Goal: Task Accomplishment & Management: Complete application form

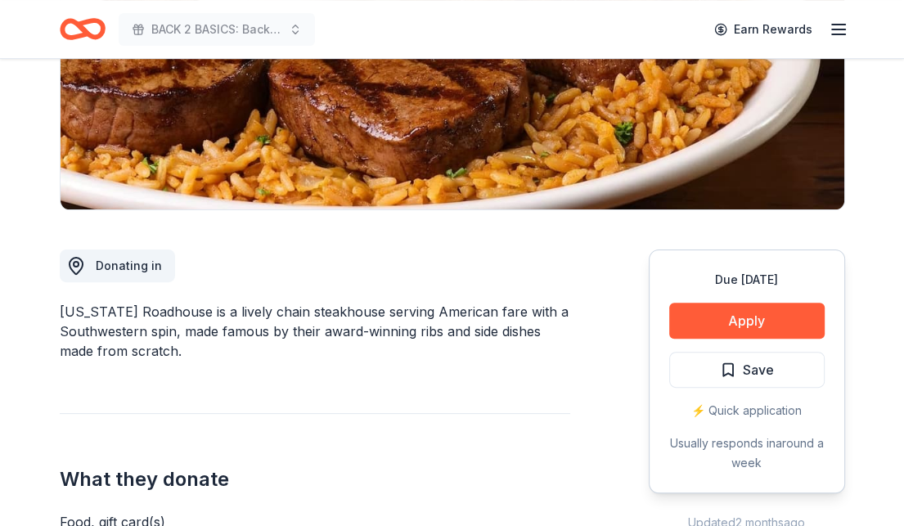
scroll to position [327, 0]
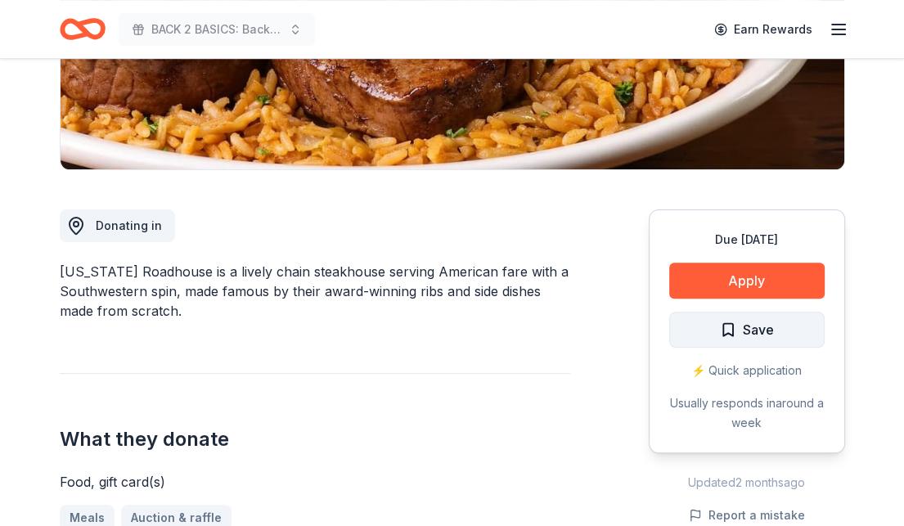
click at [723, 325] on span "Save" at bounding box center [747, 329] width 54 height 21
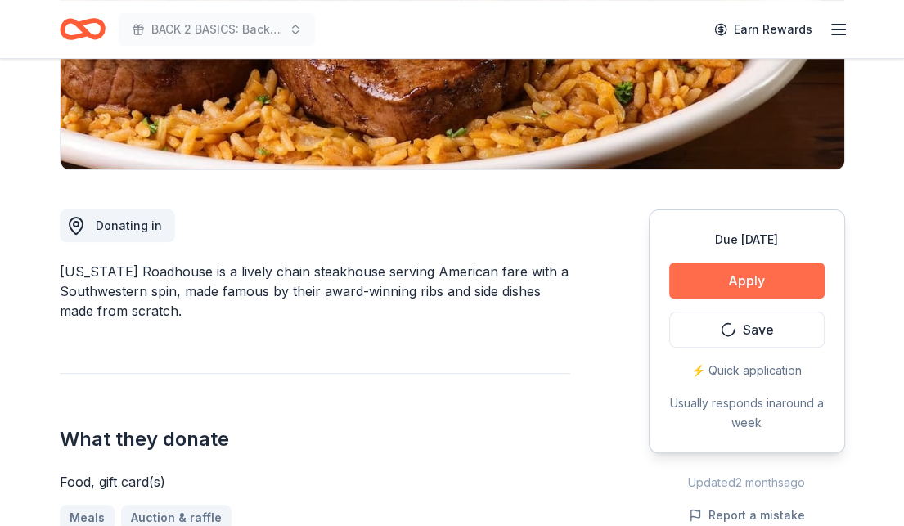
click at [749, 274] on button "Apply" at bounding box center [746, 281] width 155 height 36
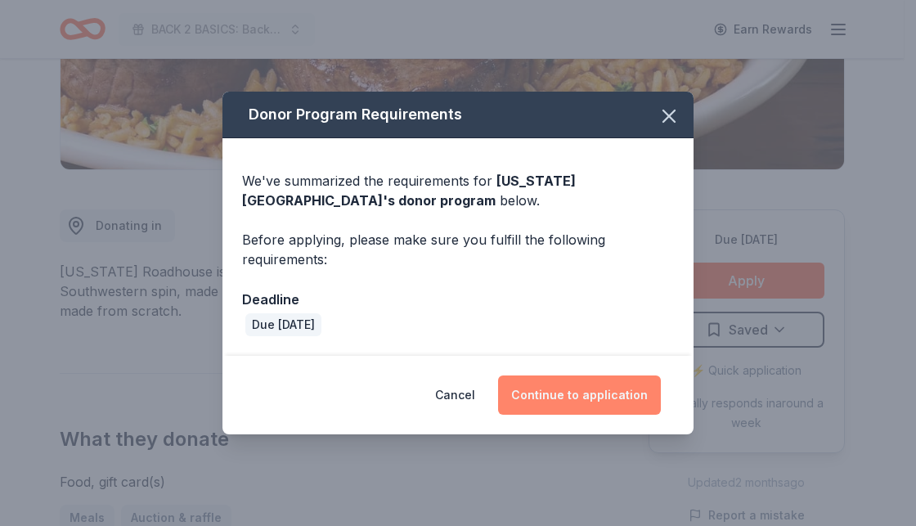
click at [572, 399] on button "Continue to application" at bounding box center [579, 394] width 163 height 39
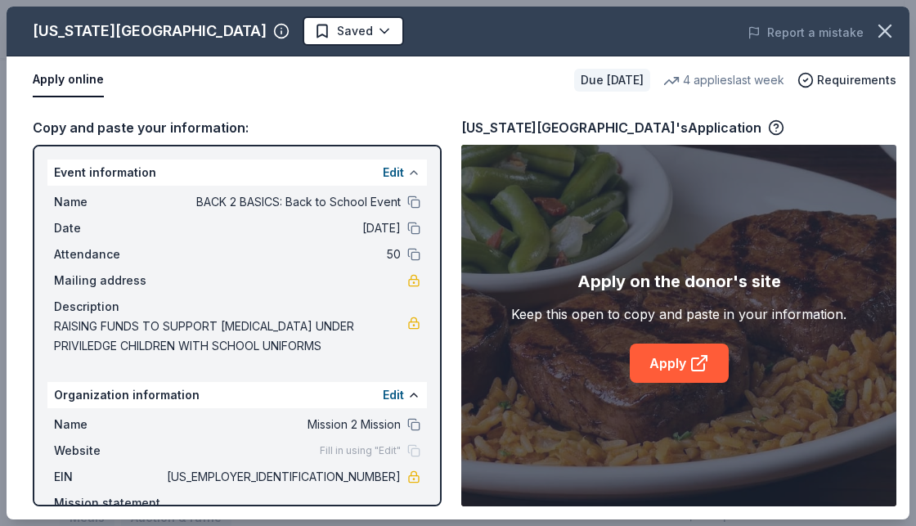
click at [407, 171] on button at bounding box center [413, 172] width 13 height 13
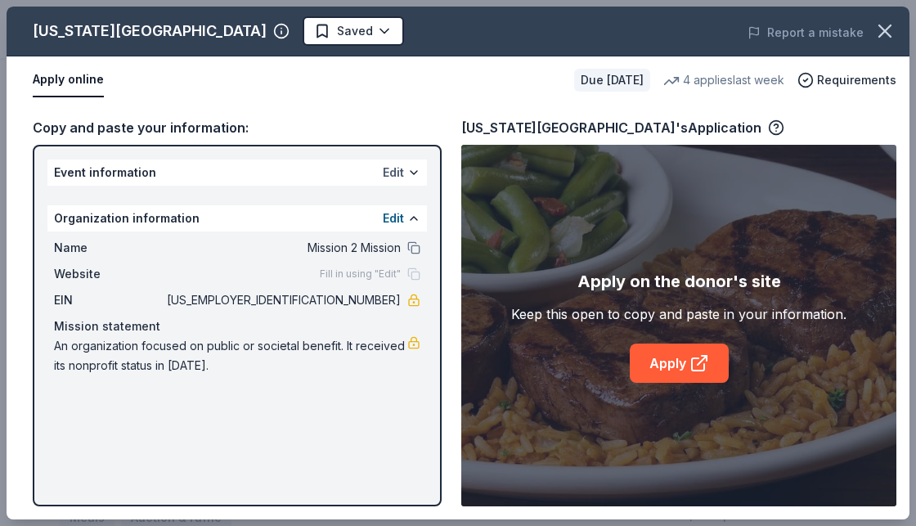
click at [402, 170] on button "Edit" at bounding box center [393, 173] width 21 height 20
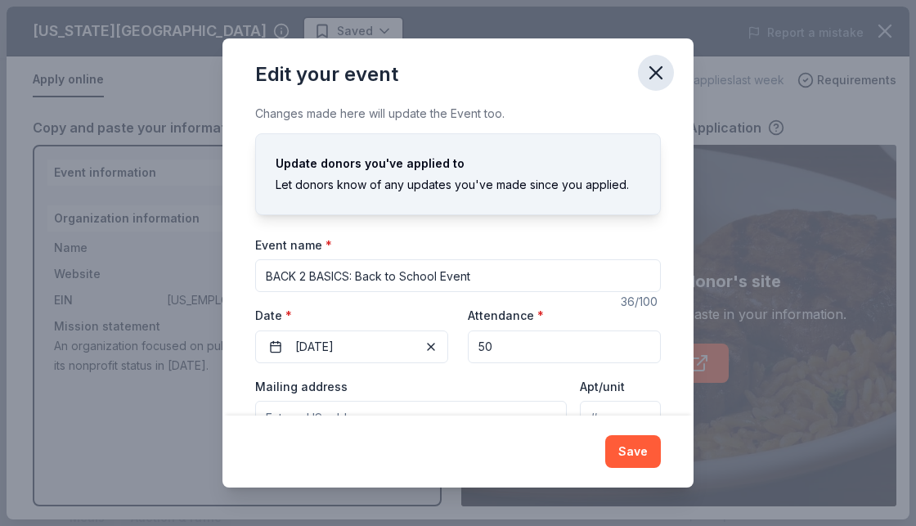
click at [649, 74] on icon "button" at bounding box center [655, 72] width 23 height 23
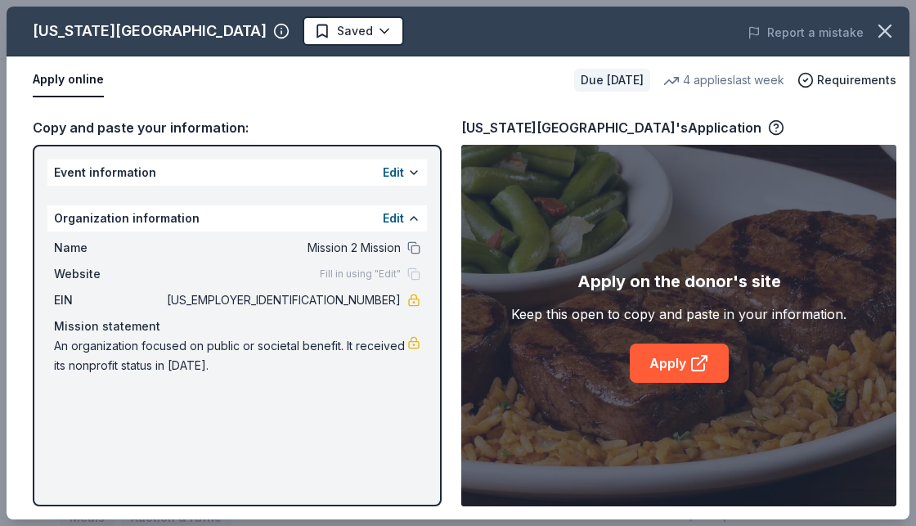
click at [410, 166] on button at bounding box center [413, 172] width 13 height 13
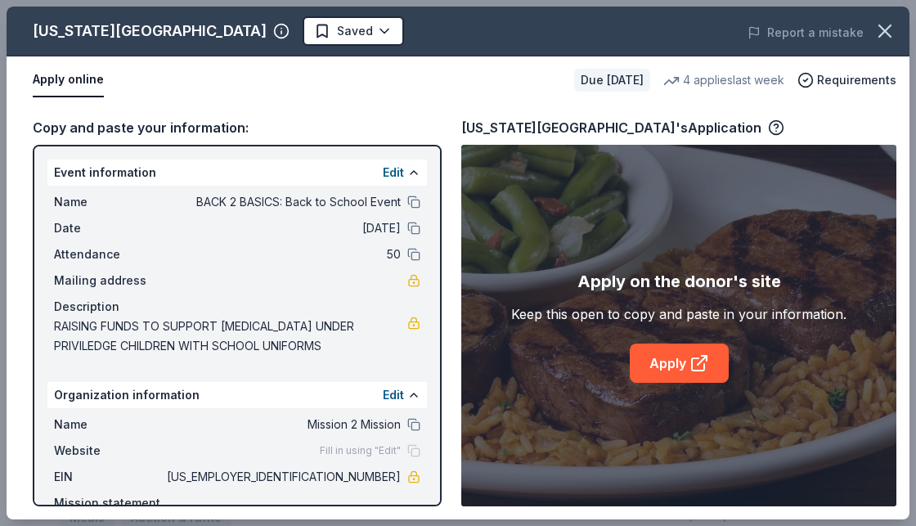
click at [69, 78] on button "Apply online" at bounding box center [68, 80] width 71 height 34
click at [886, 25] on icon "button" at bounding box center [884, 31] width 23 height 23
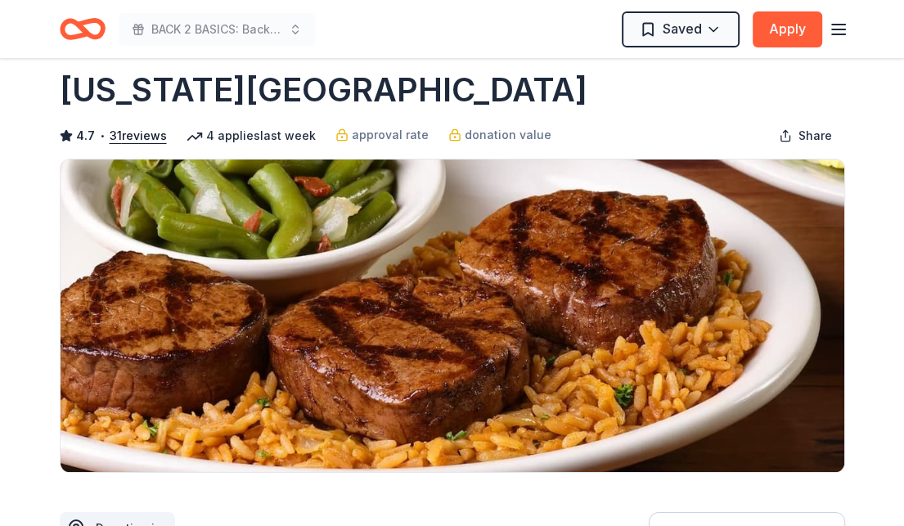
scroll to position [0, 0]
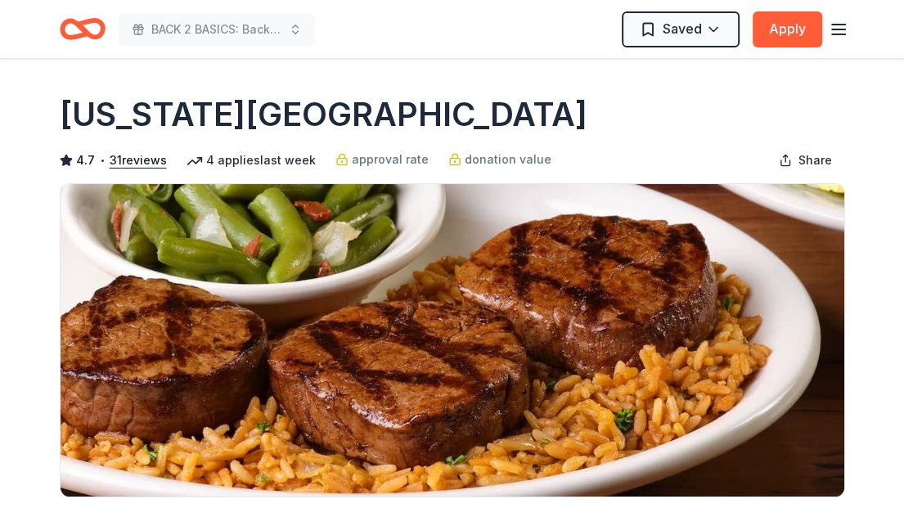
click at [84, 34] on icon "Home" at bounding box center [74, 28] width 25 height 16
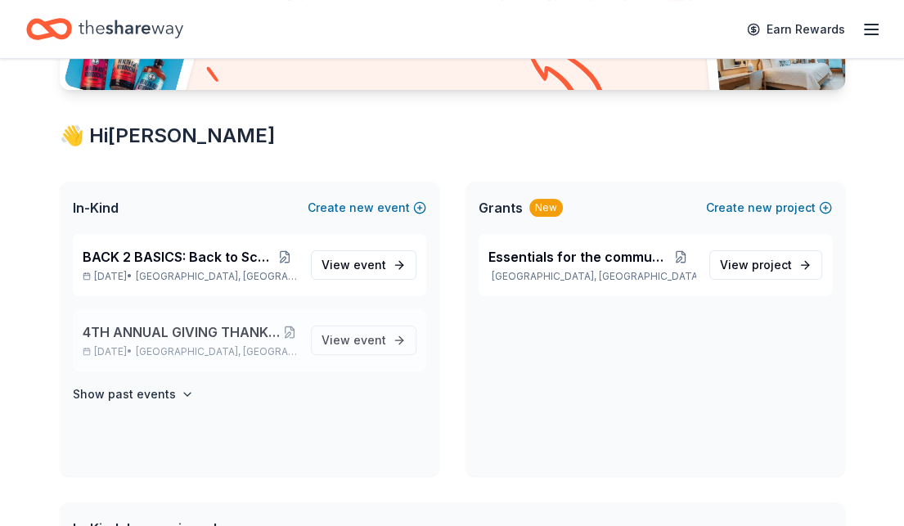
scroll to position [245, 0]
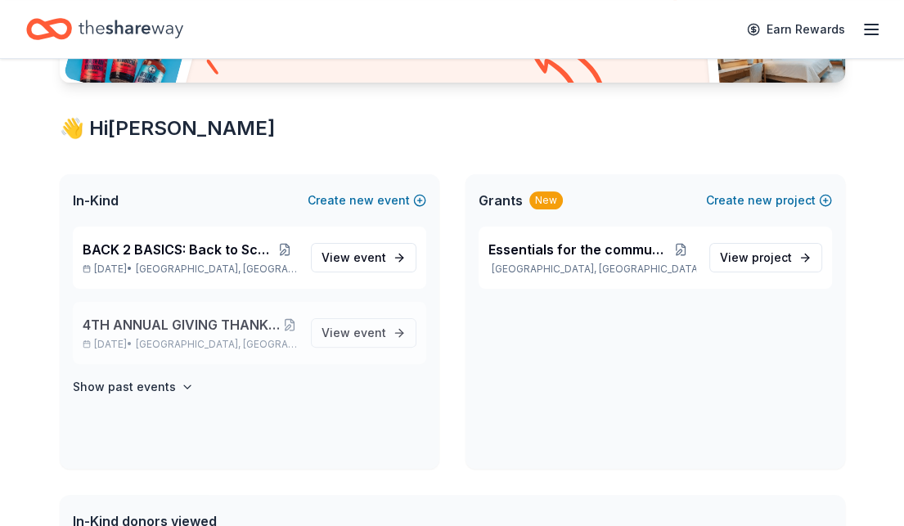
click at [177, 320] on span "4TH ANNUAL GIVING THANKS IN THE COMMUNITY OUTREACH" at bounding box center [182, 325] width 199 height 20
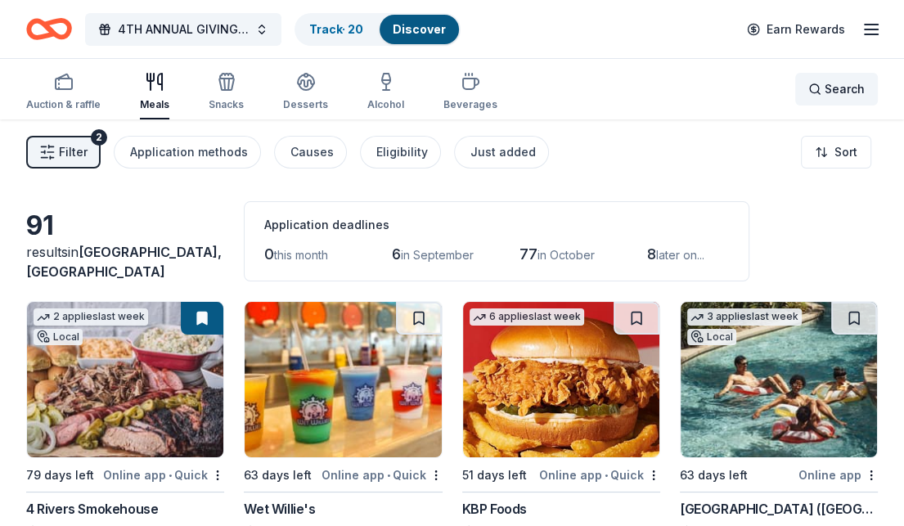
click at [815, 94] on div "Search" at bounding box center [836, 89] width 56 height 20
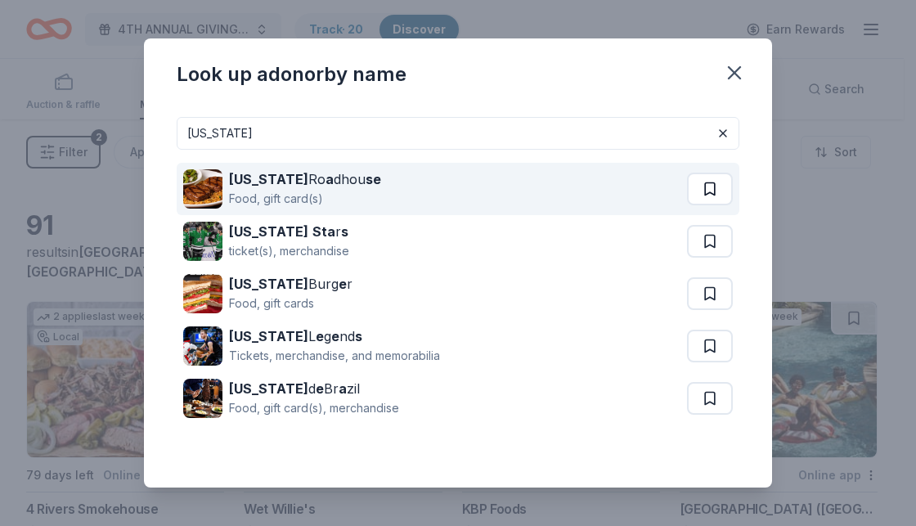
type input "TEXAS"
click at [695, 184] on button at bounding box center [710, 189] width 46 height 33
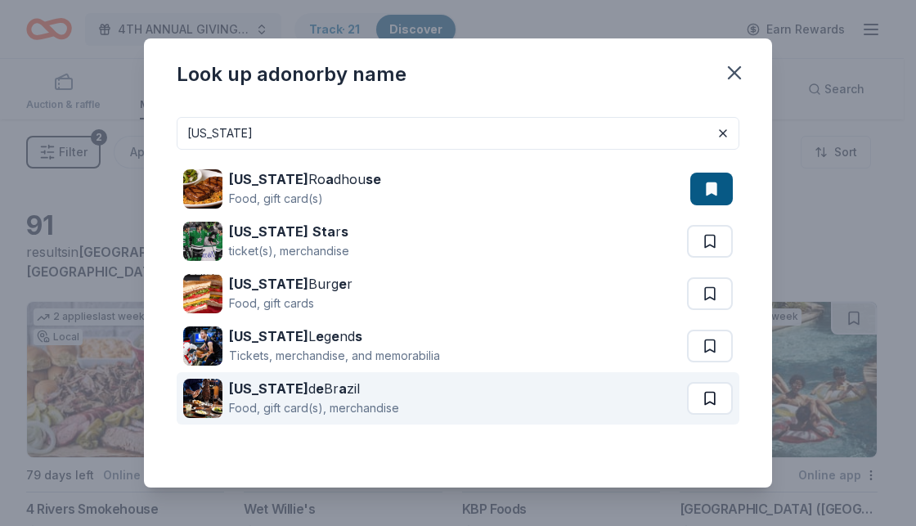
click at [698, 258] on button at bounding box center [710, 241] width 46 height 33
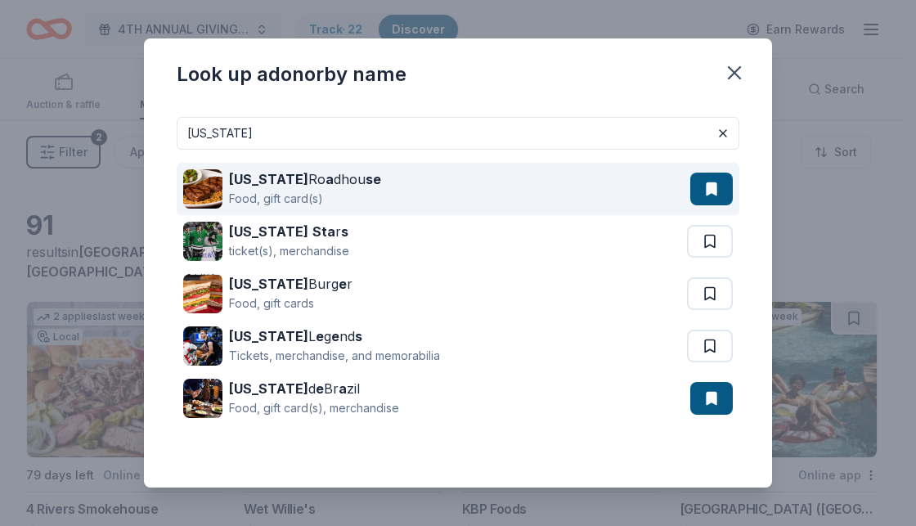
click at [263, 173] on strong "Texas" at bounding box center [268, 179] width 79 height 16
click at [393, 189] on div "Texas Ro a dhou se Food, gift card(s)" at bounding box center [436, 189] width 507 height 52
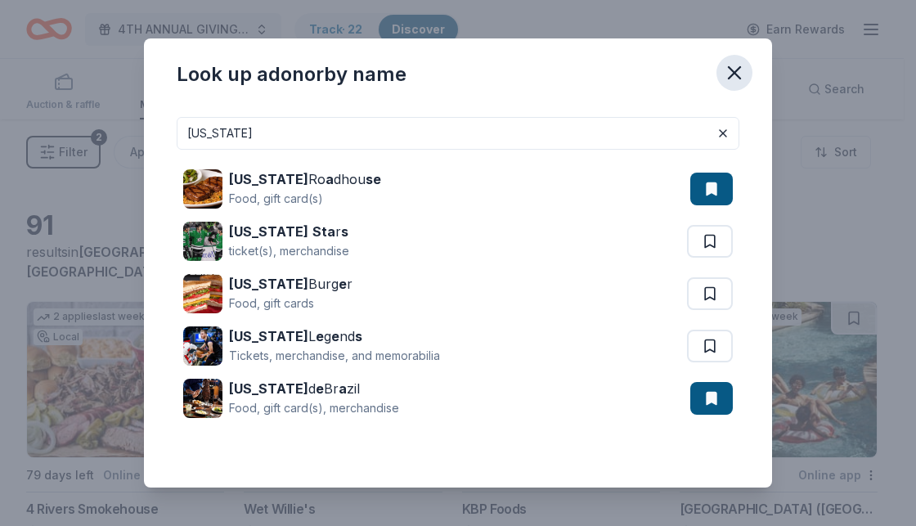
click at [740, 75] on icon "button" at bounding box center [734, 72] width 23 height 23
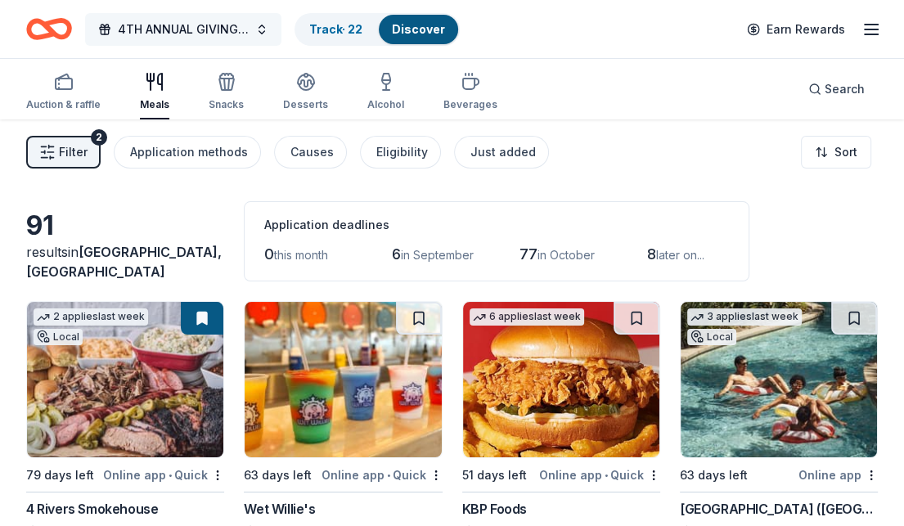
click at [243, 29] on span "4TH ANNUAL GIVING THANKS IN THE COMMUNITY OUTREACH" at bounding box center [183, 30] width 131 height 20
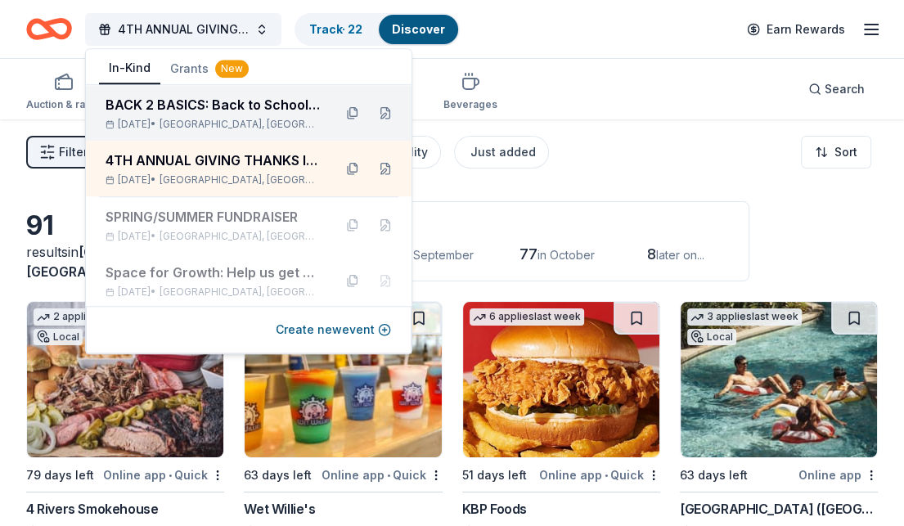
click at [230, 120] on span "Miami Gardens, FL" at bounding box center [239, 124] width 160 height 13
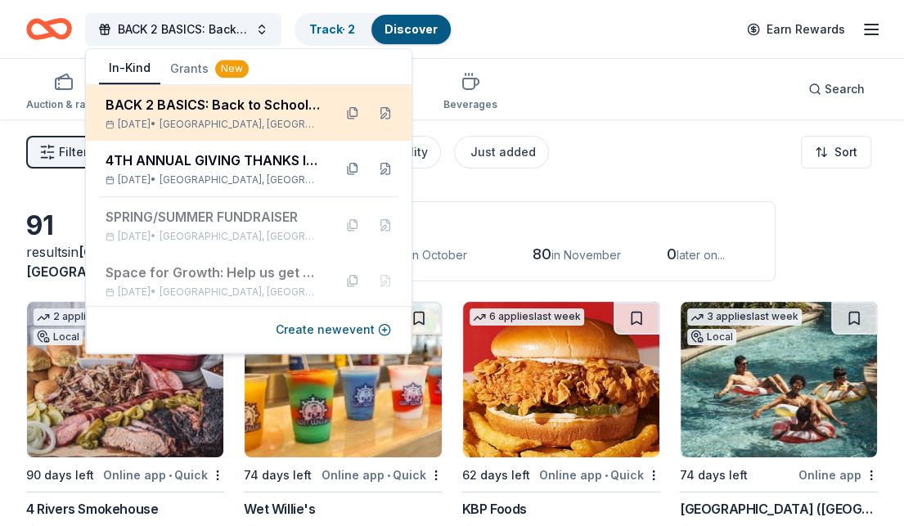
click at [259, 106] on div "BACK 2 BASICS: Back to School Event" at bounding box center [212, 105] width 214 height 20
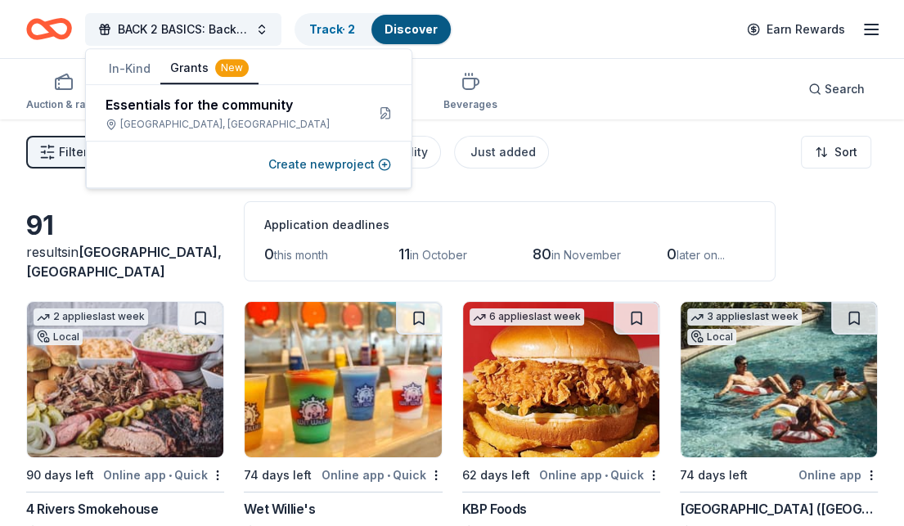
click at [193, 68] on button "Grants New" at bounding box center [209, 68] width 98 height 31
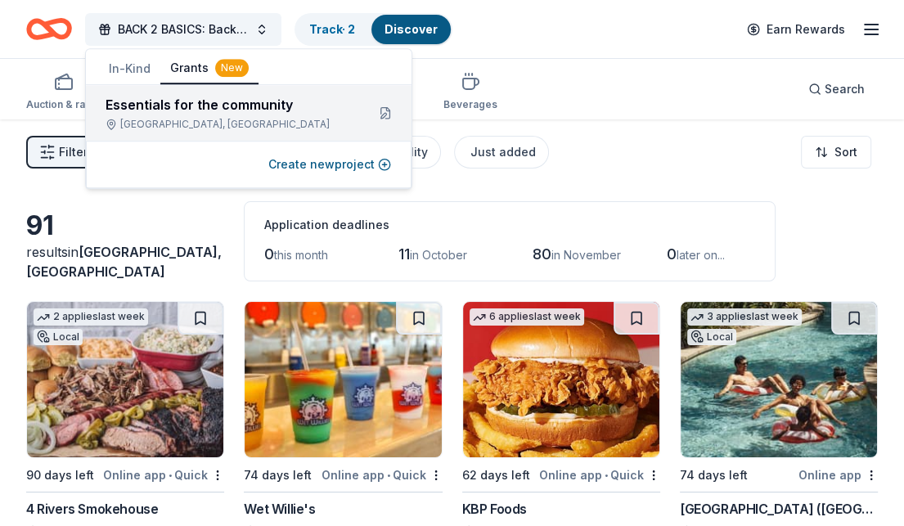
click at [128, 84] on div "In-Kind Grants New Essentials for the community Miami, FL Create new project" at bounding box center [248, 118] width 327 height 141
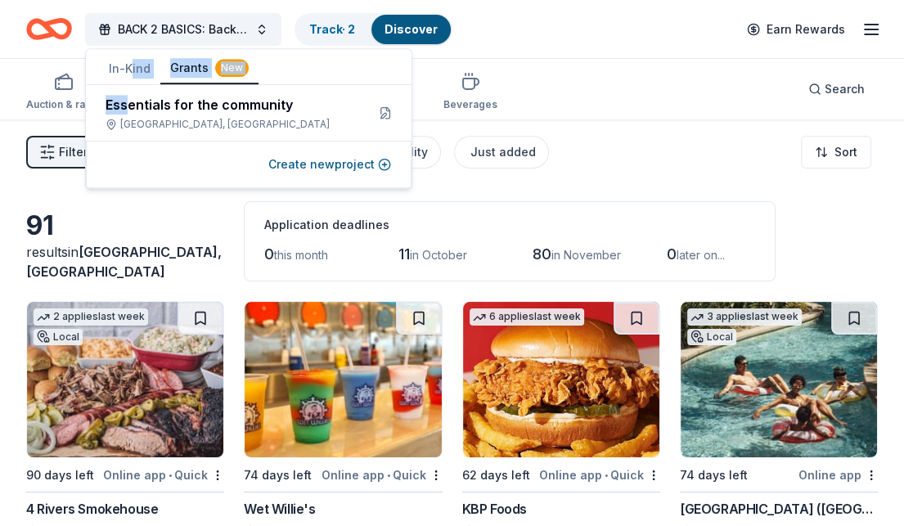
drag, startPoint x: 128, startPoint y: 84, endPoint x: 134, endPoint y: 68, distance: 17.3
click at [132, 69] on button "In-Kind" at bounding box center [129, 68] width 61 height 29
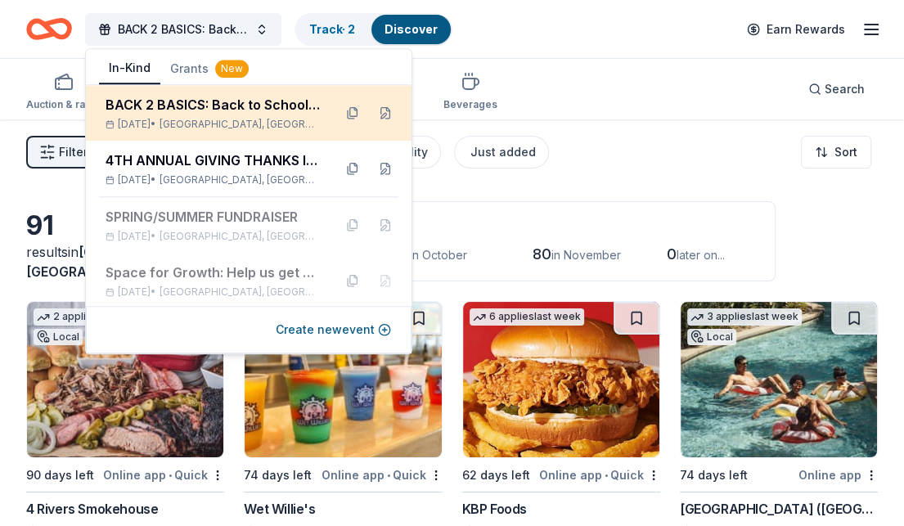
click at [154, 104] on div "BACK 2 BASICS: Back to School Event" at bounding box center [212, 105] width 214 height 20
click at [373, 113] on button at bounding box center [385, 113] width 26 height 26
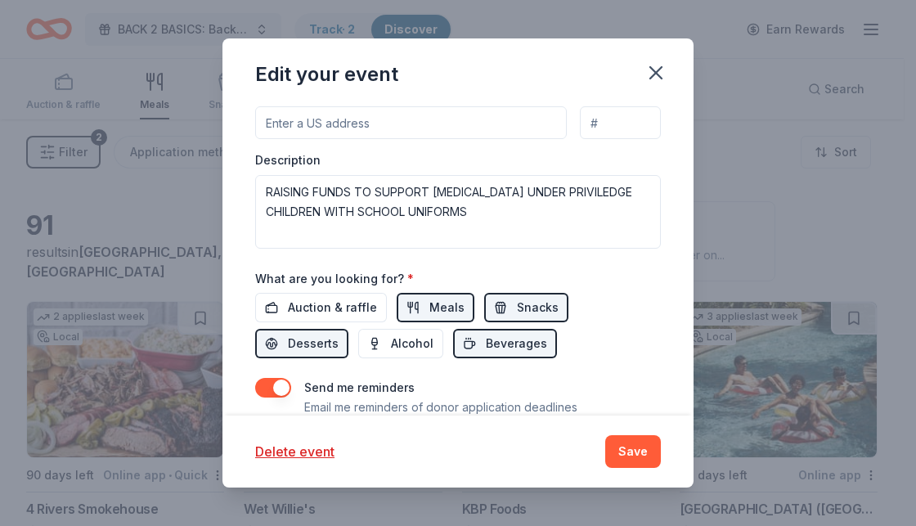
scroll to position [572, 0]
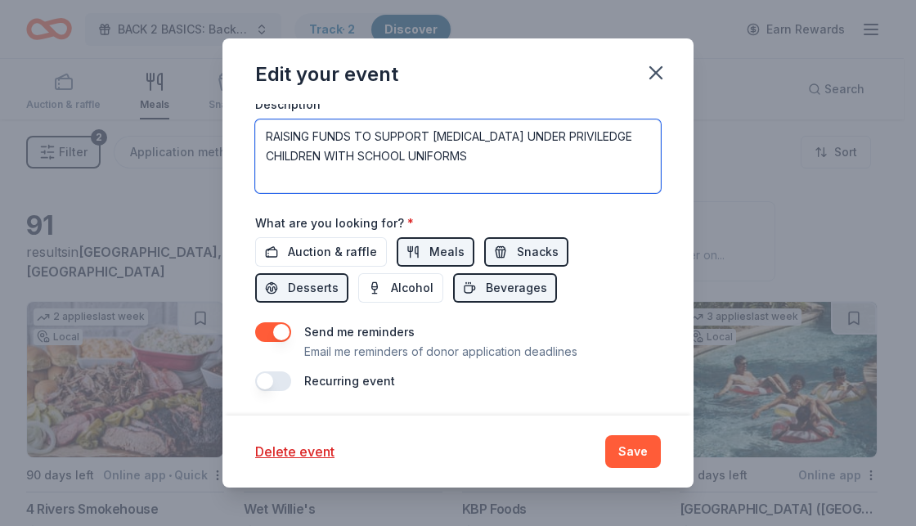
drag, startPoint x: 484, startPoint y: 164, endPoint x: 252, endPoint y: 134, distance: 234.2
click at [252, 134] on div "Update donors you've applied to Let donors know of any updates you've made sinc…" at bounding box center [457, 260] width 471 height 312
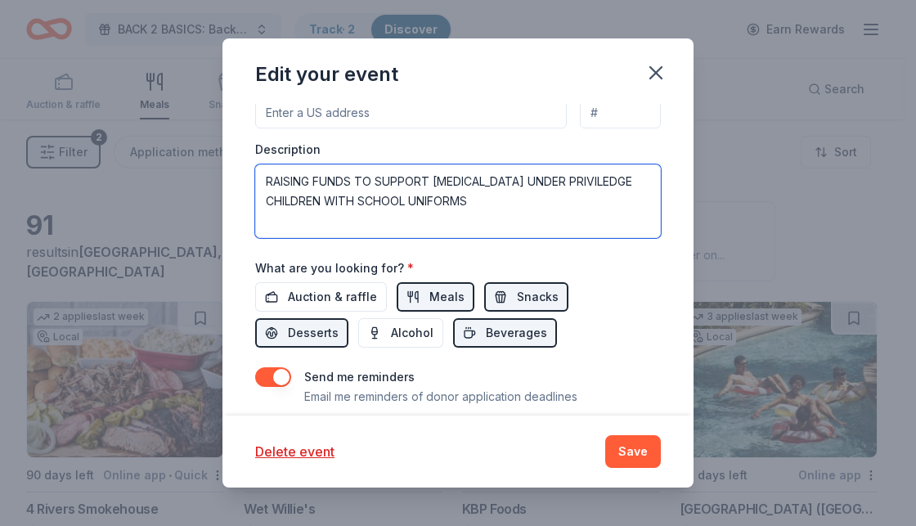
scroll to position [491, 0]
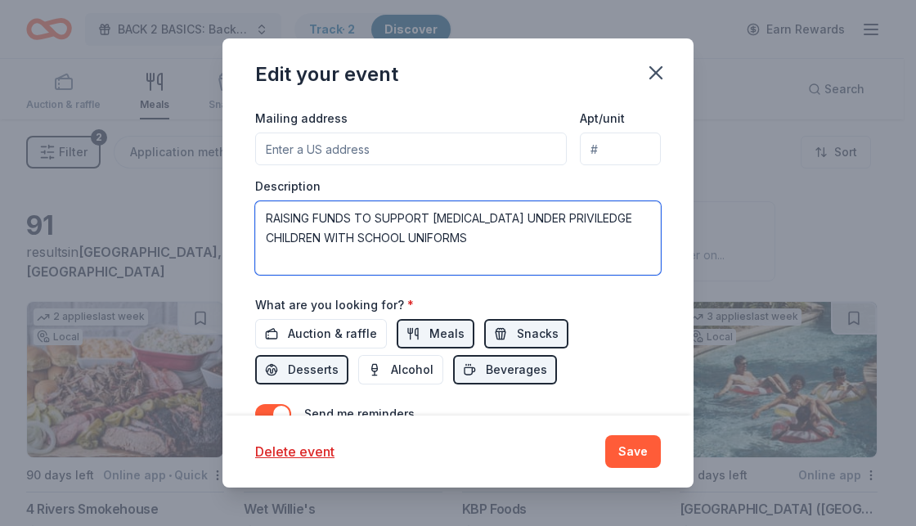
click at [509, 241] on textarea "RAISING FUNDS TO SUPPORT LOW INCOME UNDER PRIVILEDGE CHILDREN WITH SCHOOL UNIFO…" at bounding box center [458, 238] width 406 height 74
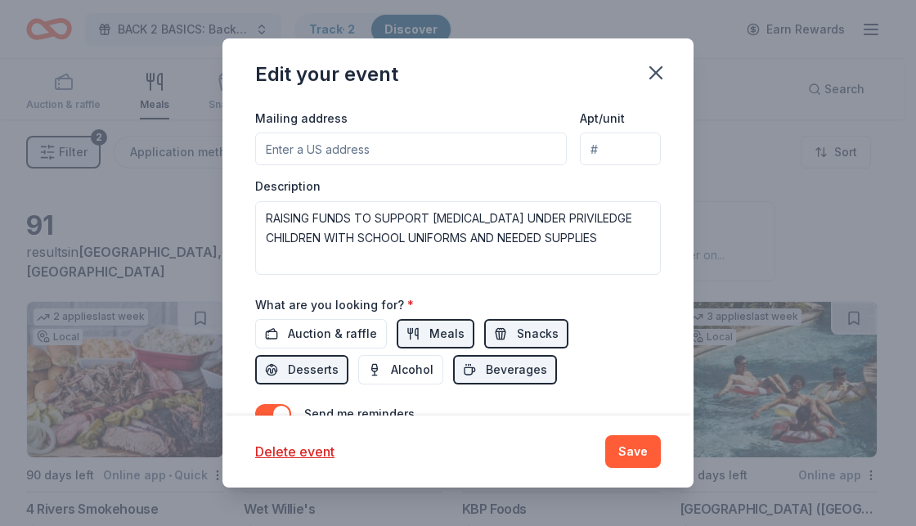
click at [25, 126] on div "Edit your event Update donors you've applied to Let donors know of any updates …" at bounding box center [458, 263] width 916 height 526
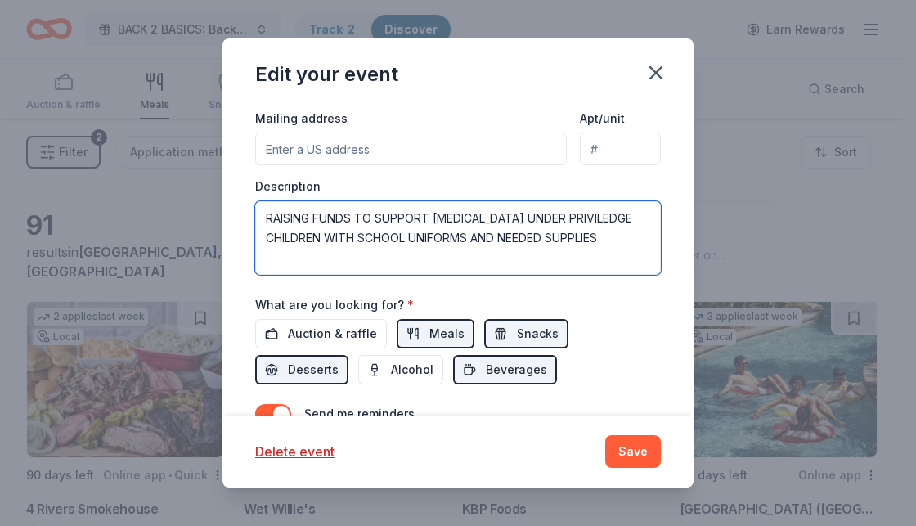
click at [612, 236] on textarea "RAISING FUNDS TO SUPPORT LOW INCOME UNDER PRIVILEDGE CHILDREN WITH SCHOOL UNIFO…" at bounding box center [458, 238] width 406 height 74
paste textarea "Through our second-quarter outreach, we will provide essential items like schoo…"
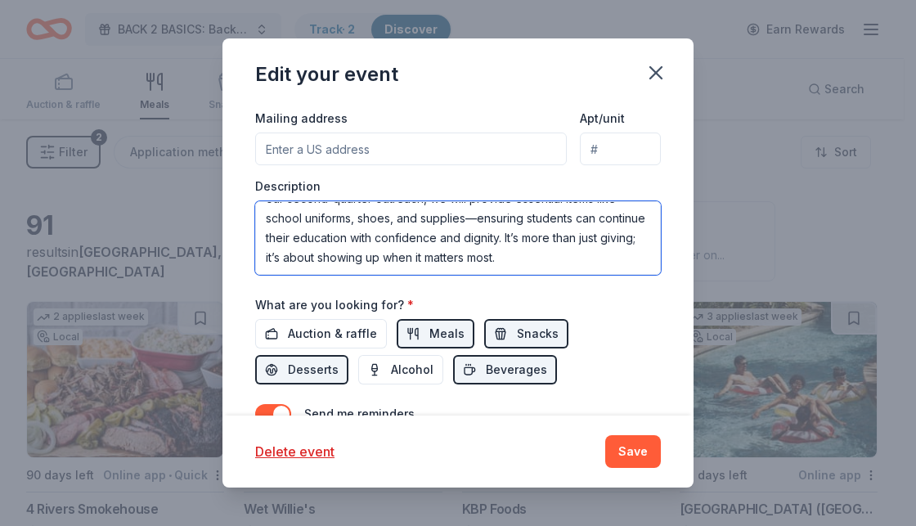
scroll to position [0, 0]
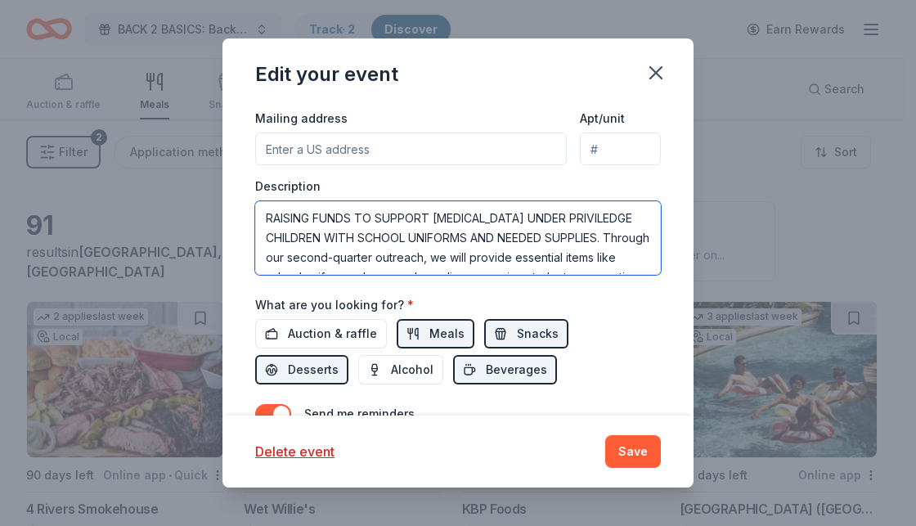
click at [267, 254] on textarea "RAISING FUNDS TO SUPPORT LOW INCOME UNDER PRIVILEDGE CHILDREN WITH SCHOOL UNIFO…" at bounding box center [458, 238] width 406 height 74
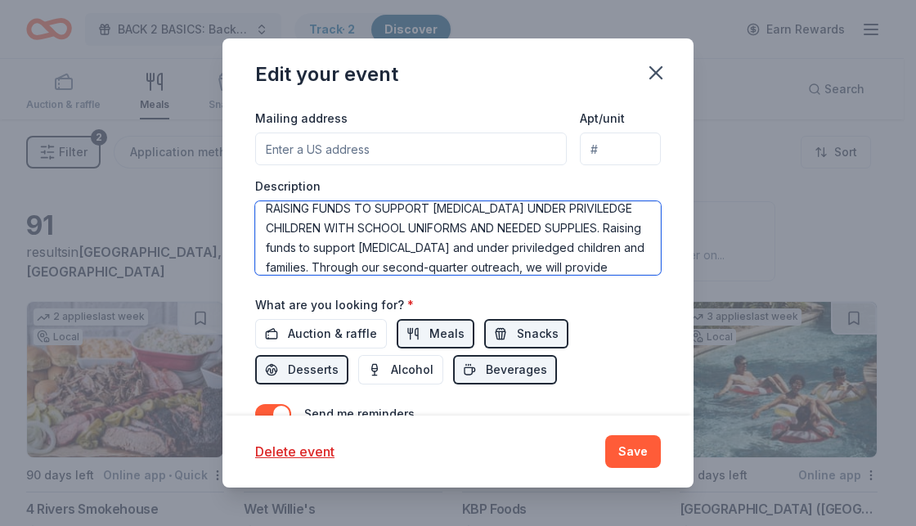
scroll to position [98, 0]
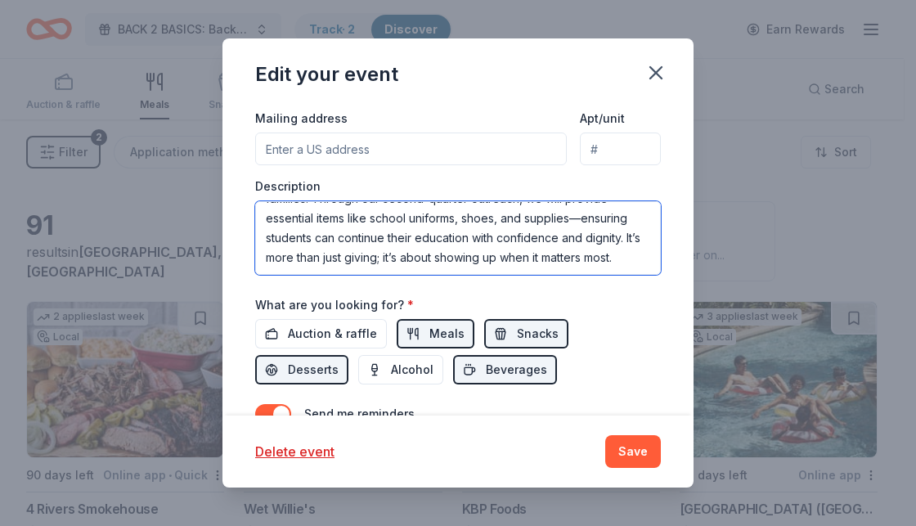
drag, startPoint x: 608, startPoint y: 225, endPoint x: 152, endPoint y: 218, distance: 456.4
click at [152, 218] on div "Edit your event Update donors you've applied to Let donors know of any updates …" at bounding box center [458, 263] width 916 height 526
click at [582, 252] on textarea "RAISING FUNDS TO SUPPORT LOW INCOME UNDER PRIVILEDGE CHILDREN WITH SCHOOL UNIFO…" at bounding box center [458, 238] width 406 height 74
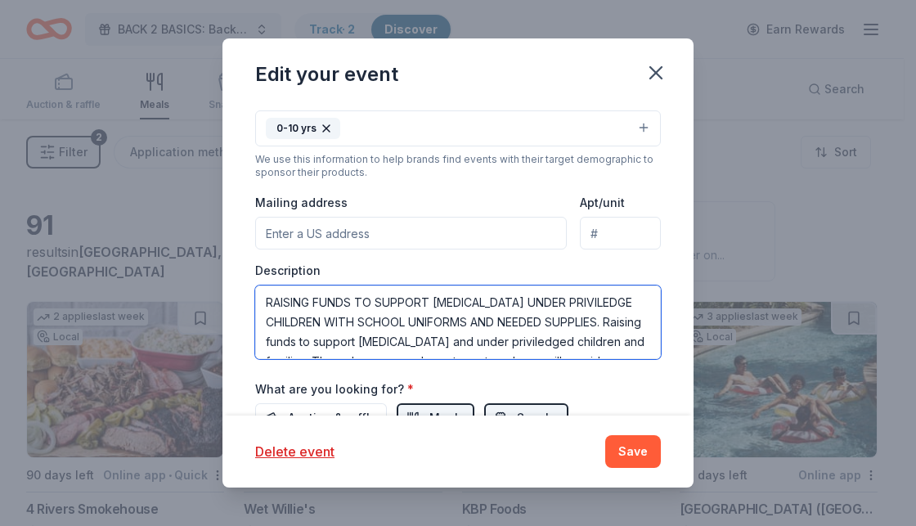
scroll to position [409, 0]
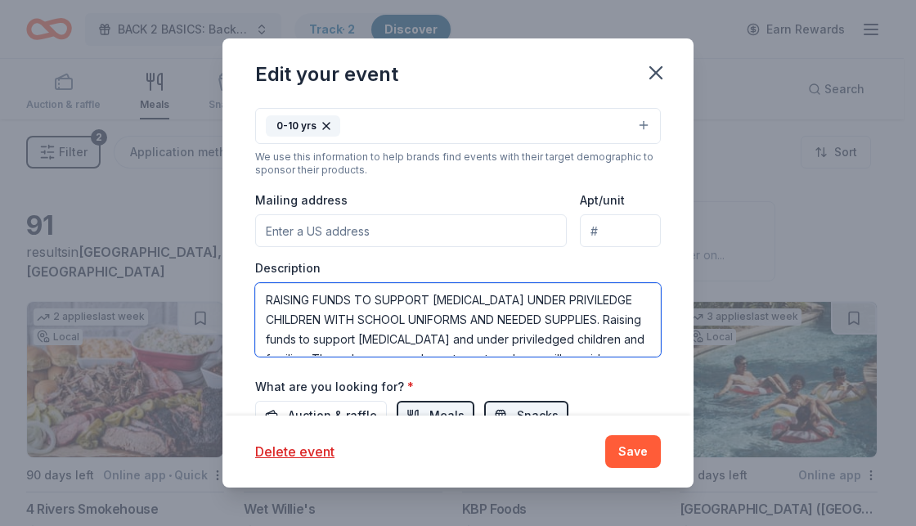
drag, startPoint x: 617, startPoint y: 320, endPoint x: 238, endPoint y: 303, distance: 379.8
click at [238, 303] on div "Update donors you've applied to Let donors know of any updates you've made sinc…" at bounding box center [457, 260] width 471 height 312
click at [406, 297] on textarea "Raising funds to support Low income and under priviledged children and families…" at bounding box center [458, 320] width 406 height 74
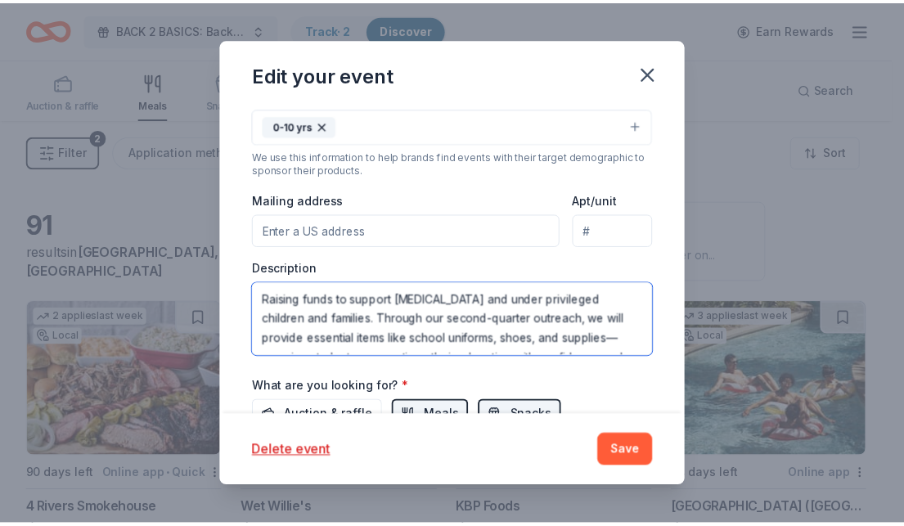
scroll to position [59, 0]
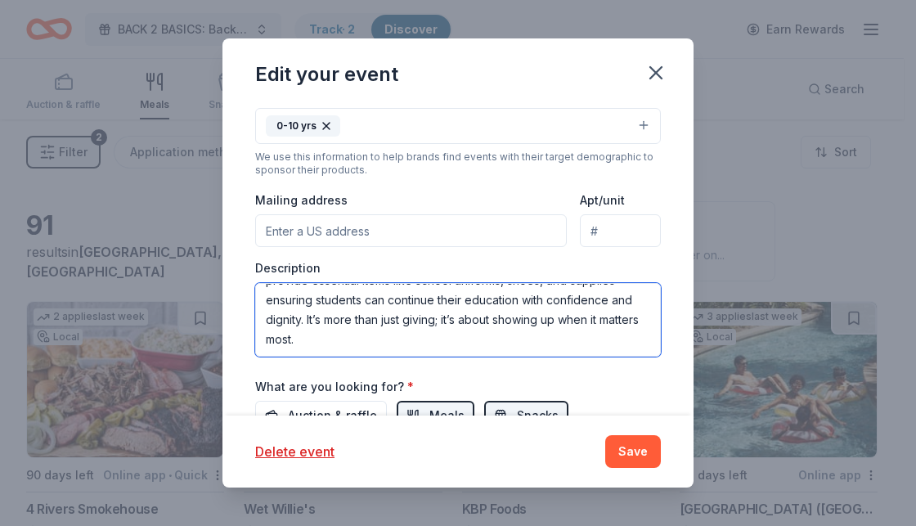
drag, startPoint x: 266, startPoint y: 300, endPoint x: 453, endPoint y: 351, distance: 194.0
click at [459, 369] on div "Event name * BACK 2 BASICS: Back to School Event 36 /100 Event website Attendan…" at bounding box center [458, 175] width 406 height 759
type textarea "Raising funds to support low income and under privileged children and families.…"
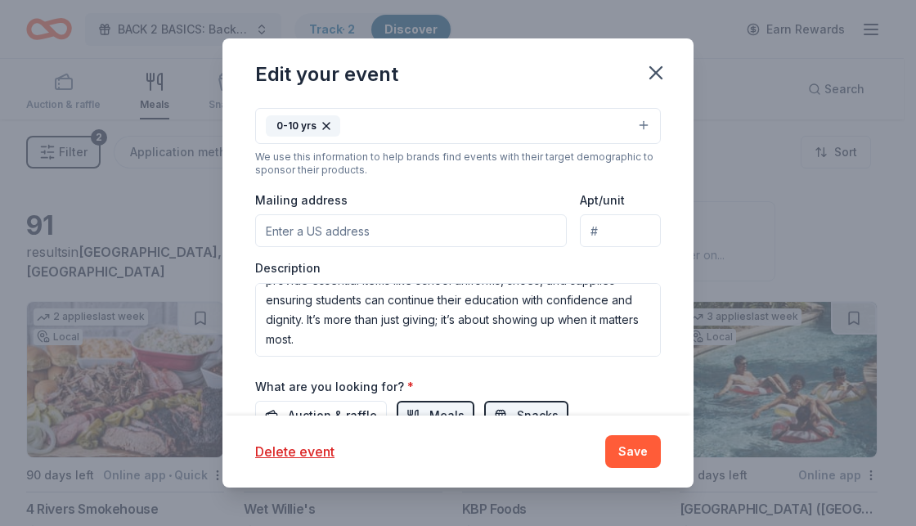
click at [634, 454] on button "Save" at bounding box center [633, 451] width 56 height 33
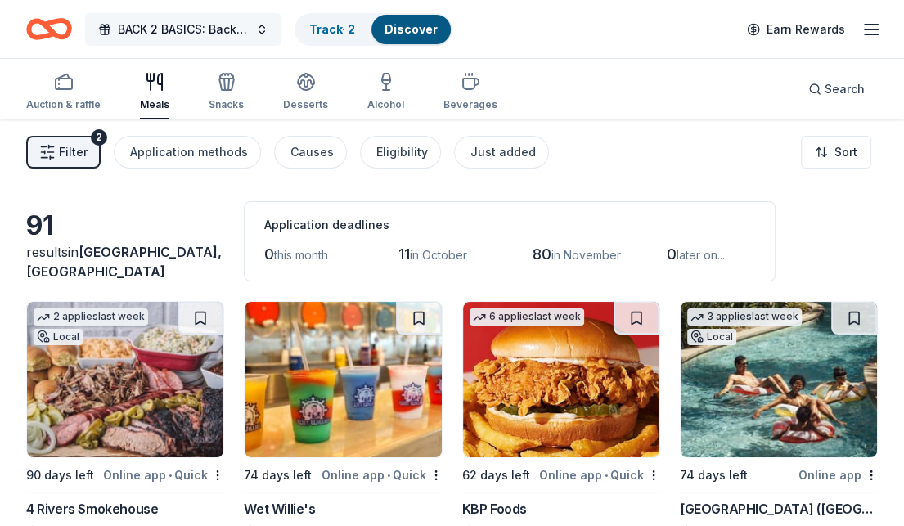
click at [245, 25] on span "BACK 2 BASICS: Back to School Event" at bounding box center [183, 30] width 131 height 20
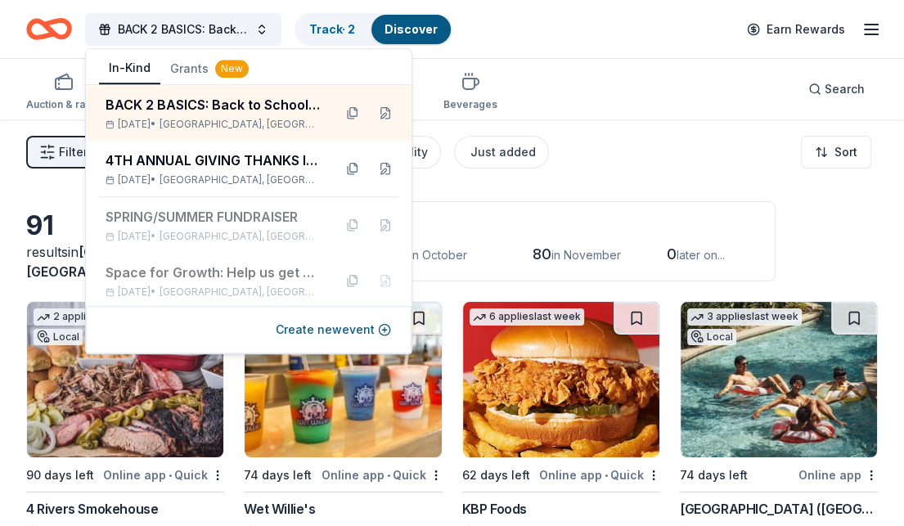
click at [186, 67] on button "Grants New" at bounding box center [209, 68] width 98 height 29
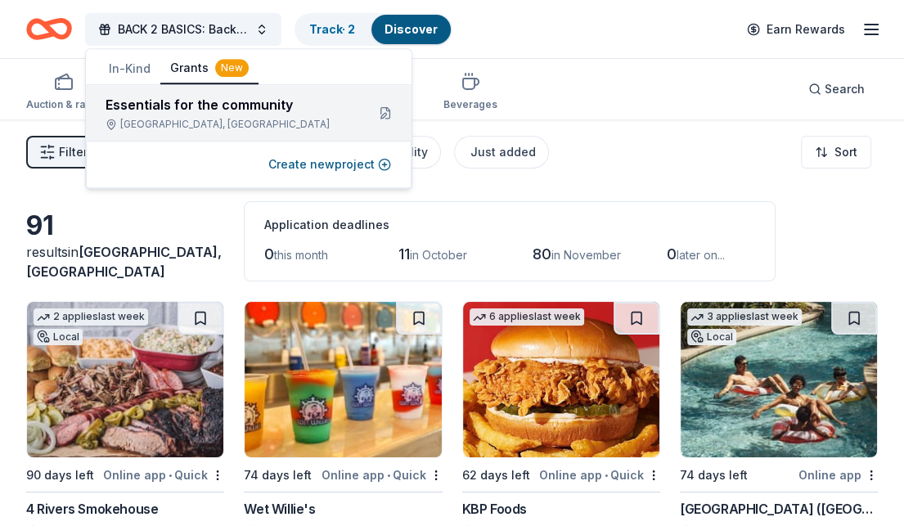
click at [196, 110] on div "Essentials for the community" at bounding box center [228, 105] width 247 height 20
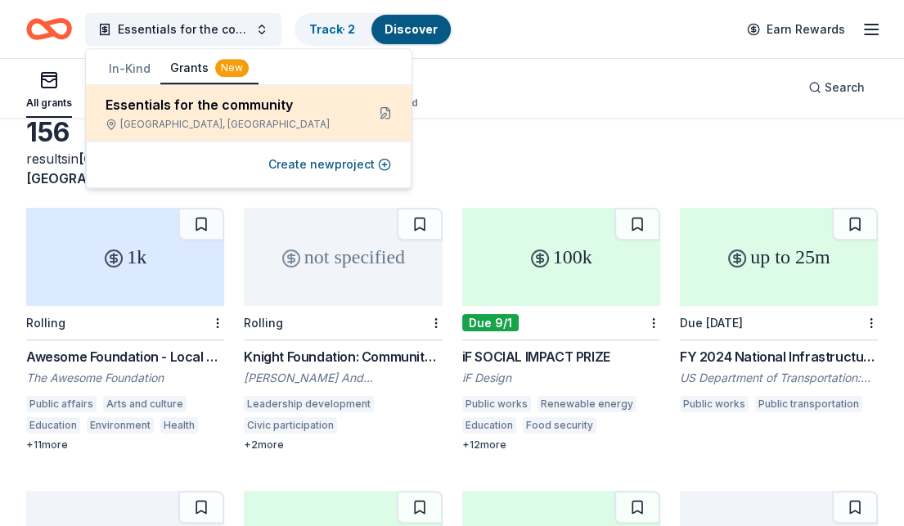
scroll to position [82, 0]
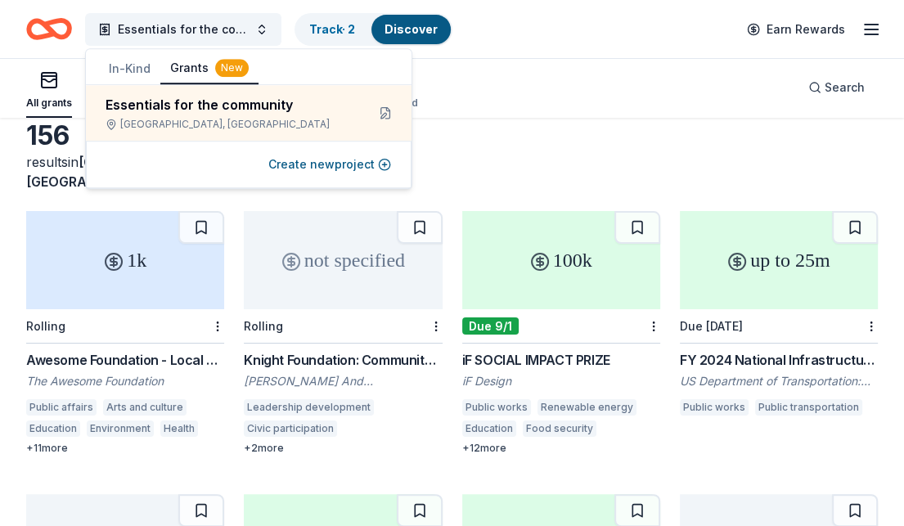
click at [130, 71] on button "In-Kind" at bounding box center [129, 68] width 61 height 29
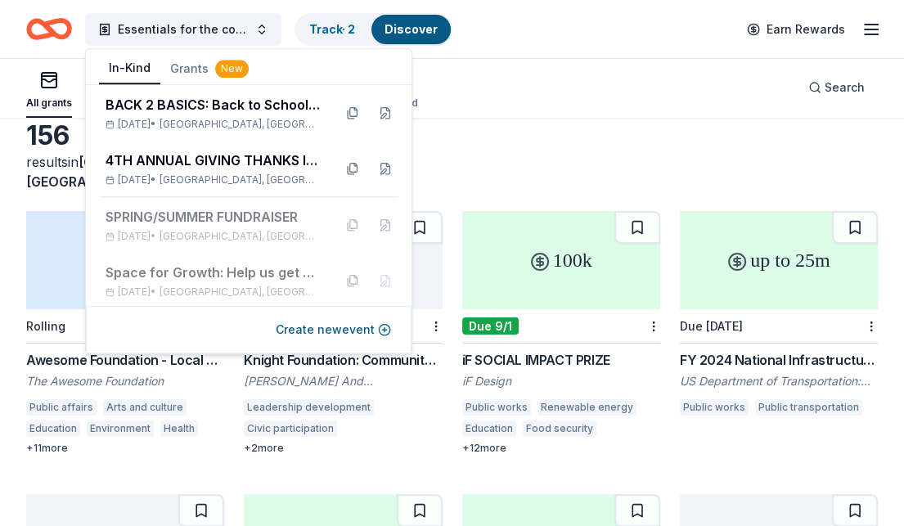
click at [588, 79] on div "All grants ≤ $5k $5k to $20k > $20k Unspecified Search" at bounding box center [451, 87] width 851 height 61
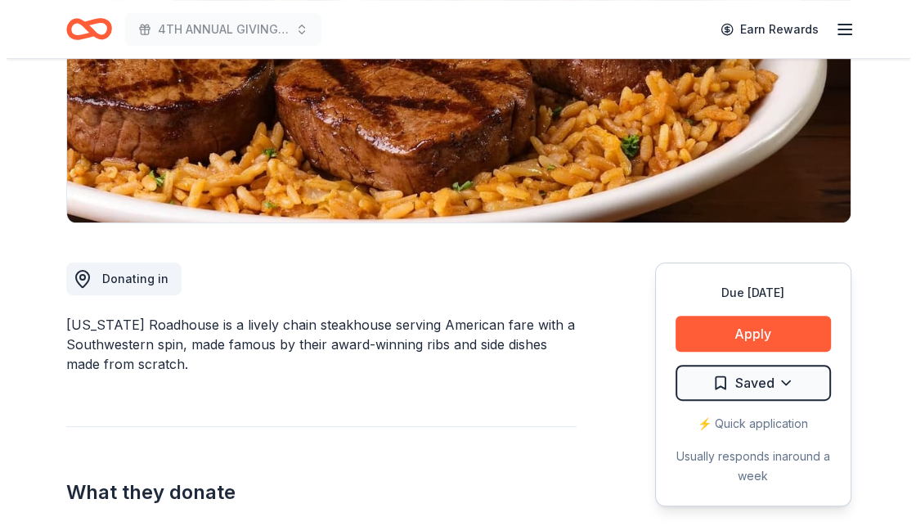
scroll to position [327, 0]
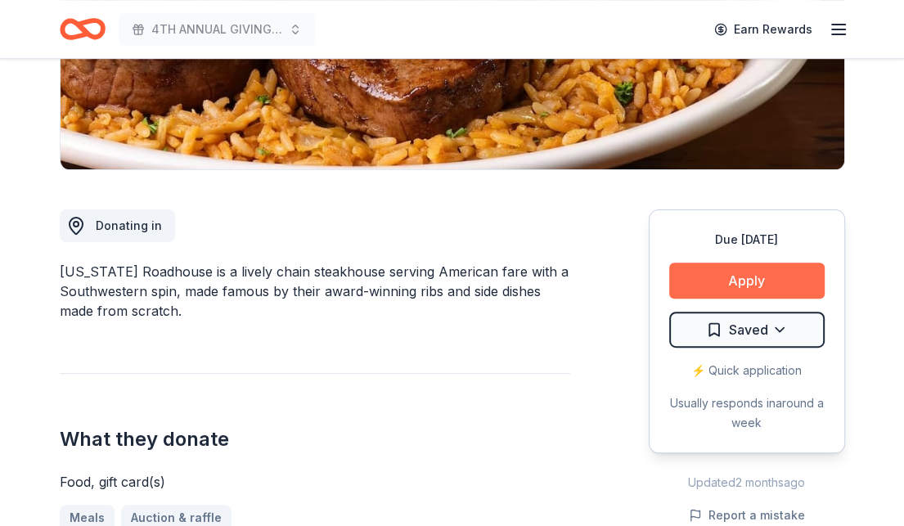
click at [774, 281] on button "Apply" at bounding box center [746, 281] width 155 height 36
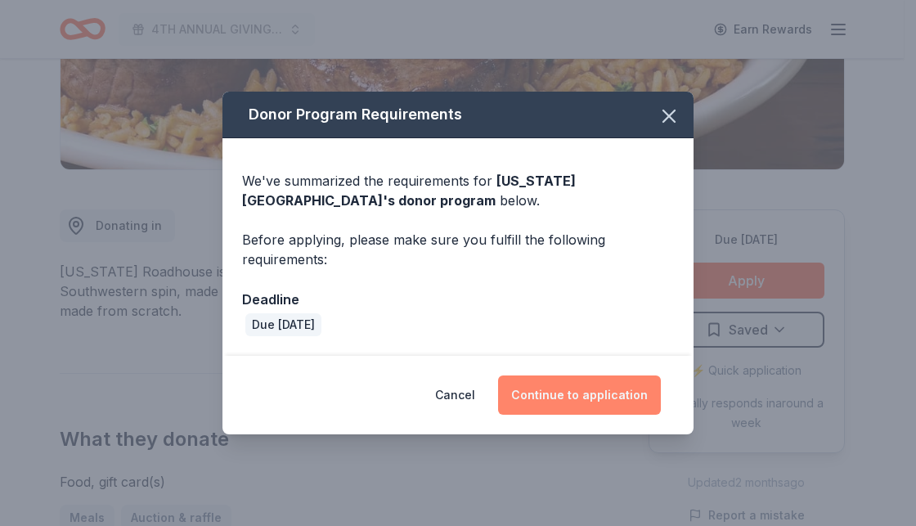
click at [593, 403] on button "Continue to application" at bounding box center [579, 394] width 163 height 39
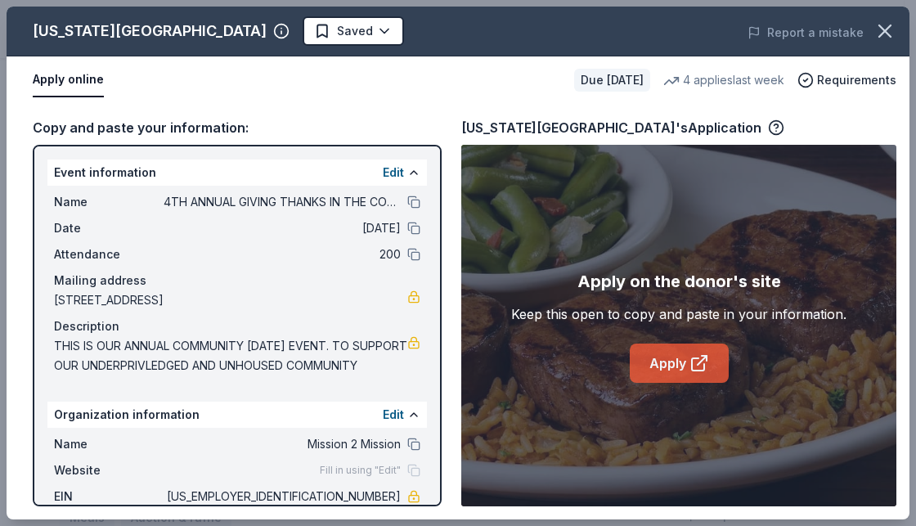
click at [668, 362] on link "Apply" at bounding box center [679, 362] width 99 height 39
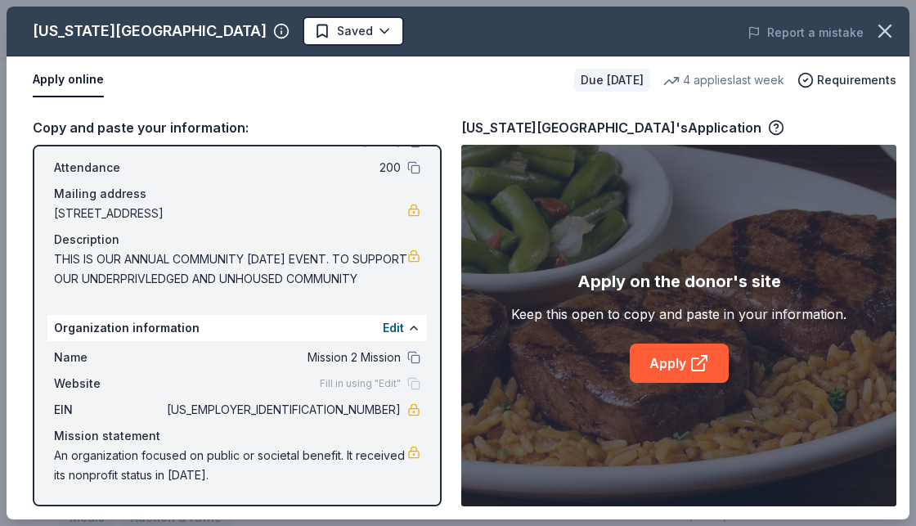
scroll to position [0, 0]
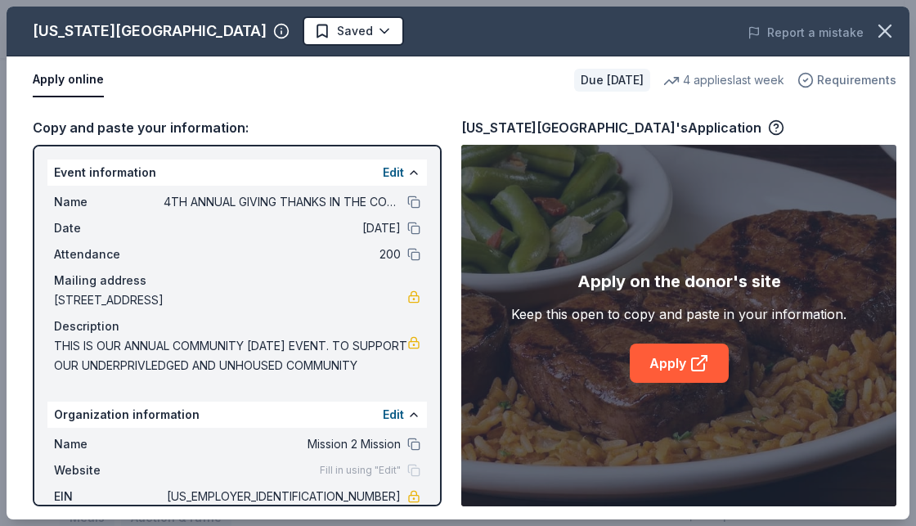
click at [847, 82] on span "Requirements" at bounding box center [856, 80] width 79 height 20
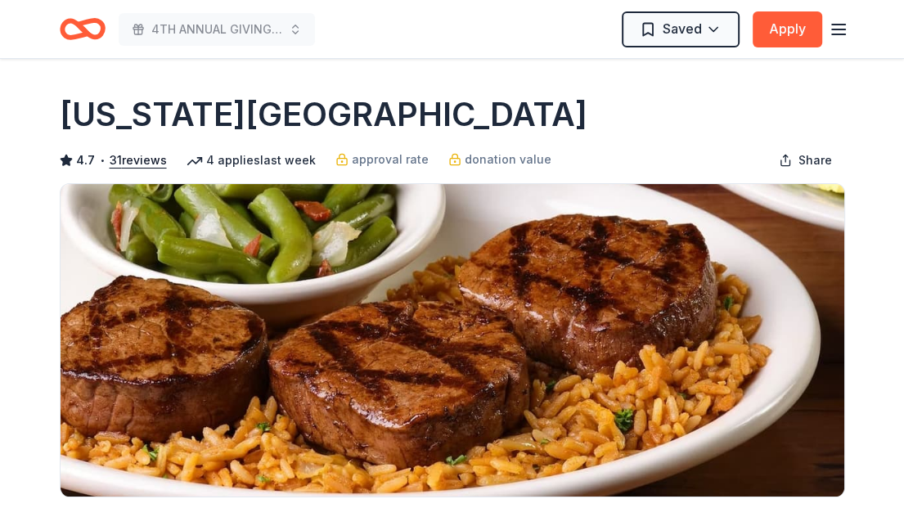
click at [89, 26] on icon "Home" at bounding box center [83, 29] width 46 height 38
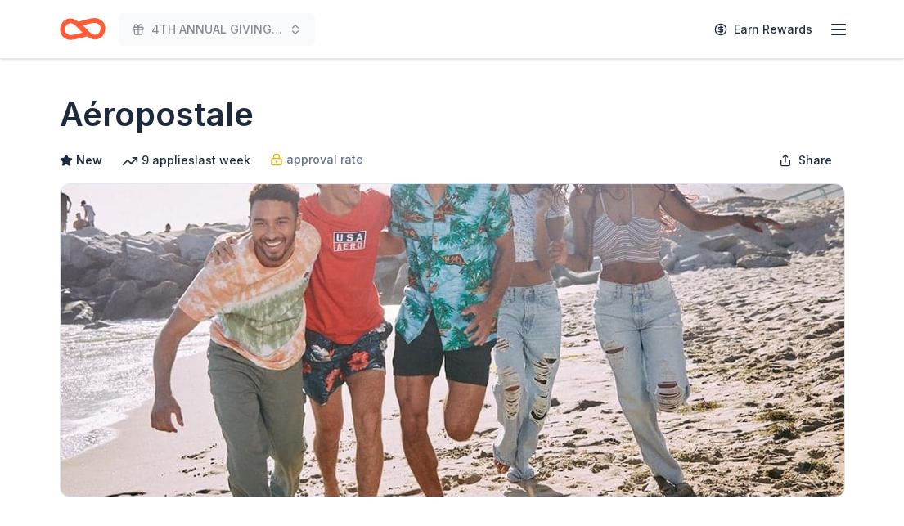
scroll to position [299, 0]
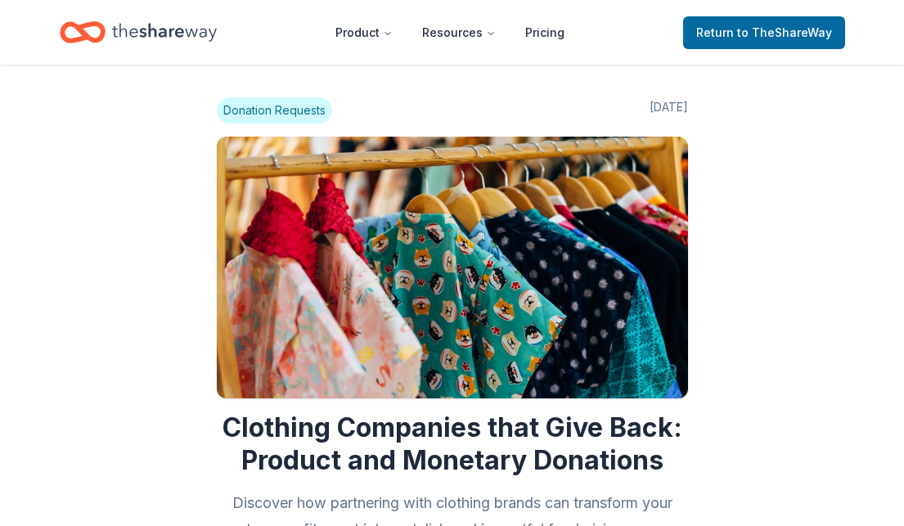
scroll to position [1030, 0]
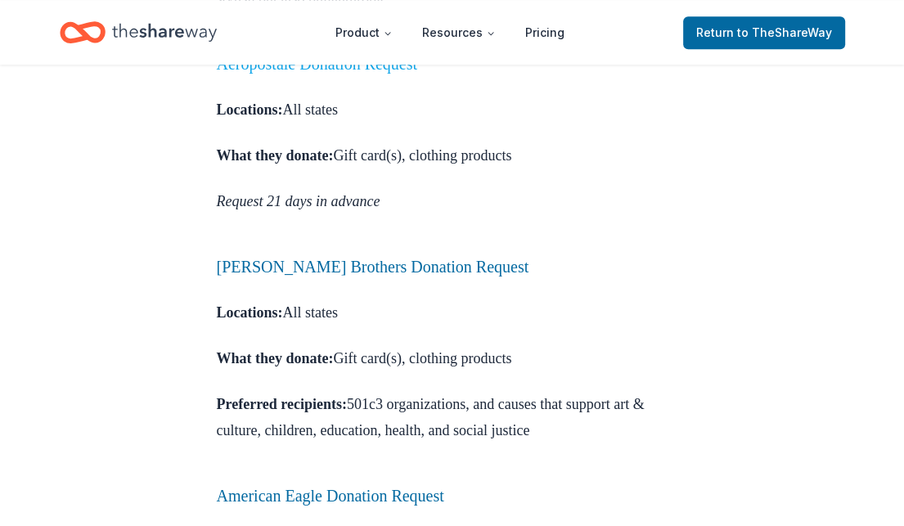
click at [385, 73] on link "Aéropostale Donation Request" at bounding box center [317, 64] width 201 height 18
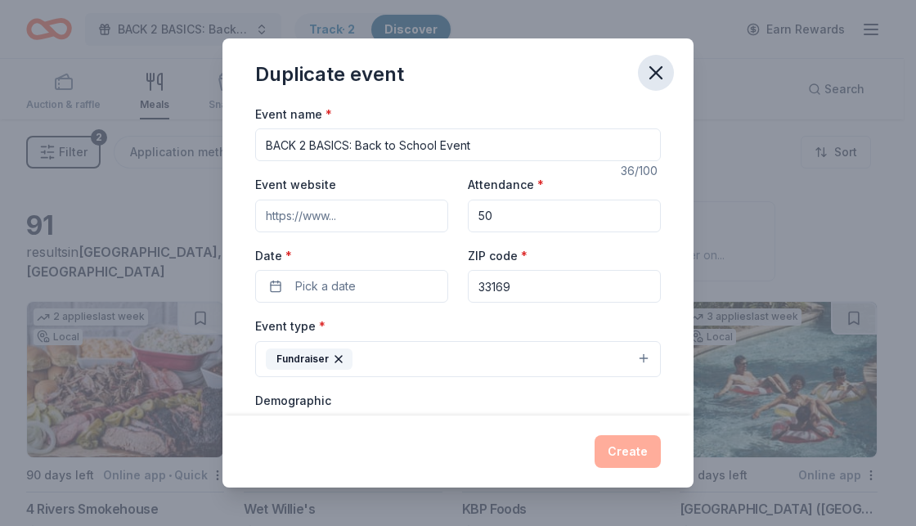
click at [652, 75] on icon "button" at bounding box center [655, 72] width 11 height 11
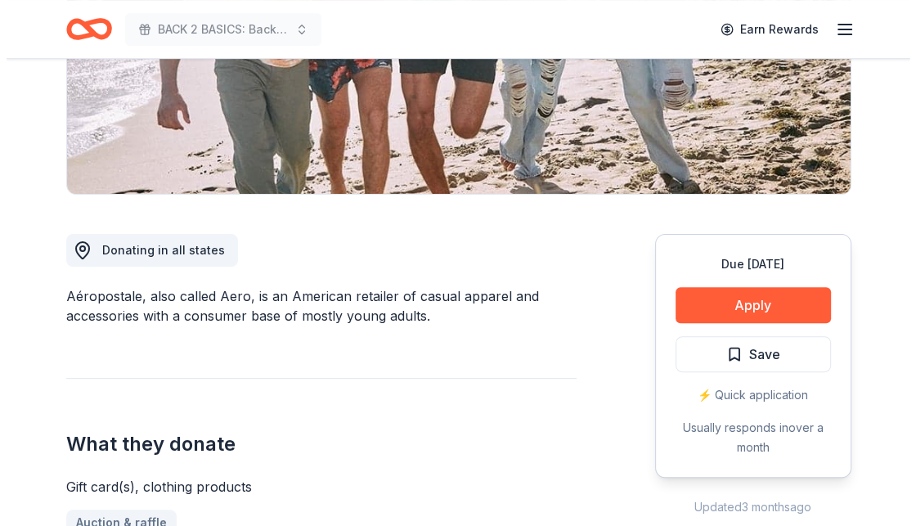
scroll to position [327, 0]
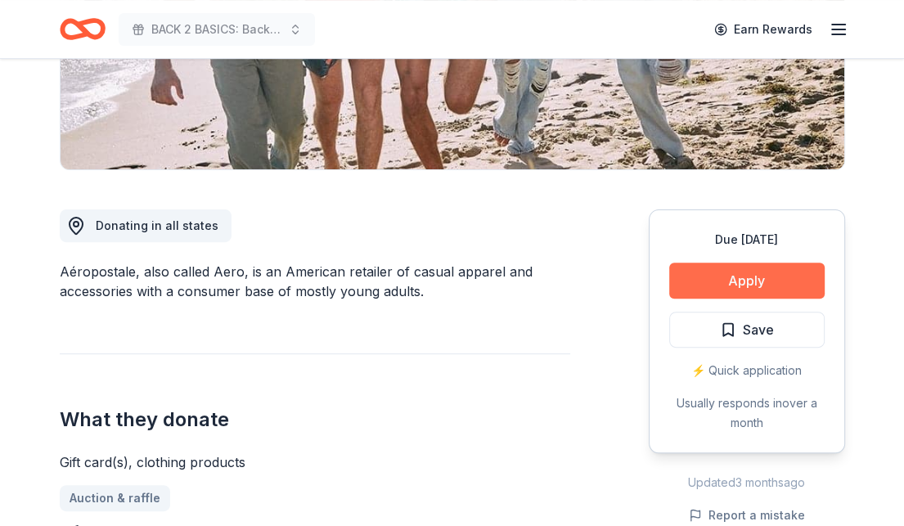
click at [790, 285] on button "Apply" at bounding box center [746, 281] width 155 height 36
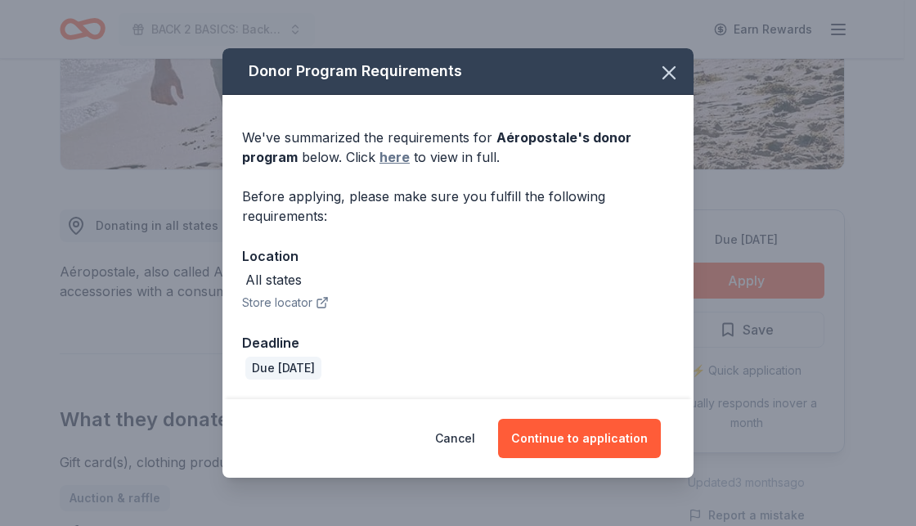
click at [388, 150] on link "here" at bounding box center [394, 157] width 30 height 20
click at [390, 159] on link "here" at bounding box center [394, 157] width 30 height 20
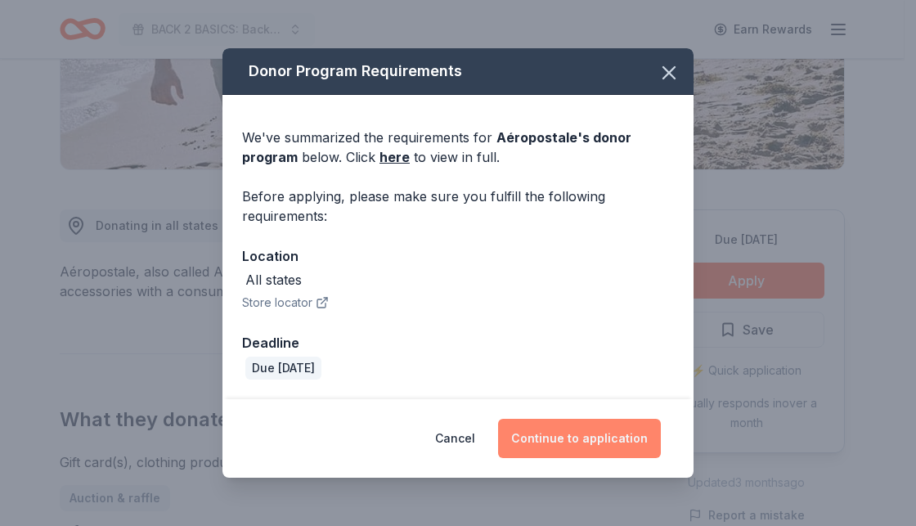
click at [568, 420] on button "Continue to application" at bounding box center [579, 438] width 163 height 39
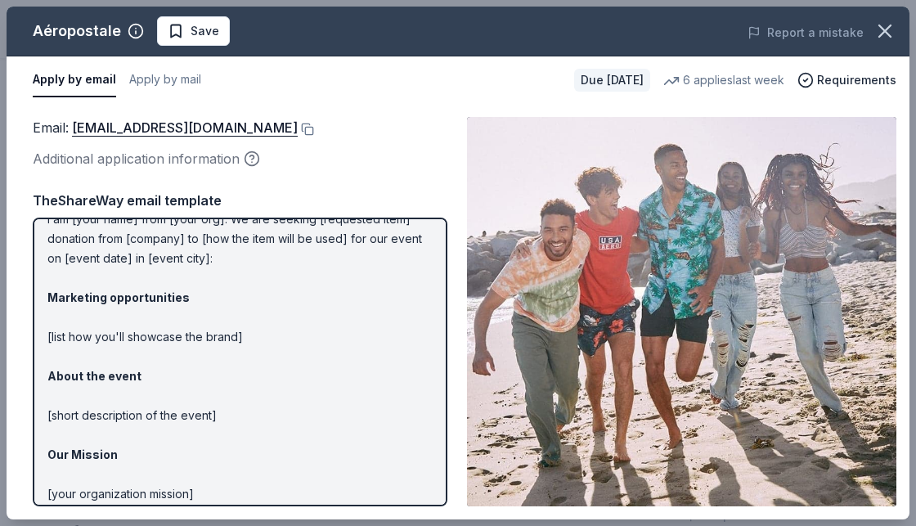
scroll to position [191, 0]
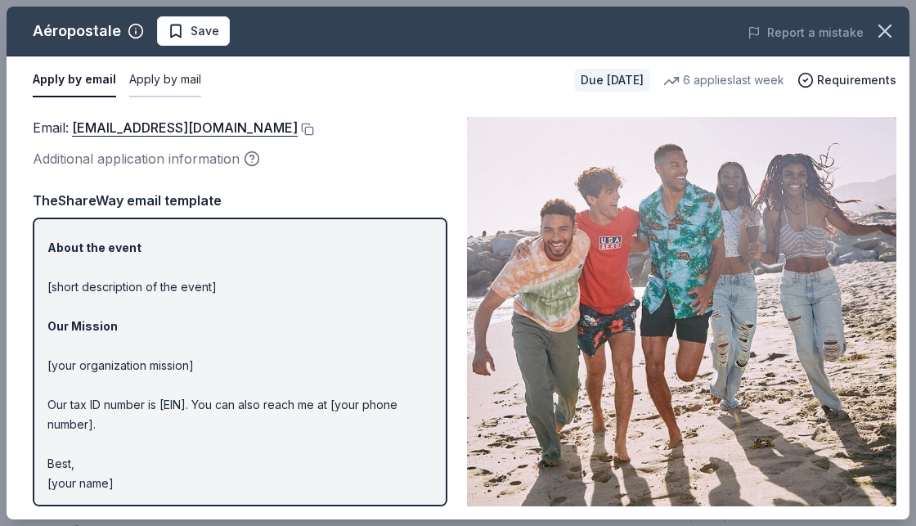
click at [155, 79] on button "Apply by mail" at bounding box center [165, 80] width 72 height 34
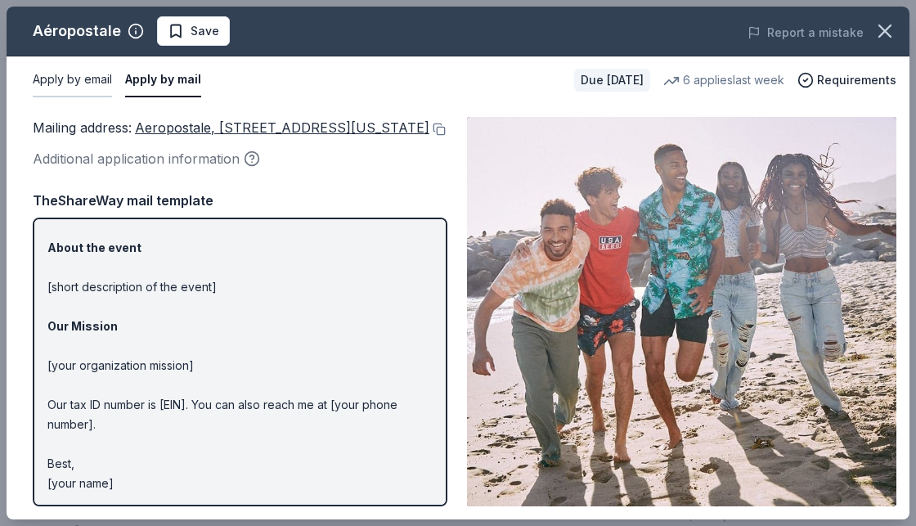
click at [87, 78] on button "Apply by email" at bounding box center [72, 80] width 79 height 34
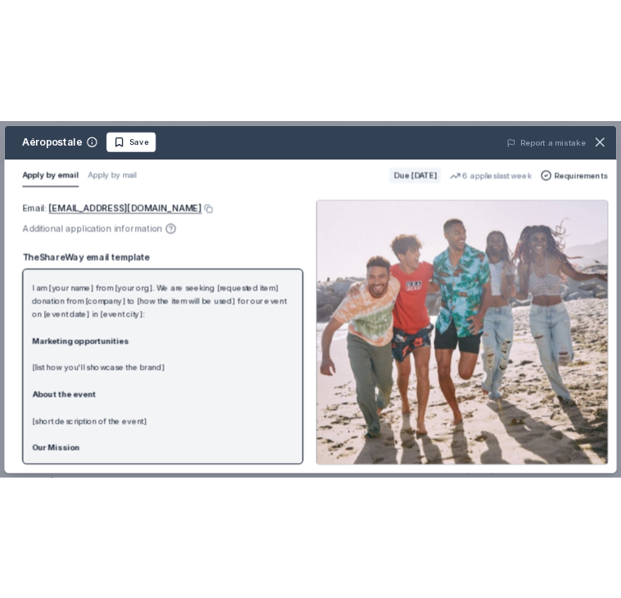
scroll to position [0, 0]
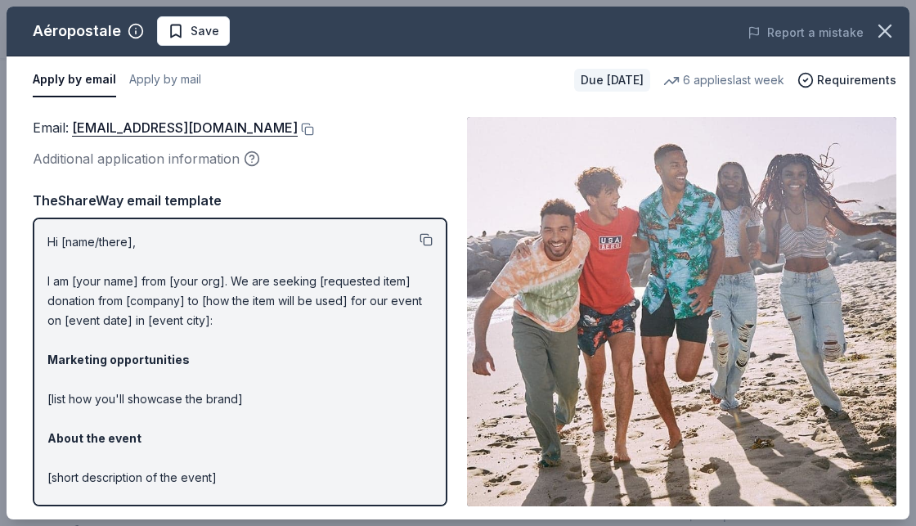
click at [420, 235] on button at bounding box center [426, 239] width 13 height 13
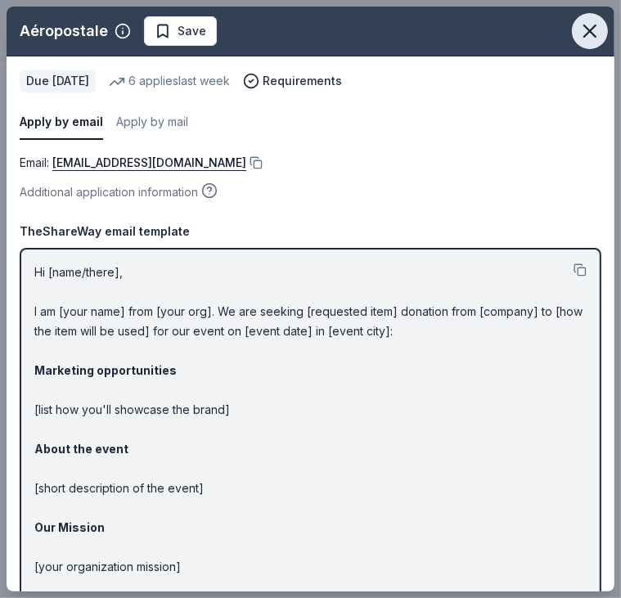
click at [578, 25] on icon "button" at bounding box center [589, 31] width 23 height 23
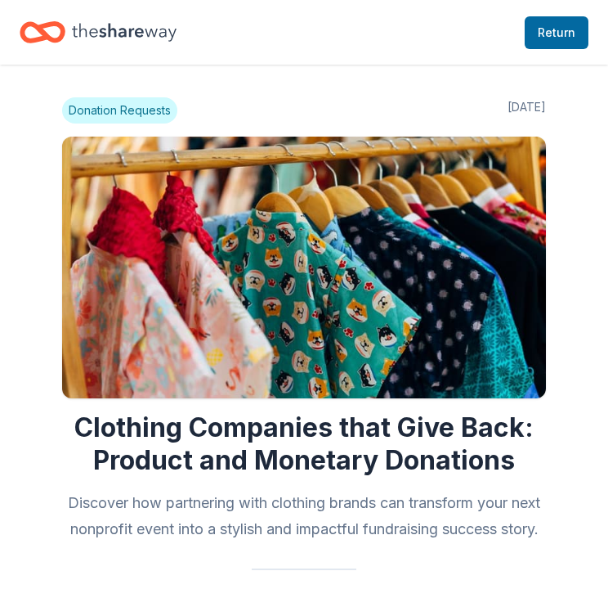
scroll to position [1030, 0]
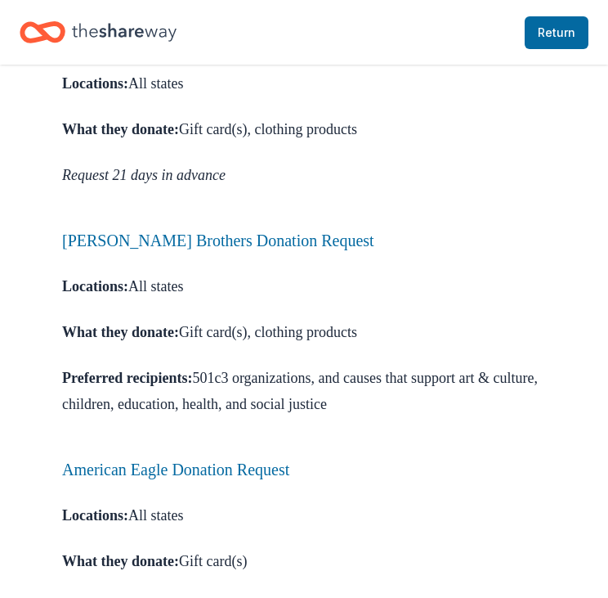
click at [190, 47] on link "Aéropostale Donation Request" at bounding box center [162, 38] width 201 height 18
click at [164, 47] on link "Aéropostale Donation Request" at bounding box center [162, 38] width 201 height 18
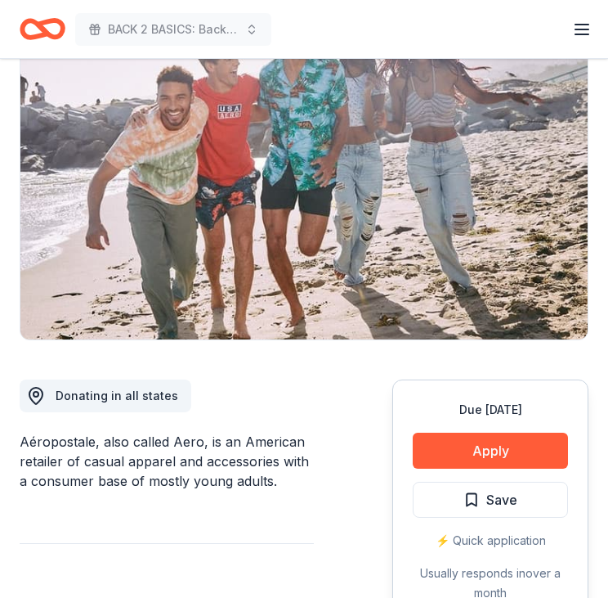
scroll to position [164, 0]
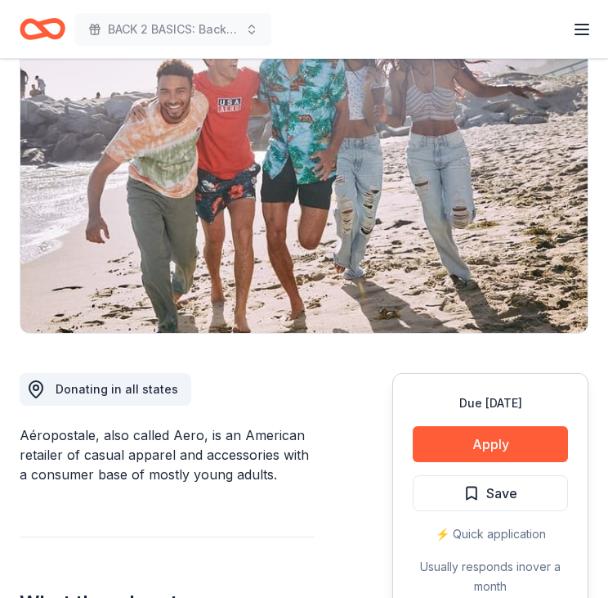
click at [32, 29] on icon "Home" at bounding box center [43, 29] width 46 height 38
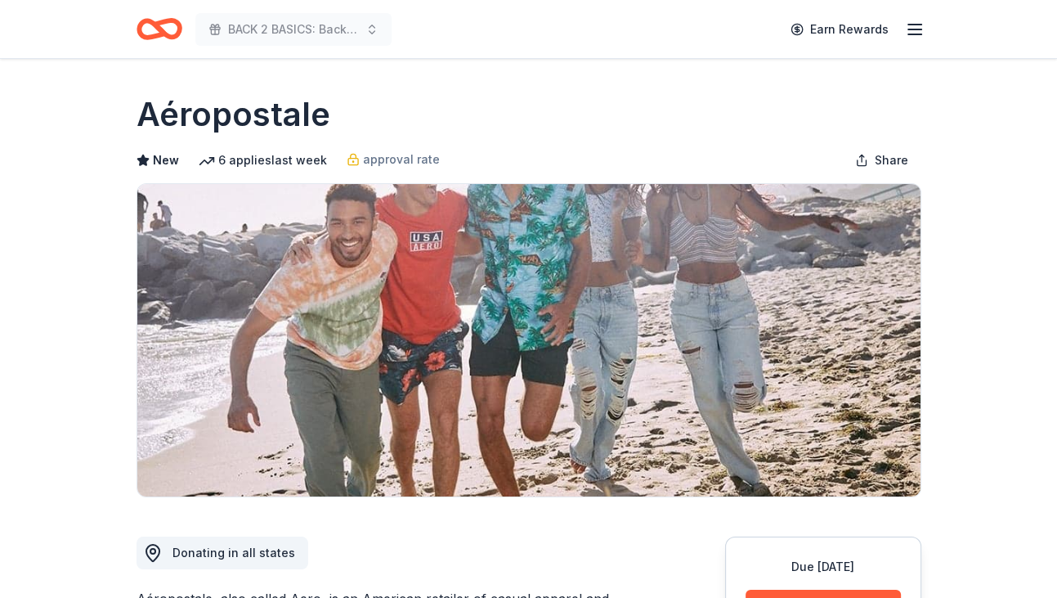
scroll to position [164, 0]
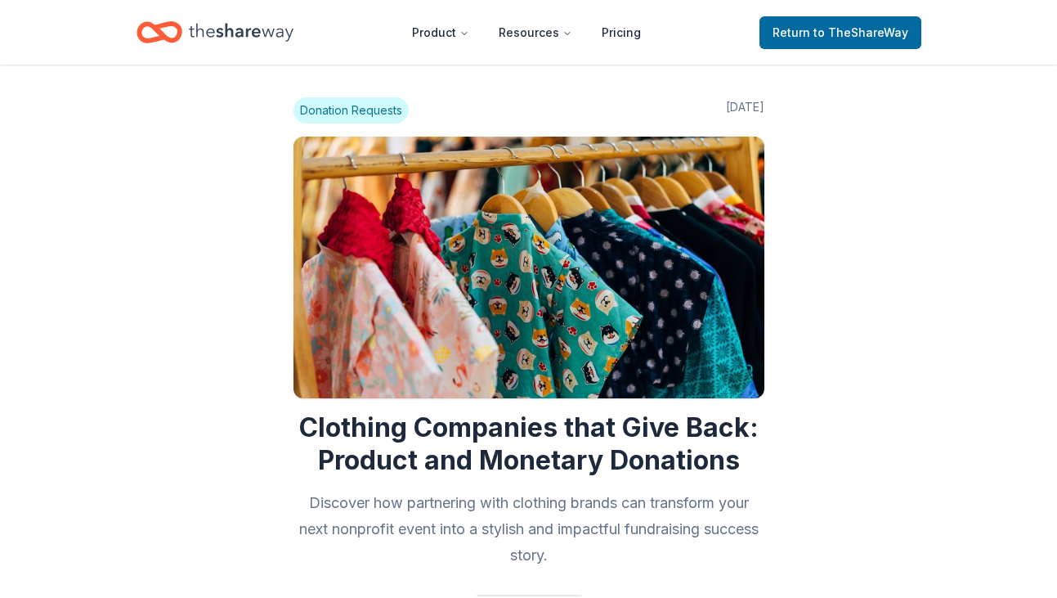
scroll to position [1030, 0]
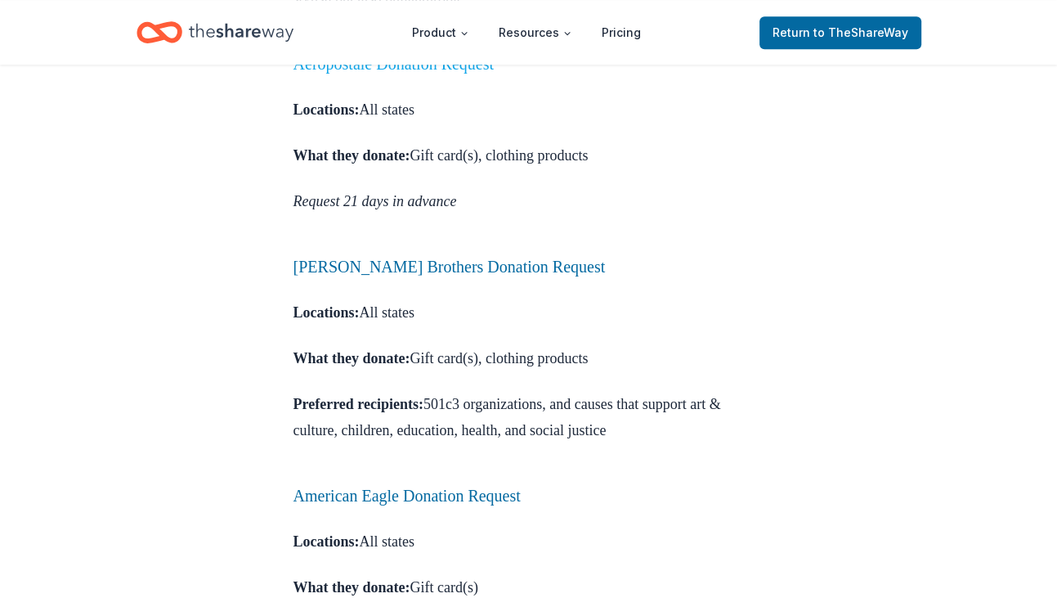
click at [420, 73] on link "Aéropostale Donation Request" at bounding box center [394, 64] width 201 height 18
click at [418, 73] on link "Aéropostale Donation Request" at bounding box center [394, 64] width 201 height 18
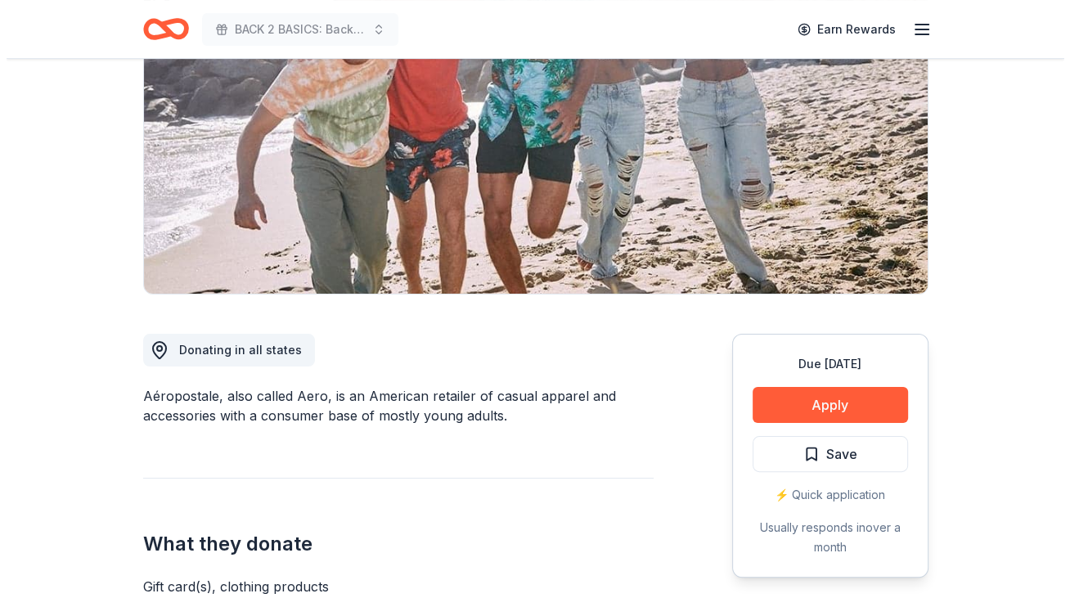
scroll to position [245, 0]
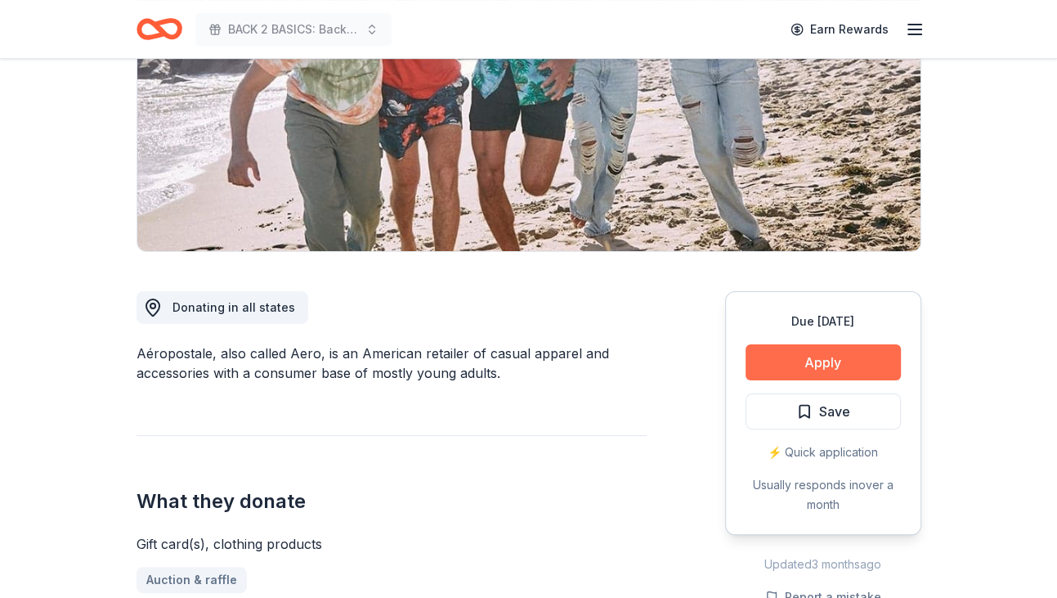
click at [827, 357] on button "Apply" at bounding box center [823, 362] width 155 height 36
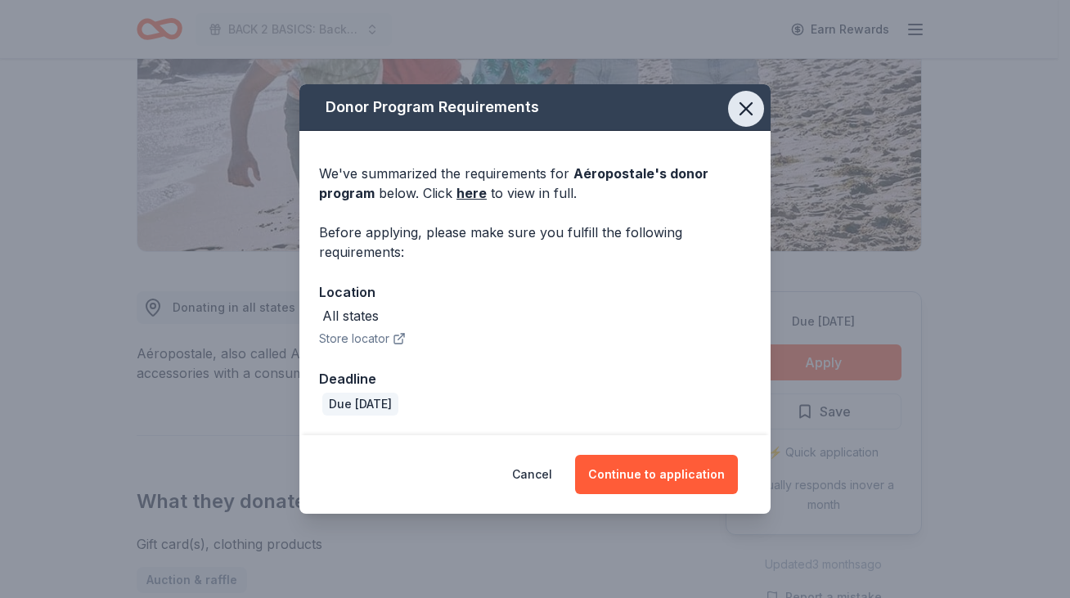
click at [745, 106] on icon "button" at bounding box center [745, 108] width 23 height 23
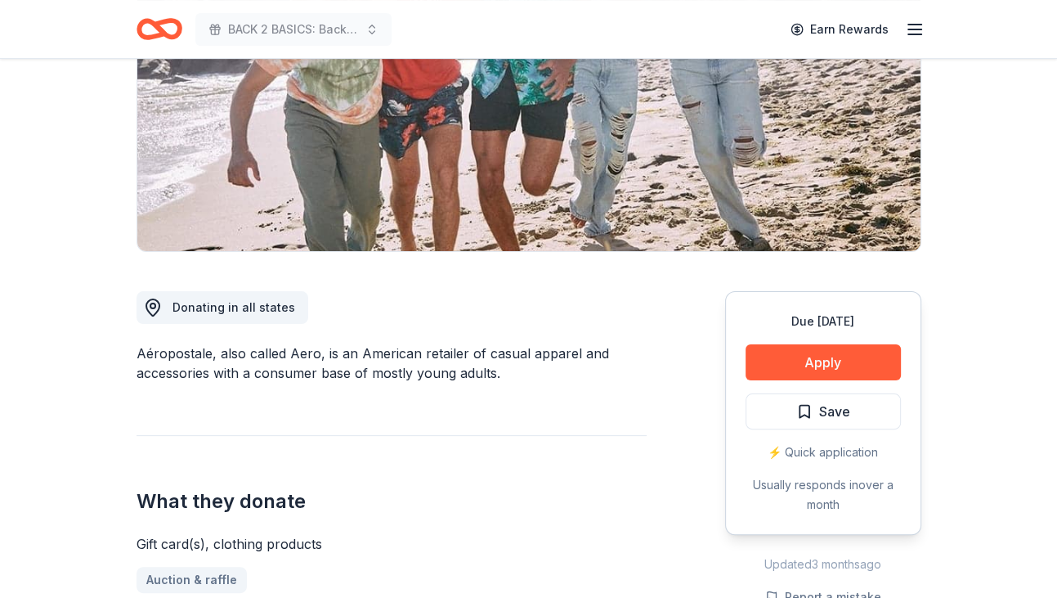
click at [808, 410] on span "Save" at bounding box center [824, 411] width 54 height 21
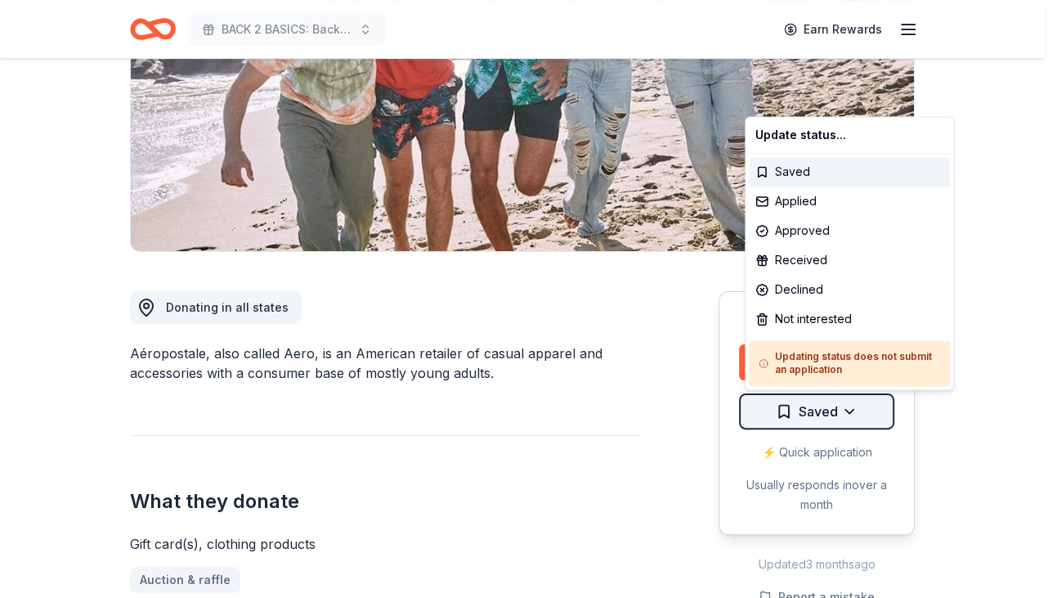
click at [851, 352] on html "BACK 2 BASICS: Back to School Event Earn Rewards Due in 83 days Share Aéroposta…" at bounding box center [528, 54] width 1057 height 598
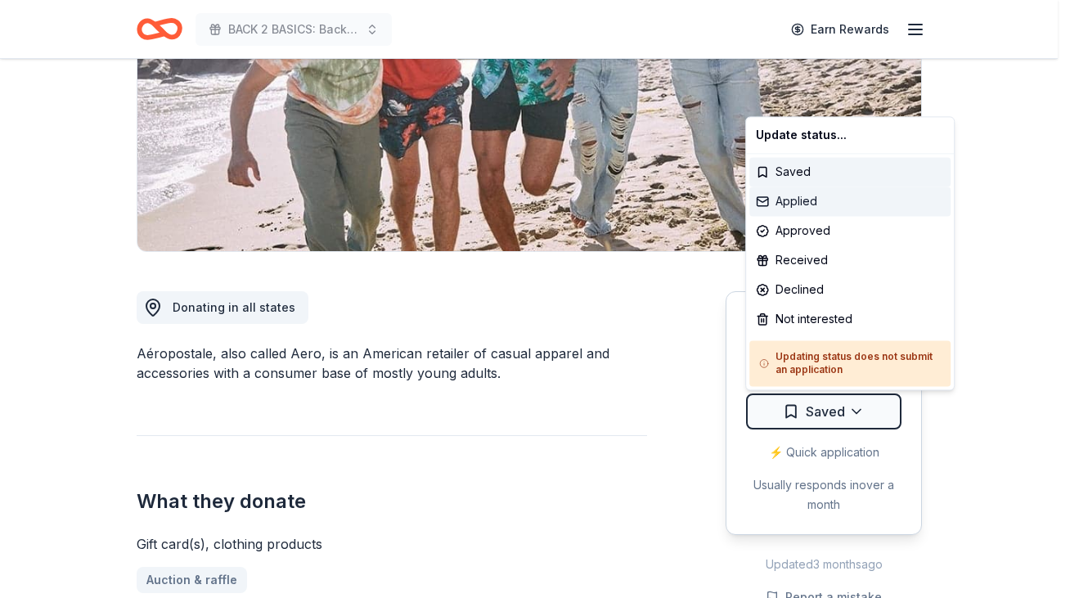
click at [811, 195] on div "Applied" at bounding box center [849, 200] width 201 height 29
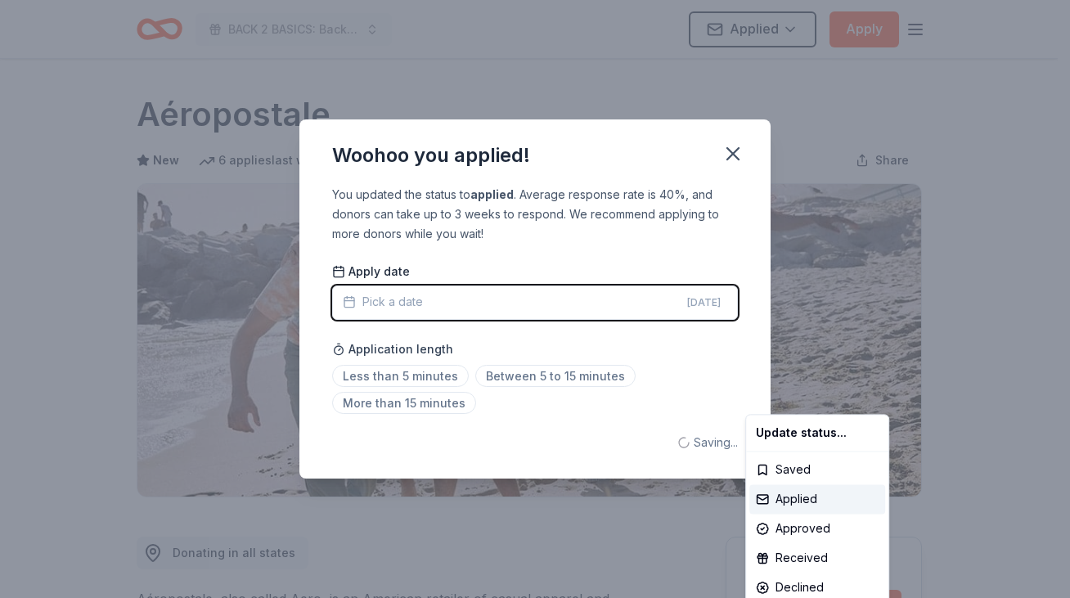
scroll to position [0, 0]
click at [733, 156] on html "BACK 2 BASICS: Back to School Event Applied Apply Due in 83 days Share Aéropost…" at bounding box center [535, 299] width 1070 height 598
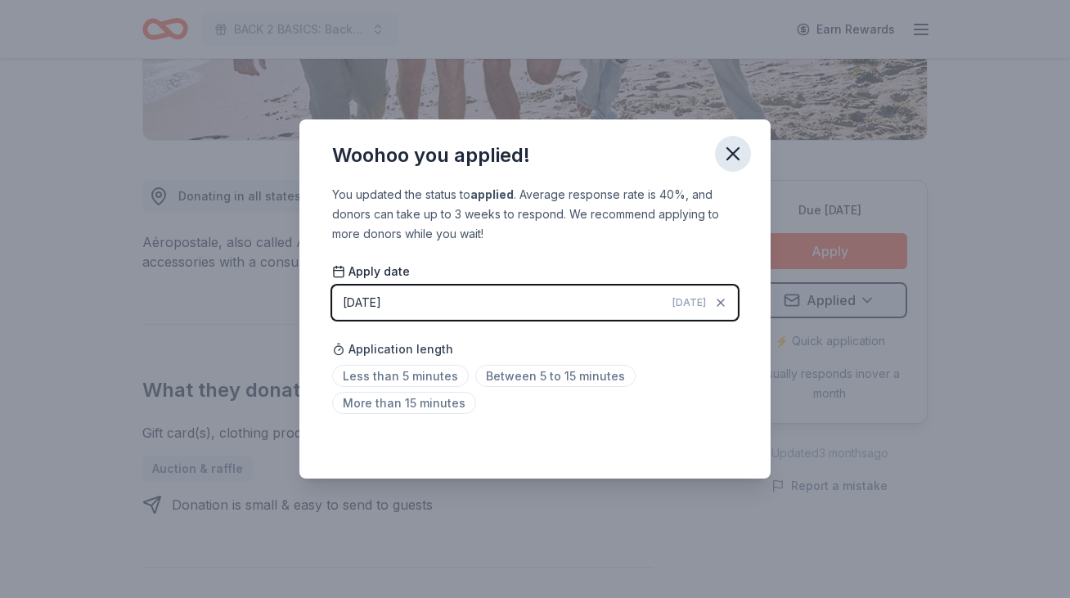
click at [733, 153] on icon "button" at bounding box center [732, 153] width 11 height 11
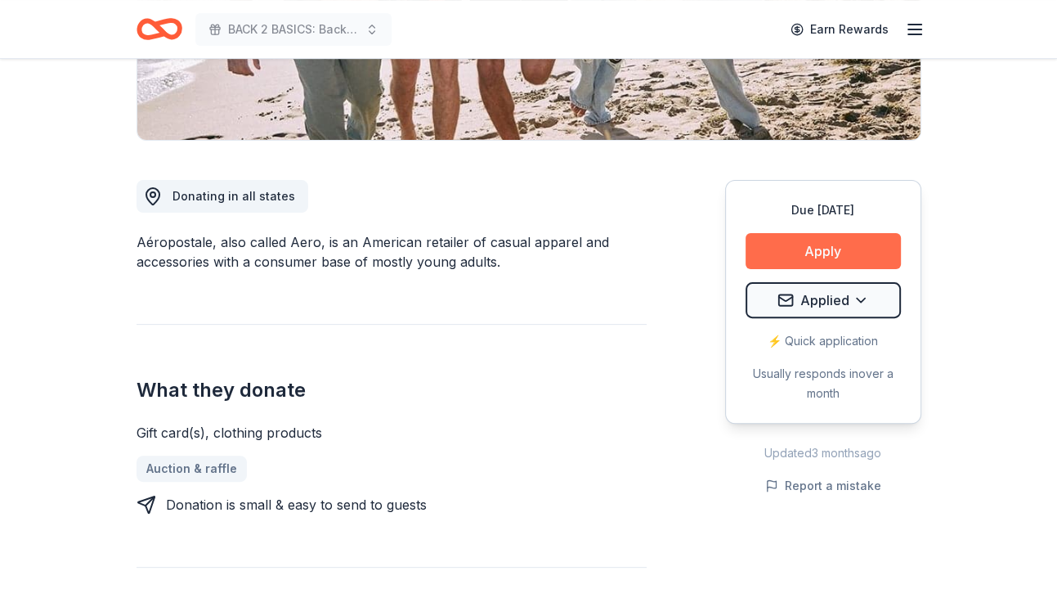
click at [798, 249] on button "Apply" at bounding box center [823, 251] width 155 height 36
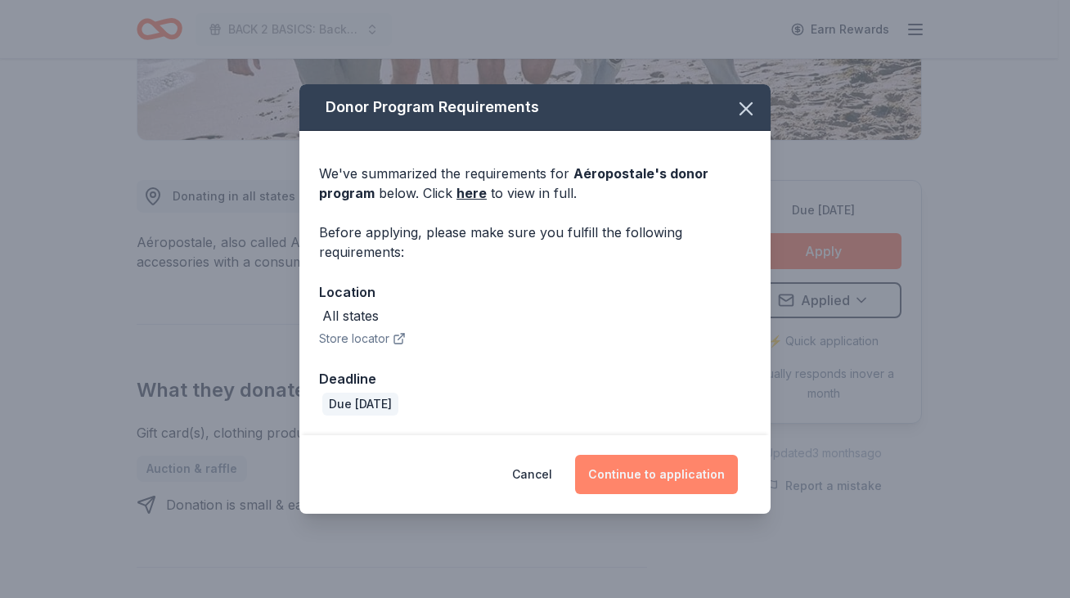
click at [649, 468] on button "Continue to application" at bounding box center [656, 474] width 163 height 39
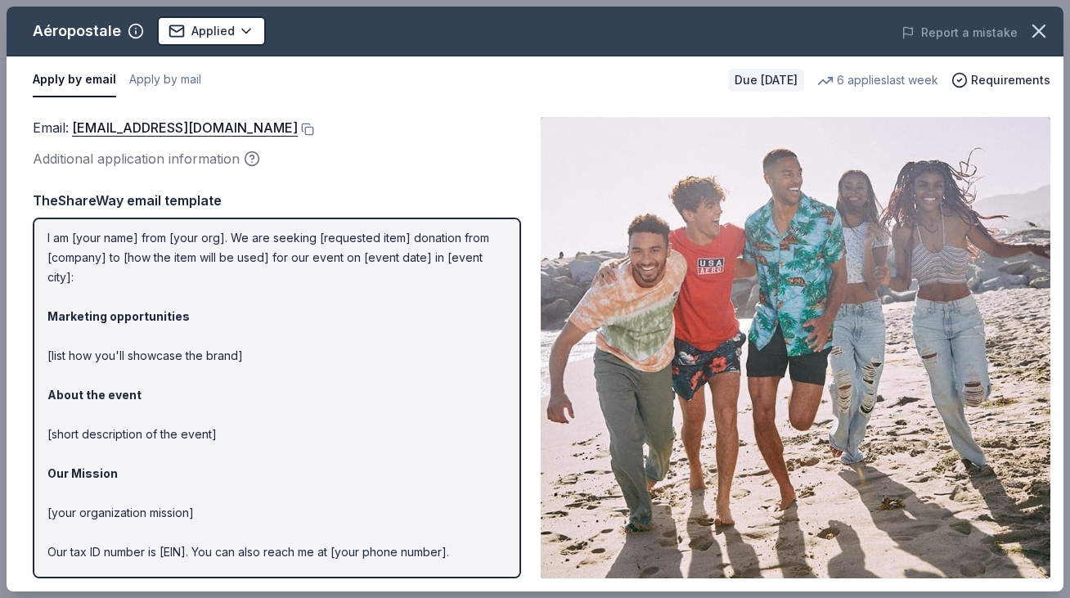
scroll to position [0, 0]
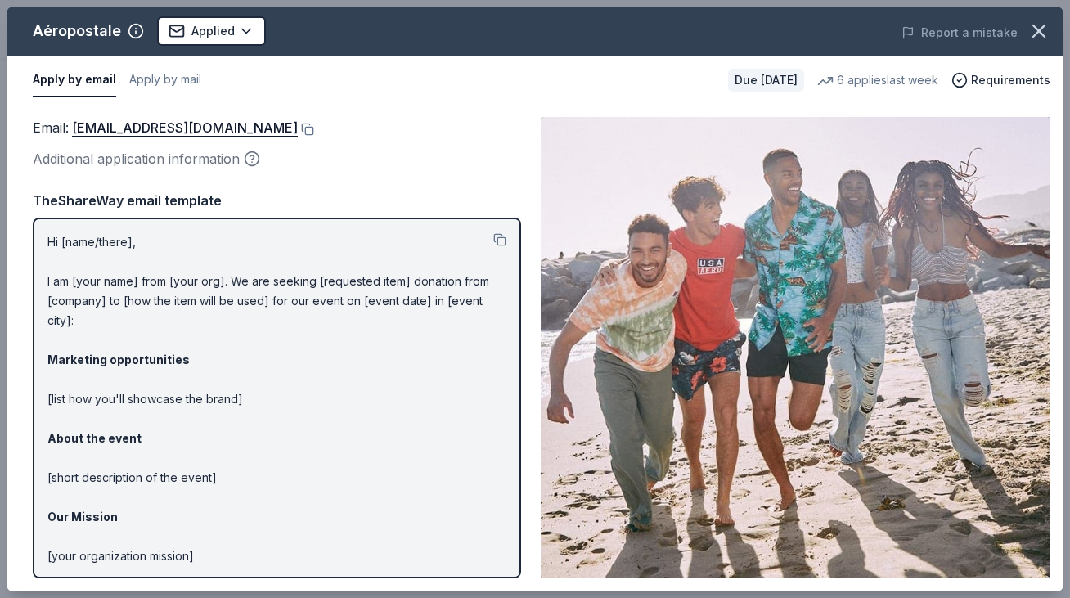
click at [415, 118] on div "Email : charitabledonations@aeropostale.com" at bounding box center [277, 127] width 488 height 21
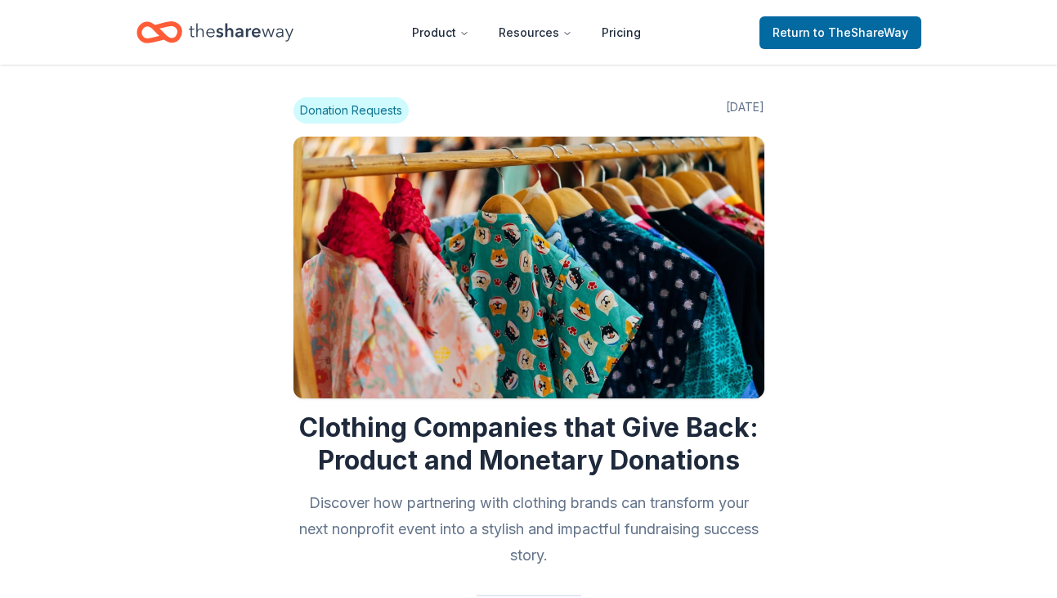
scroll to position [1030, 0]
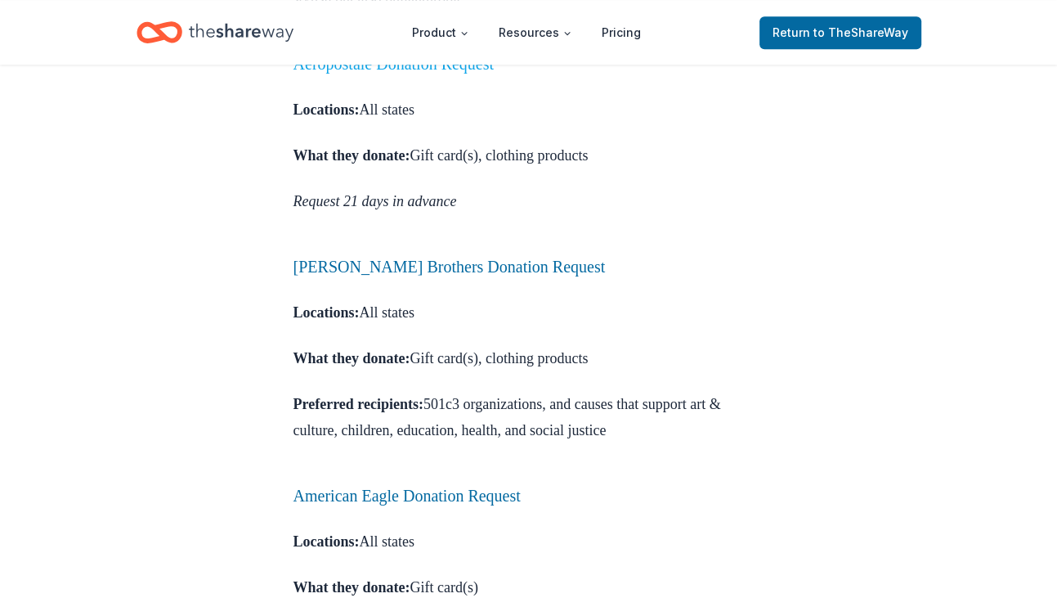
click at [369, 73] on link "Aéropostale Donation Request" at bounding box center [394, 64] width 201 height 18
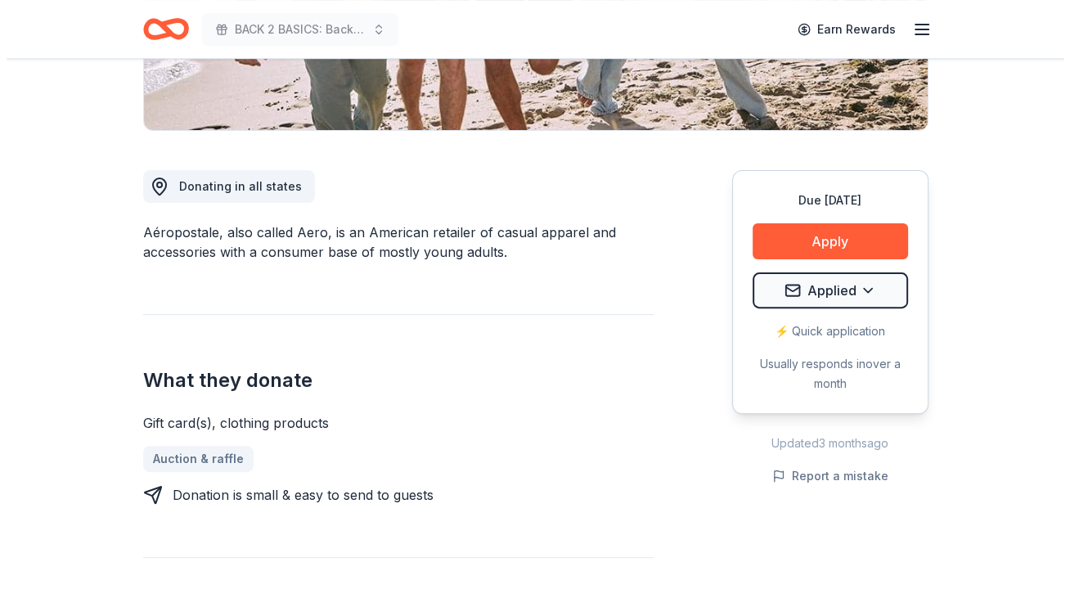
scroll to position [409, 0]
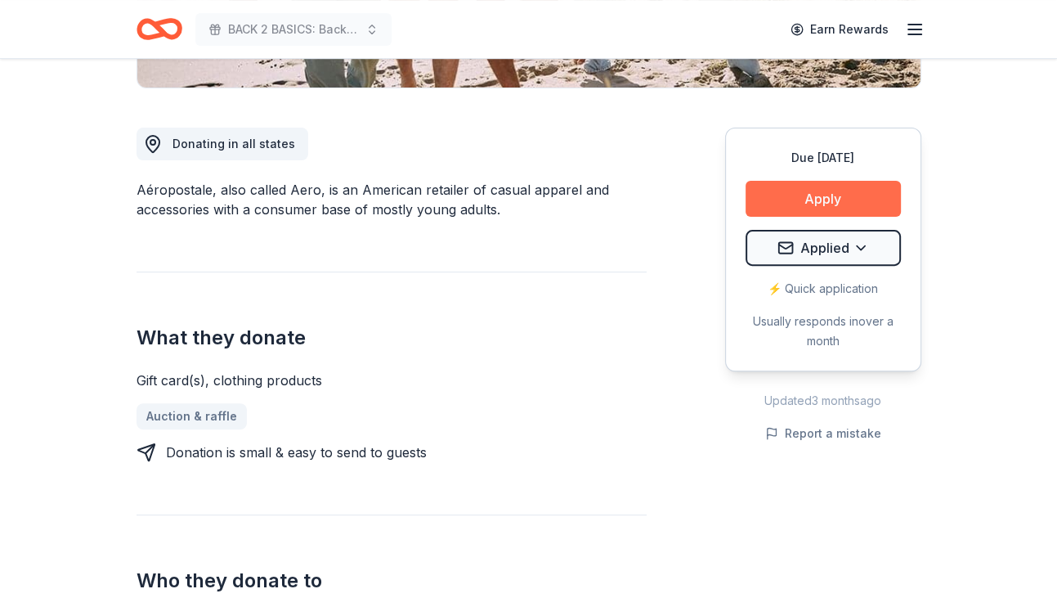
click at [806, 195] on button "Apply" at bounding box center [823, 199] width 155 height 36
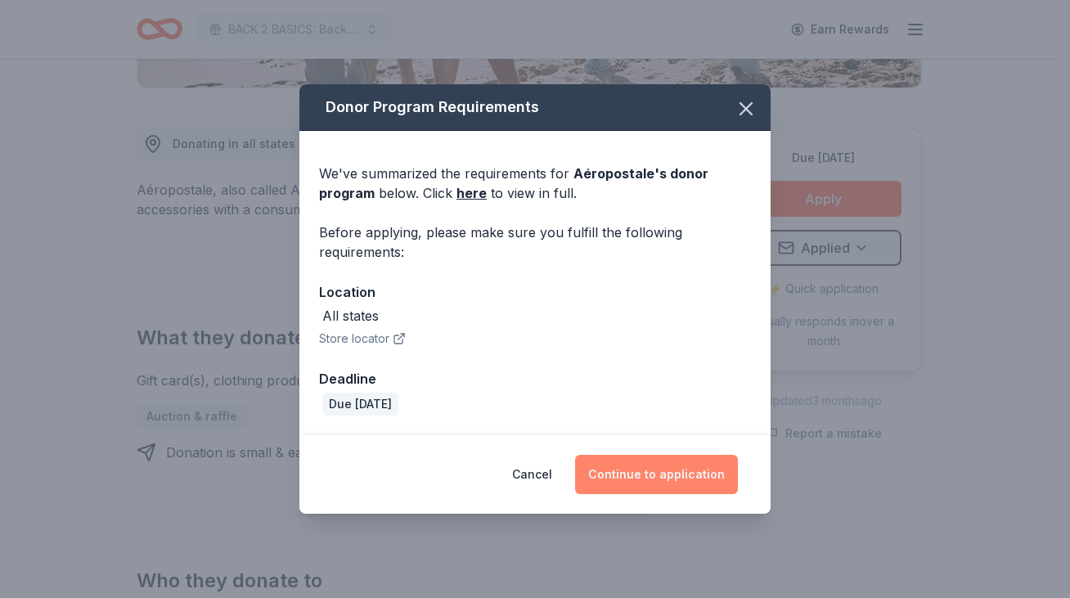
click at [679, 478] on button "Continue to application" at bounding box center [656, 474] width 163 height 39
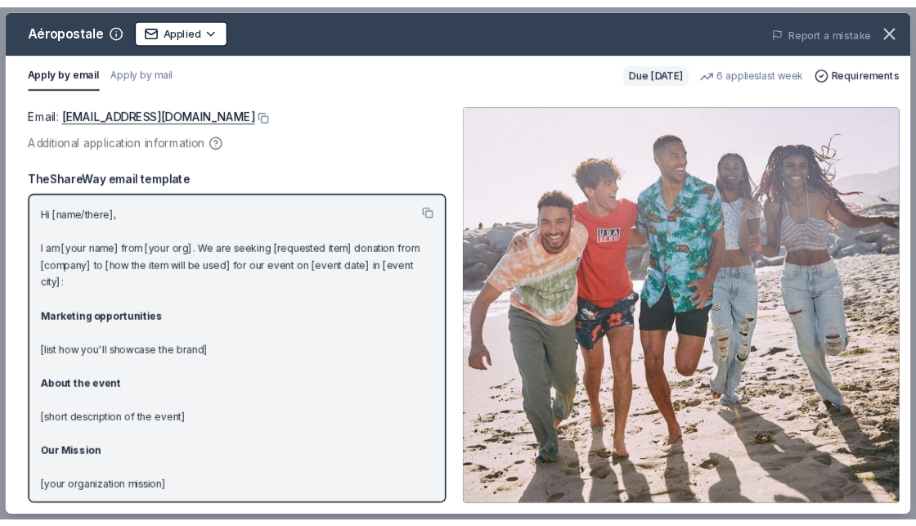
scroll to position [99, 0]
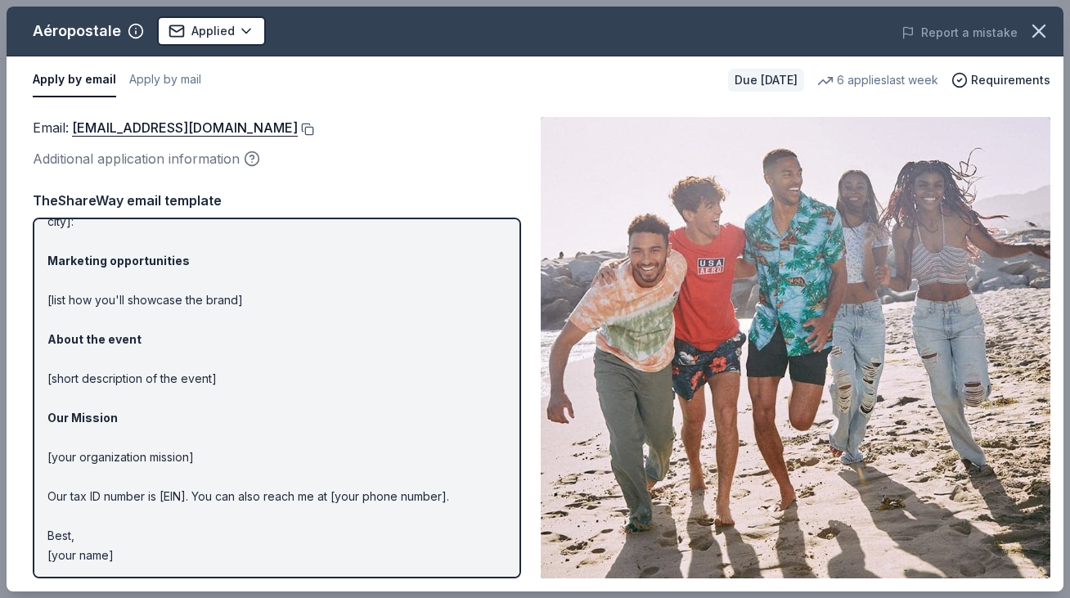
click at [314, 130] on button at bounding box center [306, 129] width 16 height 13
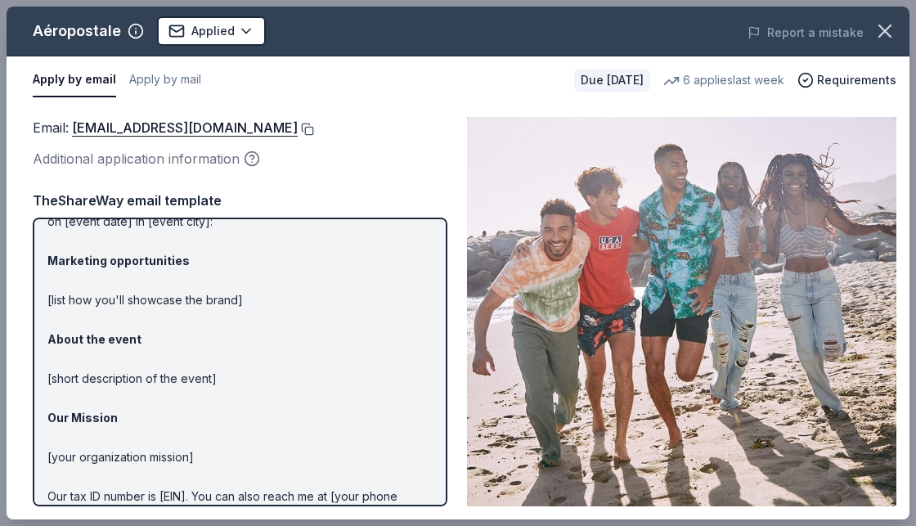
click at [314, 125] on button at bounding box center [306, 129] width 16 height 13
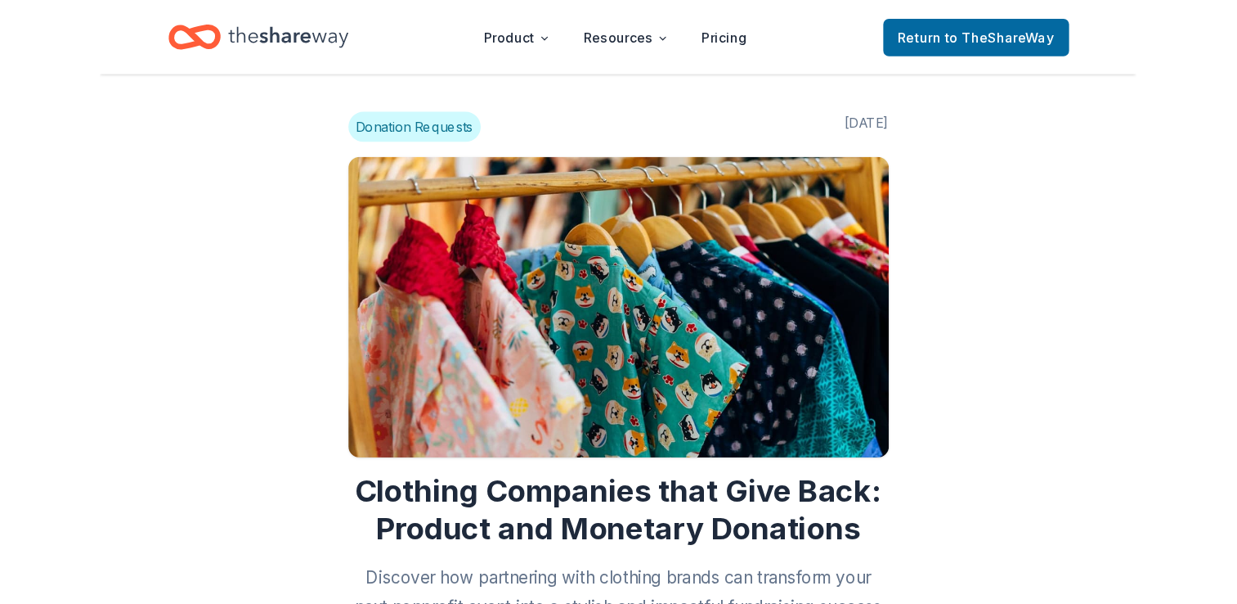
scroll to position [1030, 0]
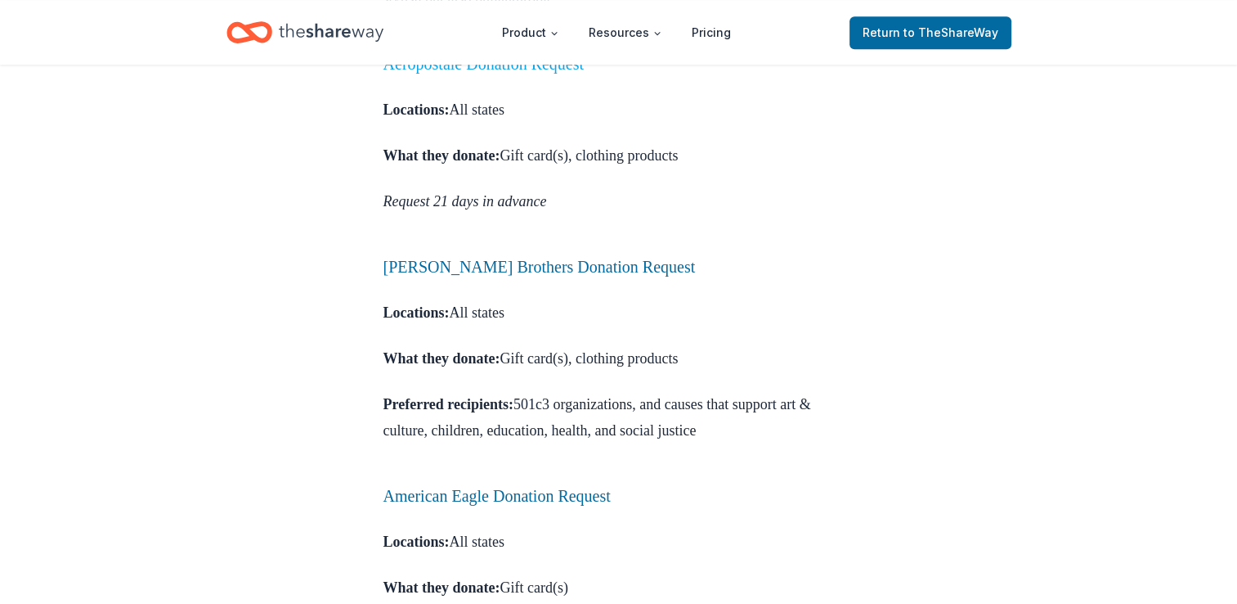
click at [437, 73] on link "Aéropostale Donation Request" at bounding box center [484, 64] width 201 height 18
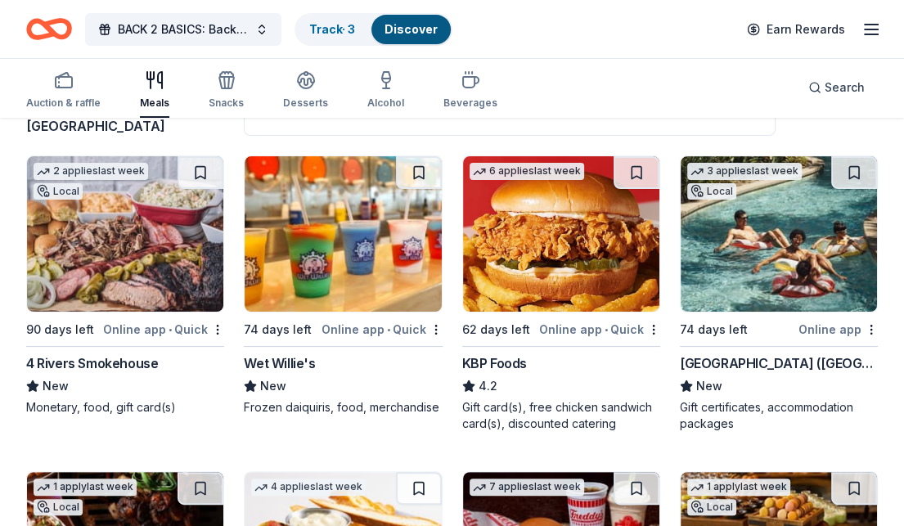
scroll to position [164, 0]
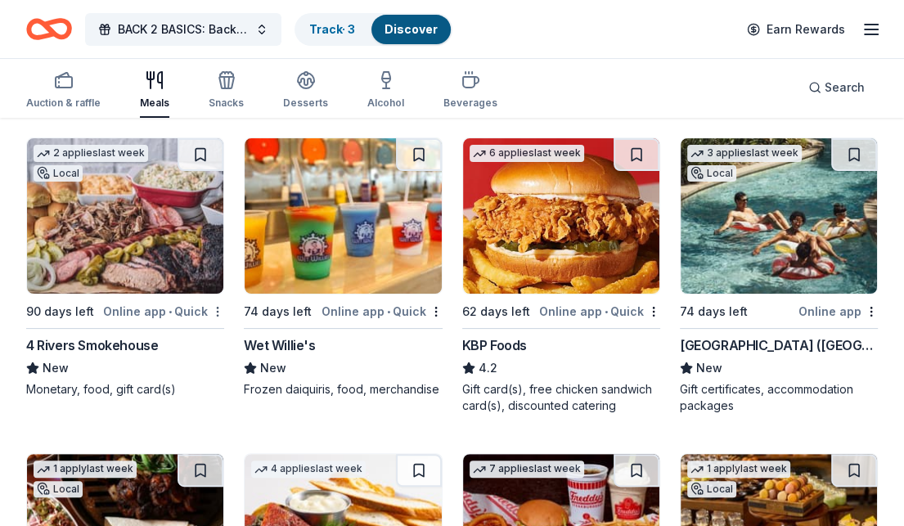
click at [219, 312] on html "BACK 2 BASICS: Back to School Event Track · 3 Discover Earn Rewards Auction & r…" at bounding box center [452, 99] width 904 height 526
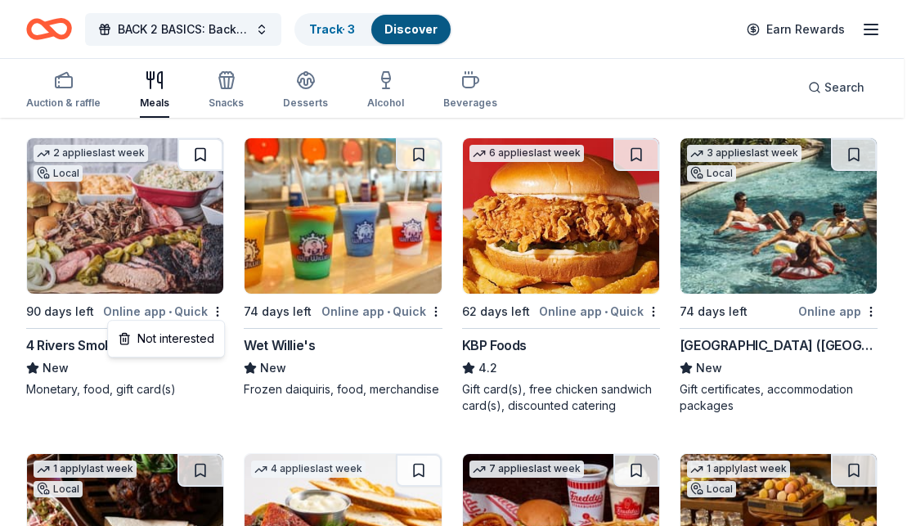
click at [202, 148] on html "BACK 2 BASICS: Back to School Event Track · 3 Discover Earn Rewards Auction & r…" at bounding box center [458, 99] width 916 height 526
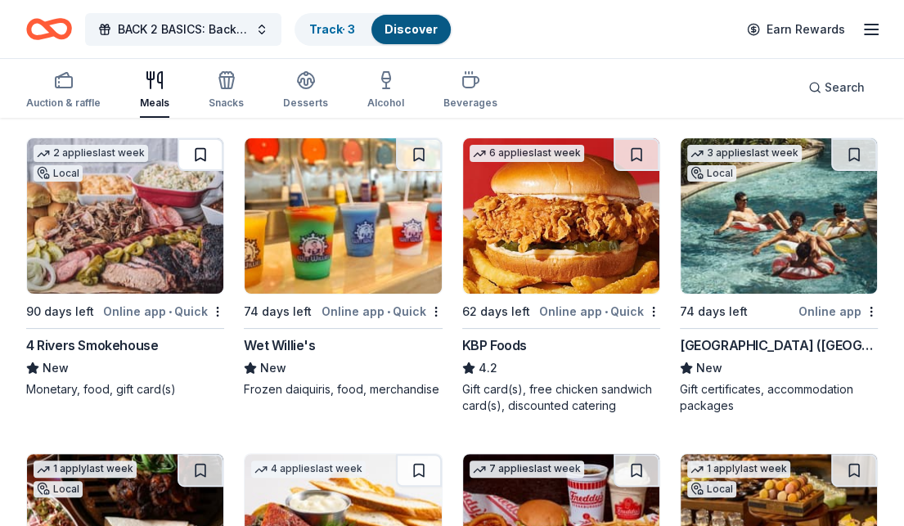
click at [202, 150] on button at bounding box center [200, 154] width 46 height 33
click at [72, 344] on div "4 Rivers Smokehouse" at bounding box center [92, 345] width 132 height 20
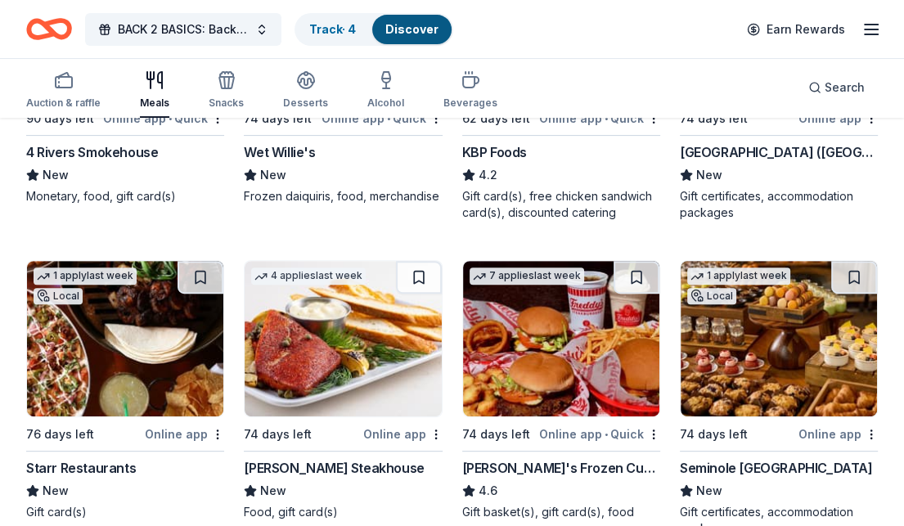
scroll to position [409, 0]
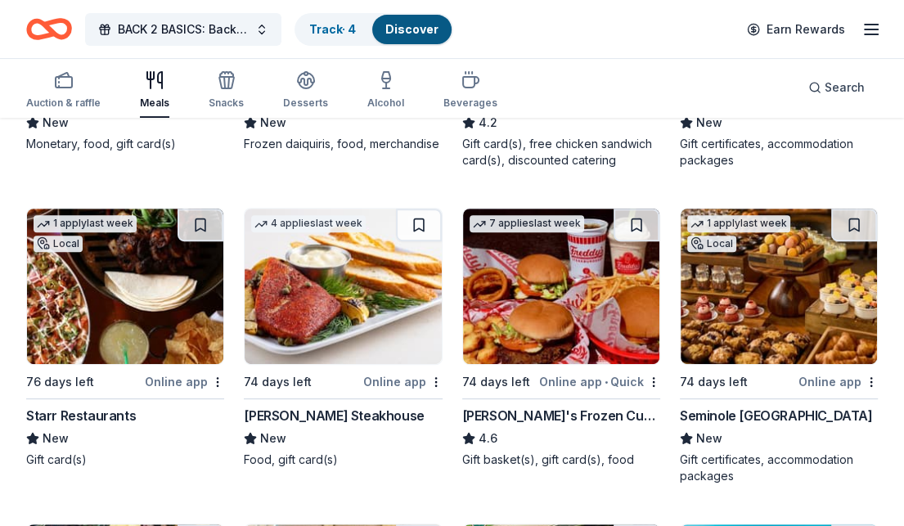
click at [343, 413] on div "[PERSON_NAME] Steakhouse" at bounding box center [334, 416] width 180 height 20
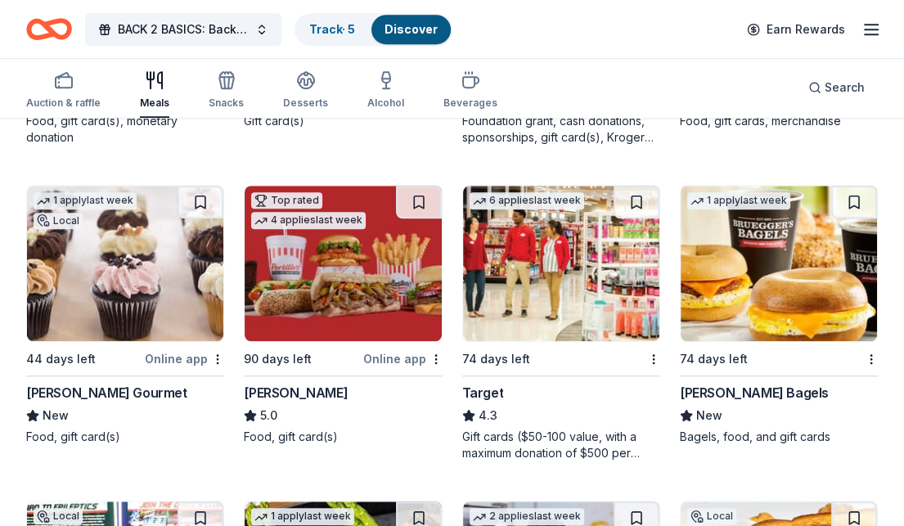
scroll to position [1145, 0]
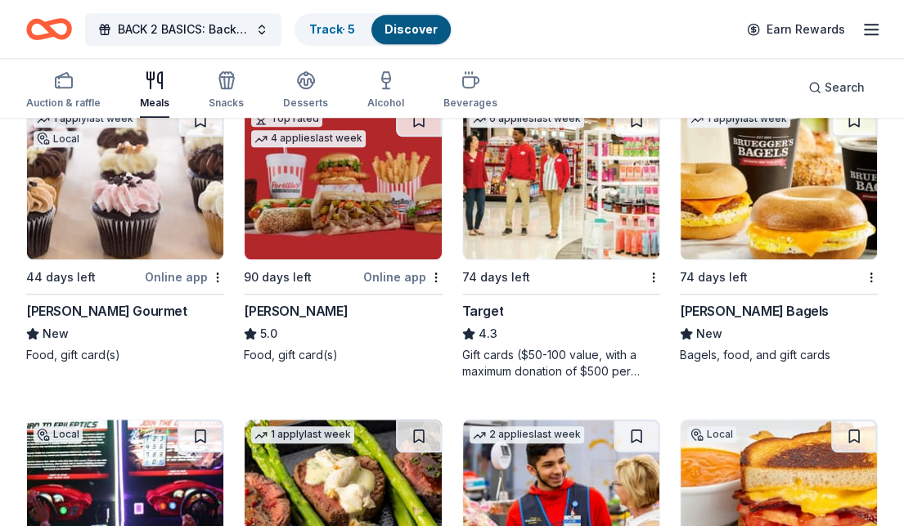
click at [491, 310] on div "Target" at bounding box center [483, 311] width 42 height 20
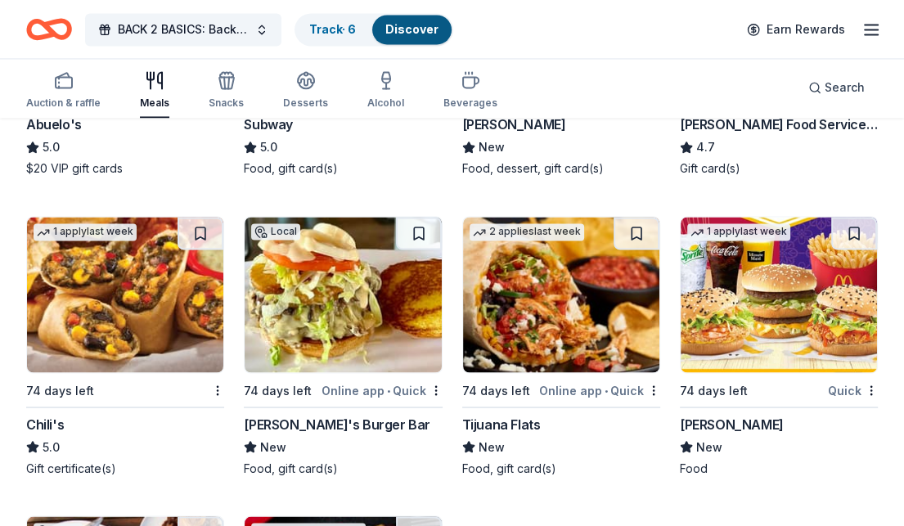
scroll to position [2044, 0]
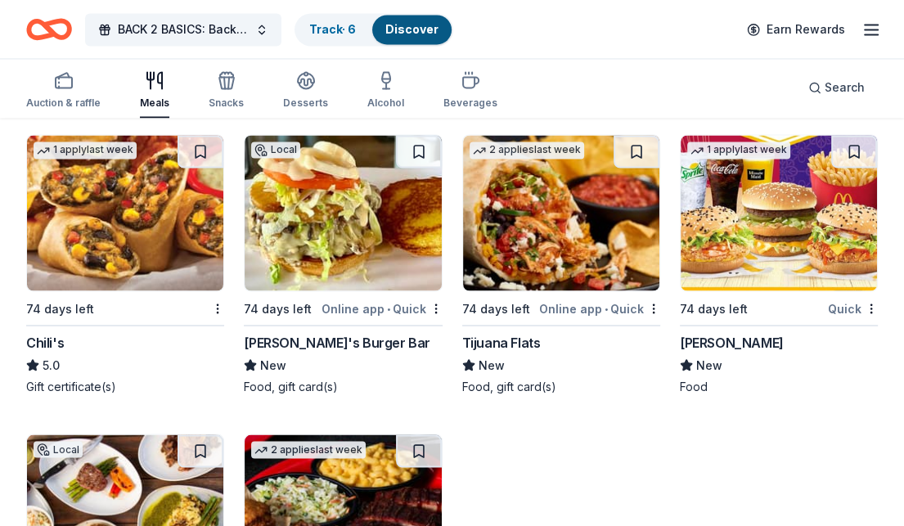
click at [518, 342] on div "Tijuana Flats" at bounding box center [501, 342] width 79 height 20
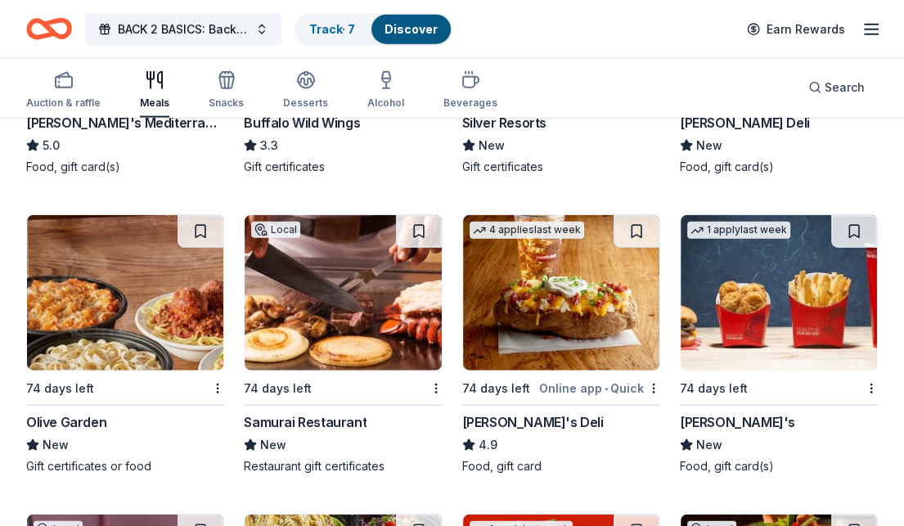
scroll to position [2944, 0]
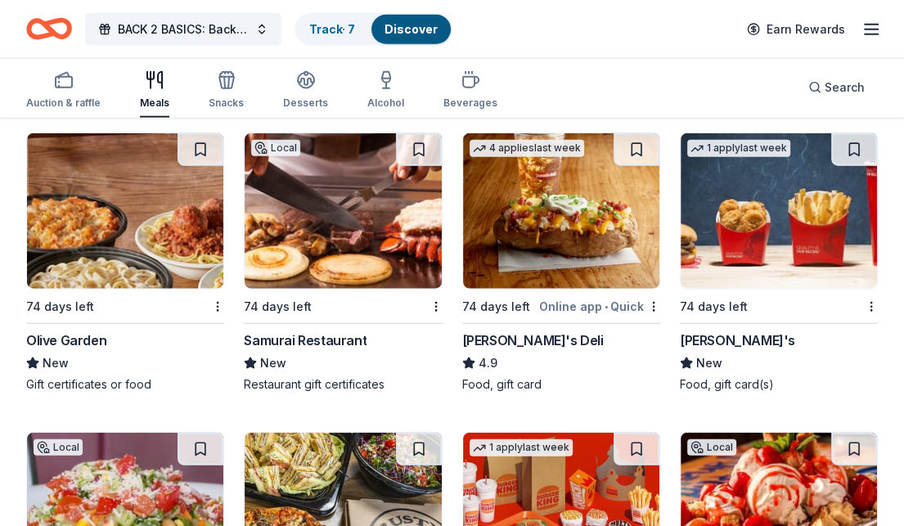
click at [341, 334] on div "Samurai Restaurant" at bounding box center [305, 340] width 123 height 20
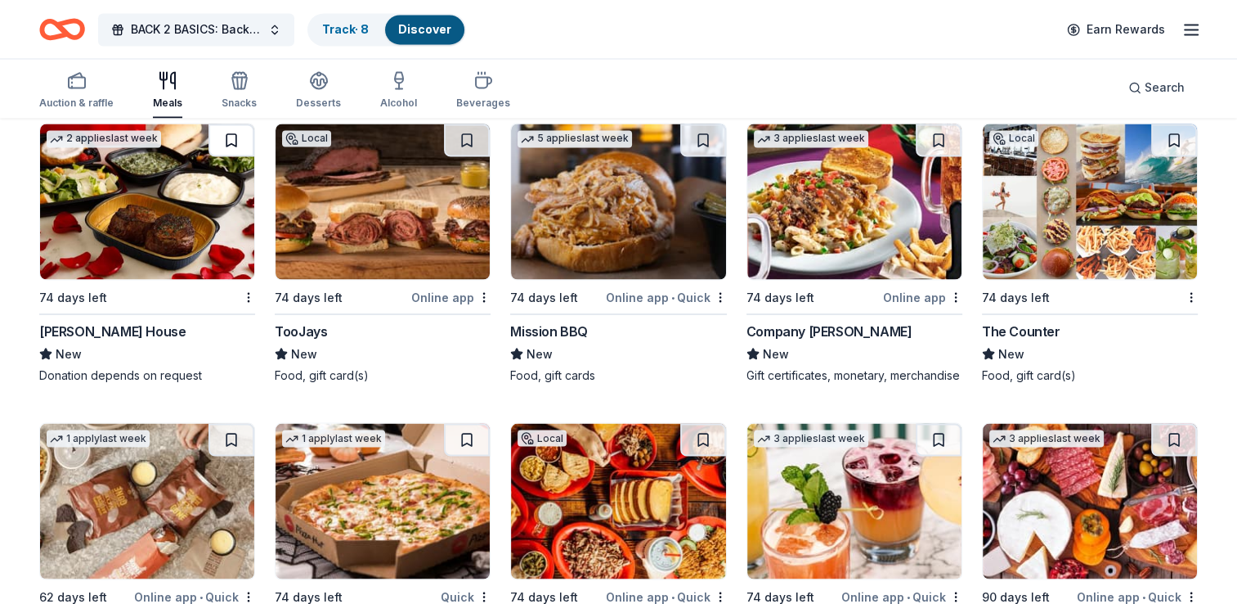
scroll to position [2844, 0]
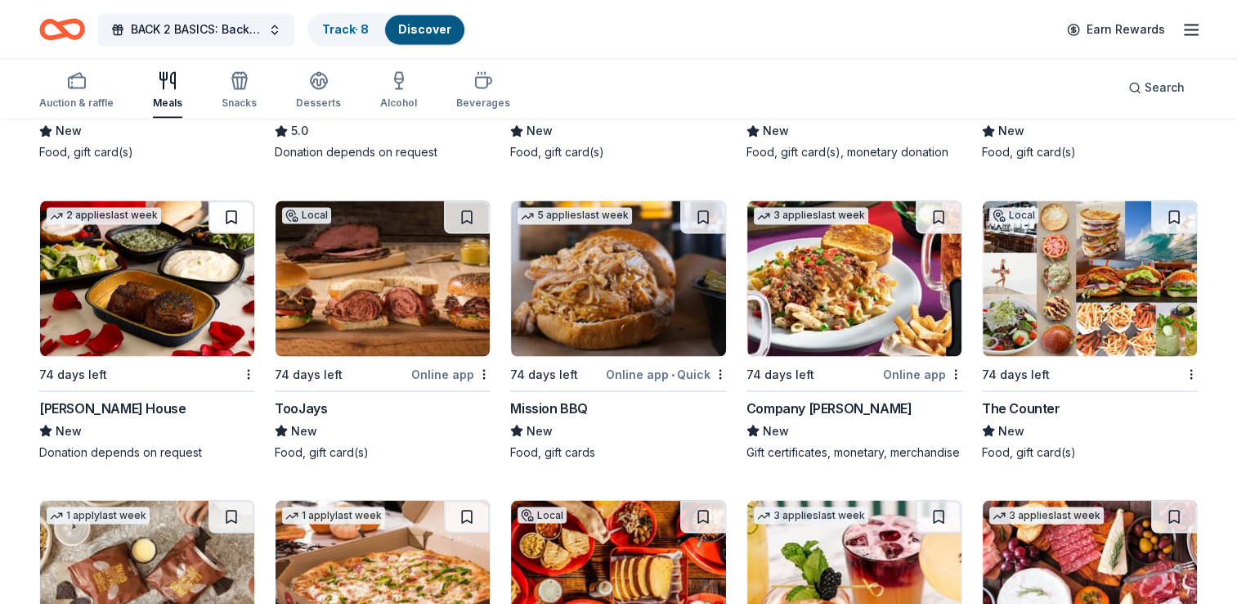
click at [236, 211] on button at bounding box center [232, 216] width 46 height 33
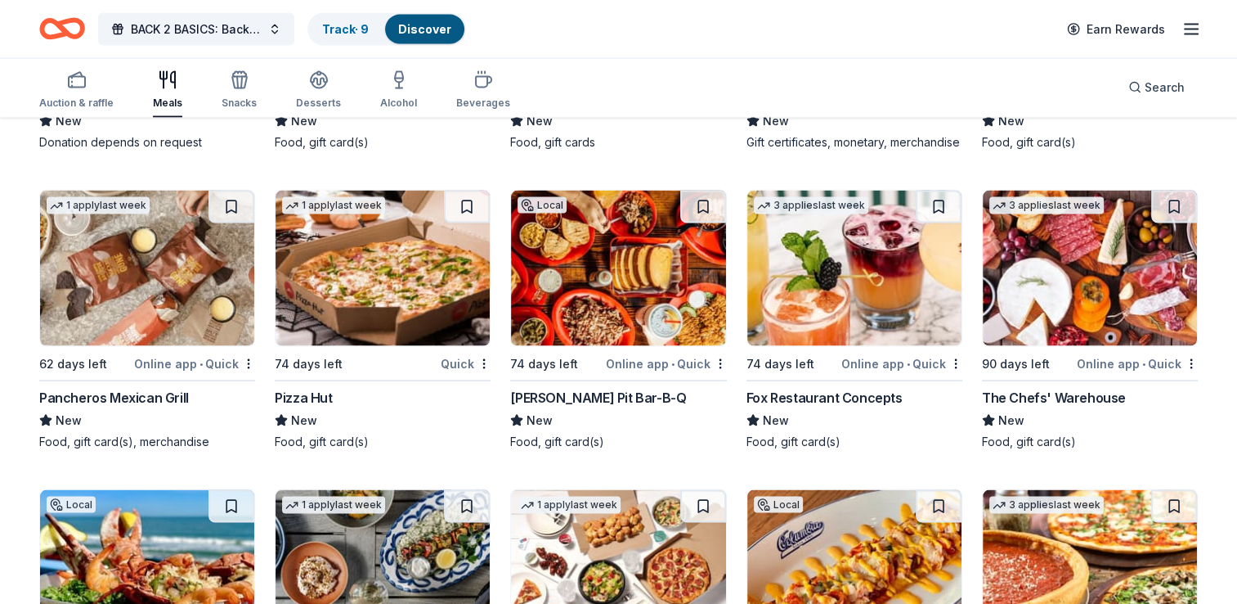
scroll to position [3171, 0]
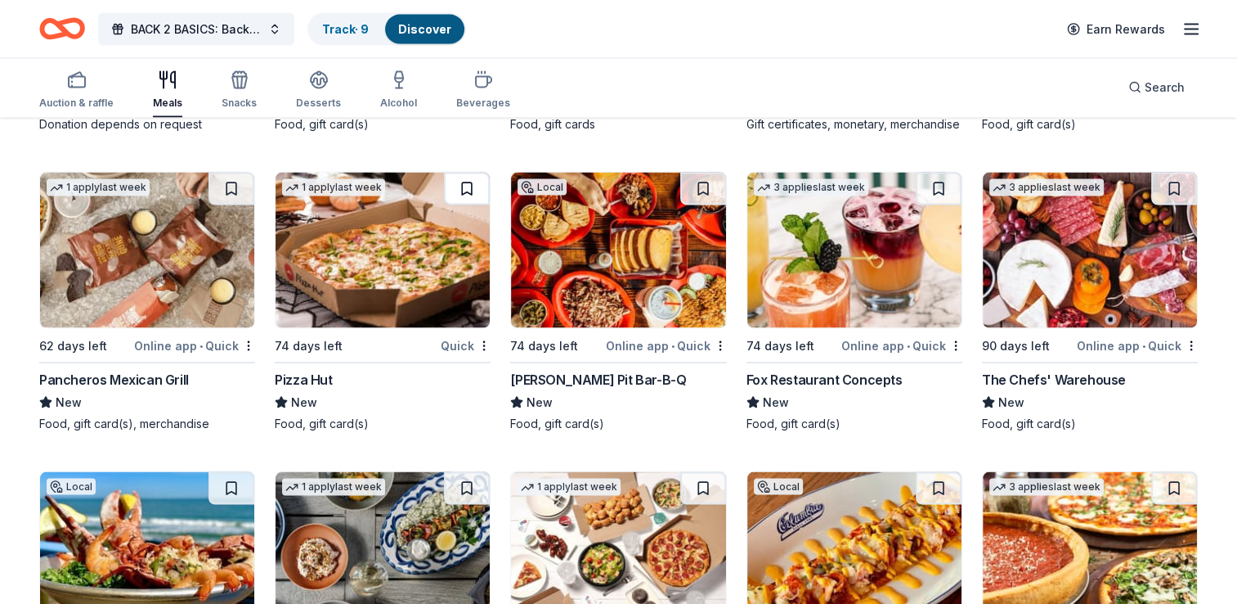
click at [468, 200] on button at bounding box center [467, 189] width 46 height 33
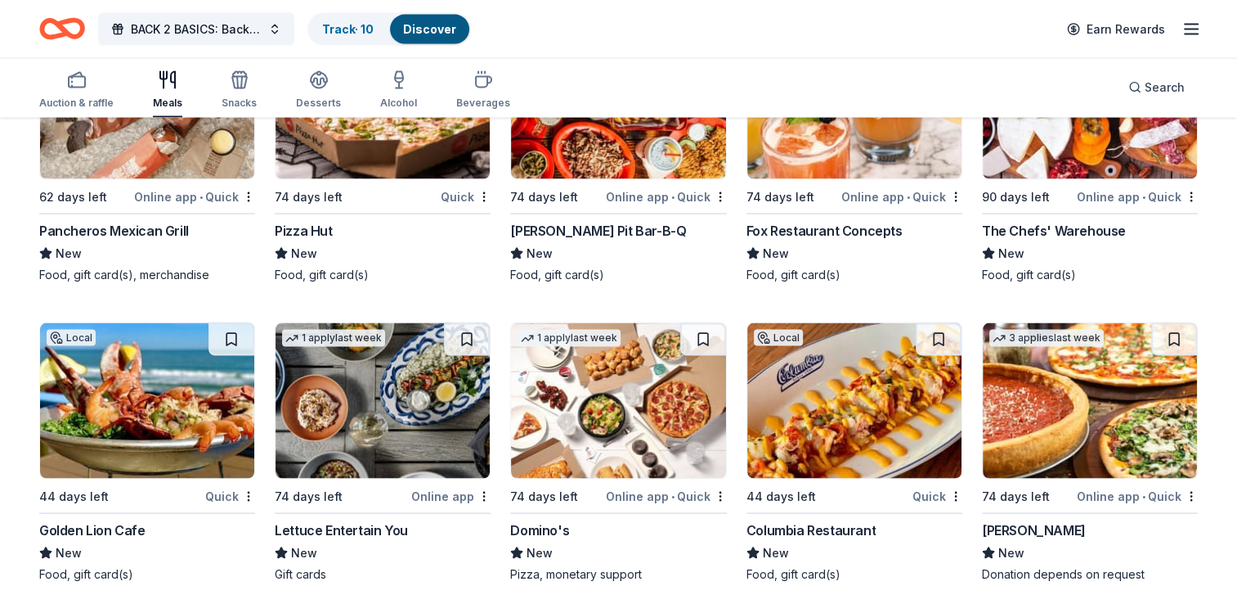
scroll to position [3335, 0]
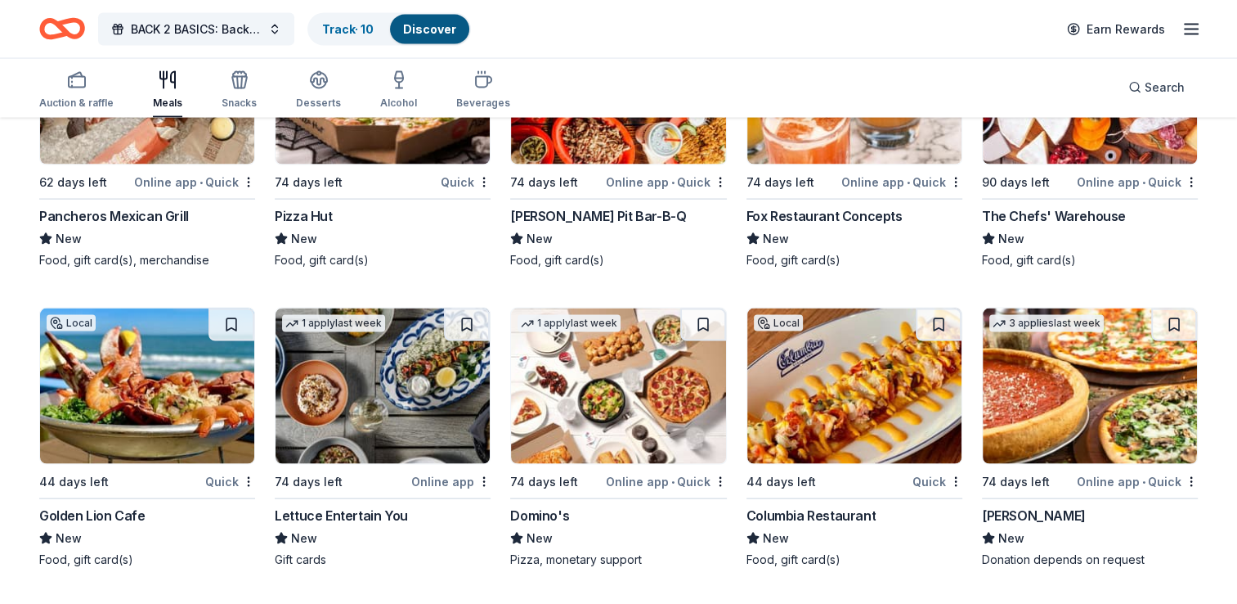
click at [903, 226] on div "The Chefs' Warehouse" at bounding box center [1054, 216] width 144 height 20
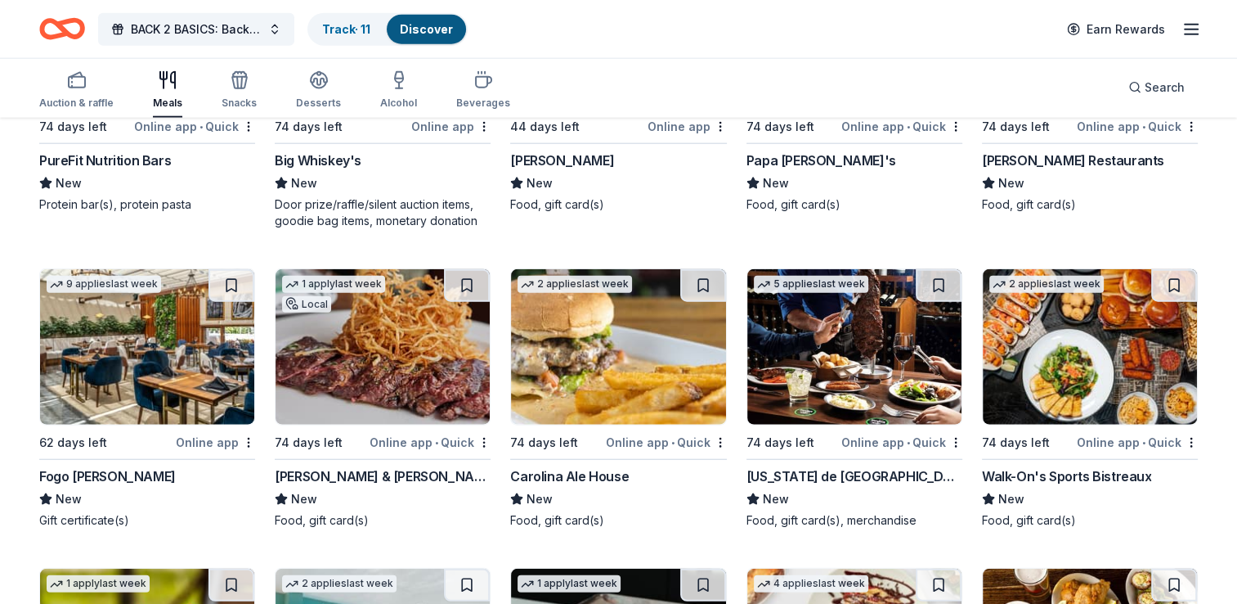
scroll to position [4071, 0]
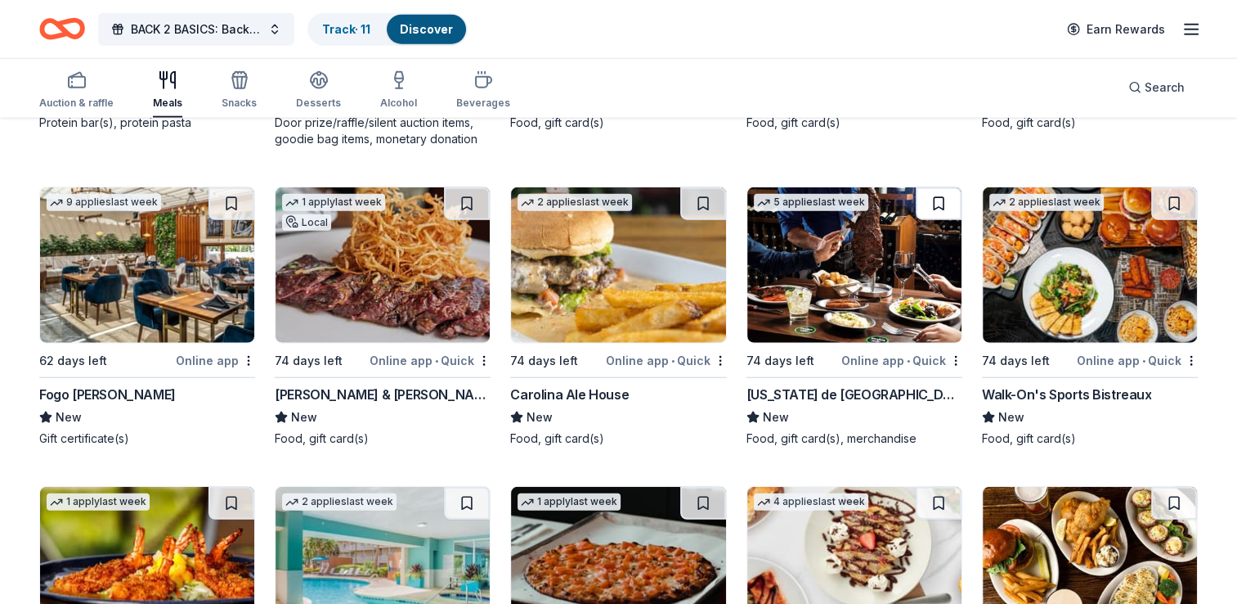
click at [903, 218] on button at bounding box center [939, 203] width 46 height 33
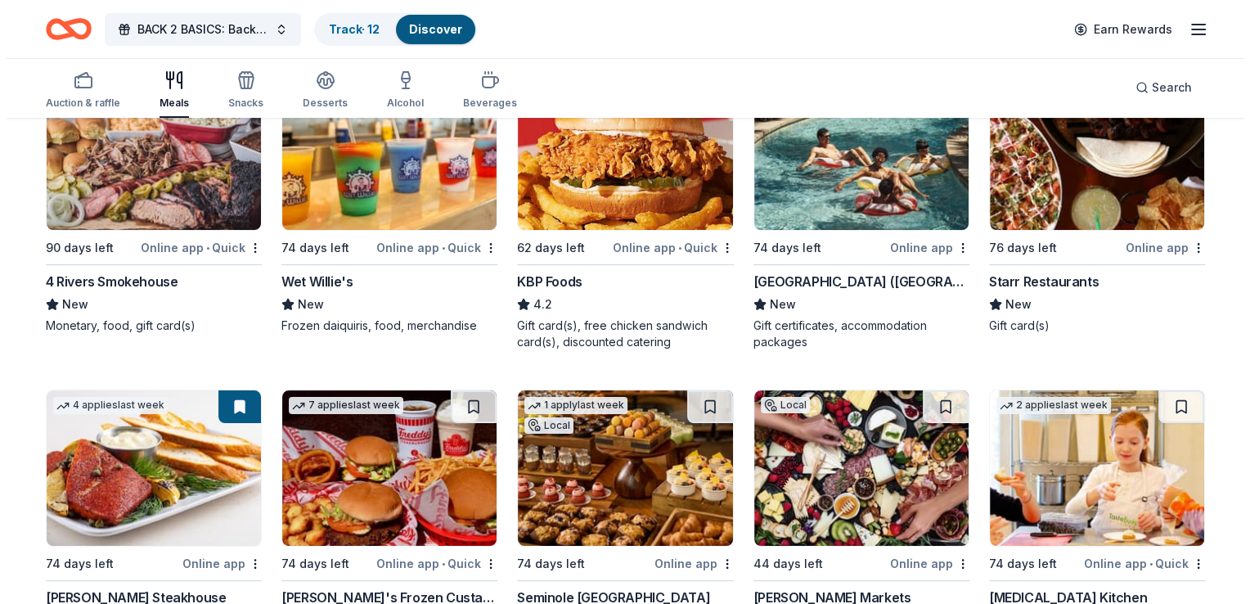
scroll to position [0, 0]
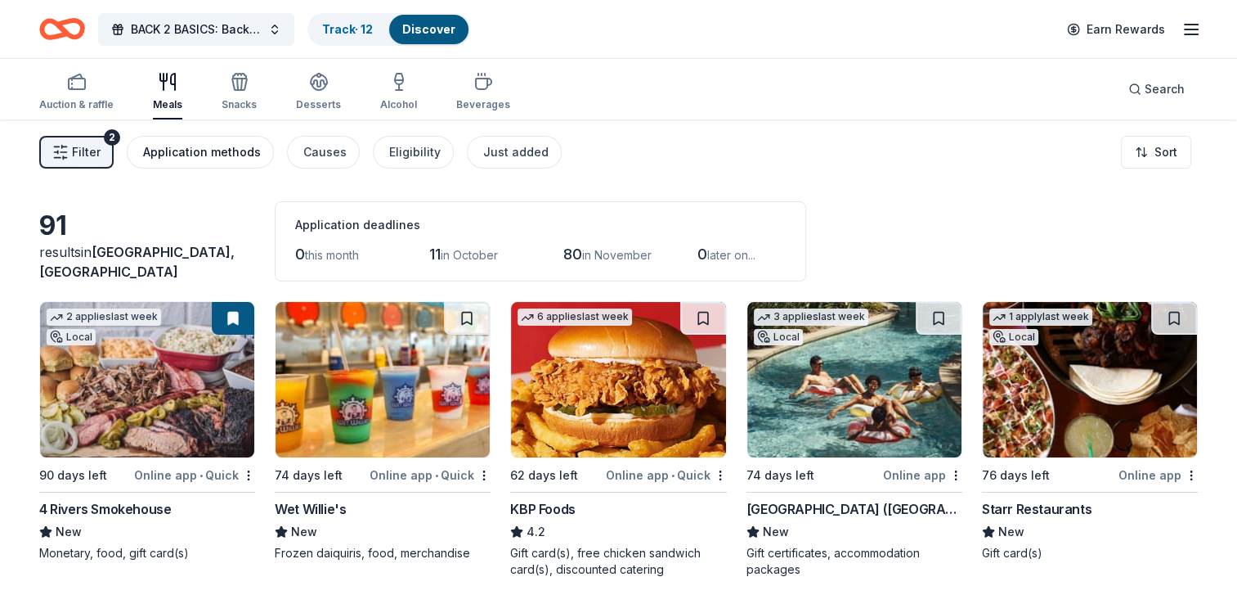
click at [204, 155] on div "Application methods" at bounding box center [202, 152] width 118 height 20
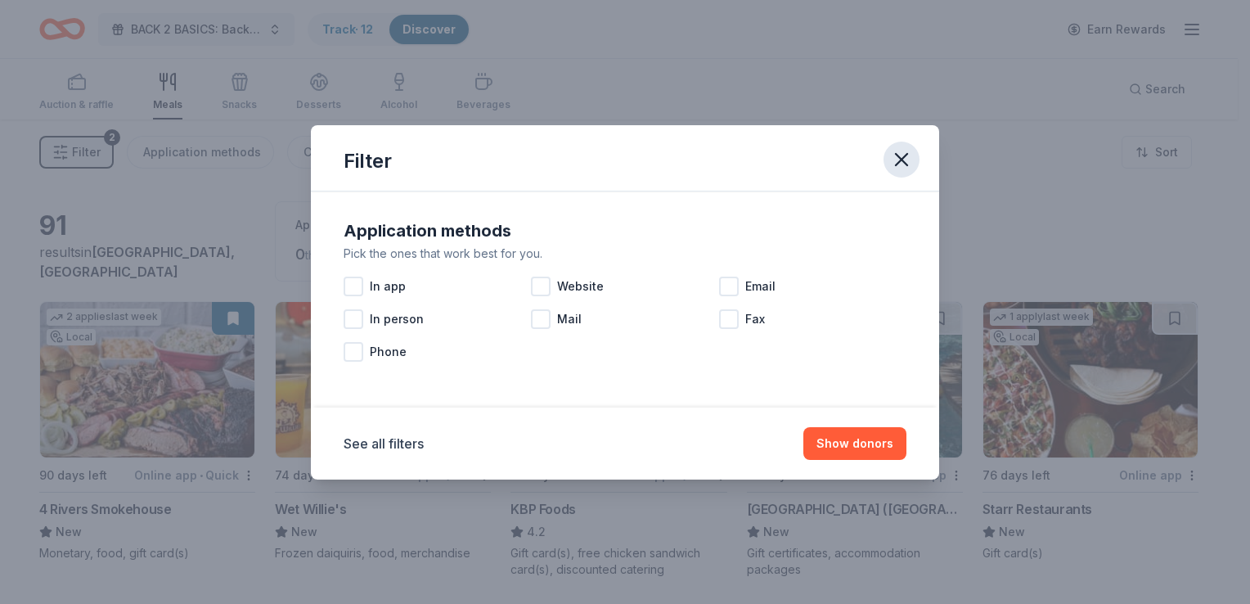
click at [903, 161] on icon "button" at bounding box center [901, 159] width 23 height 23
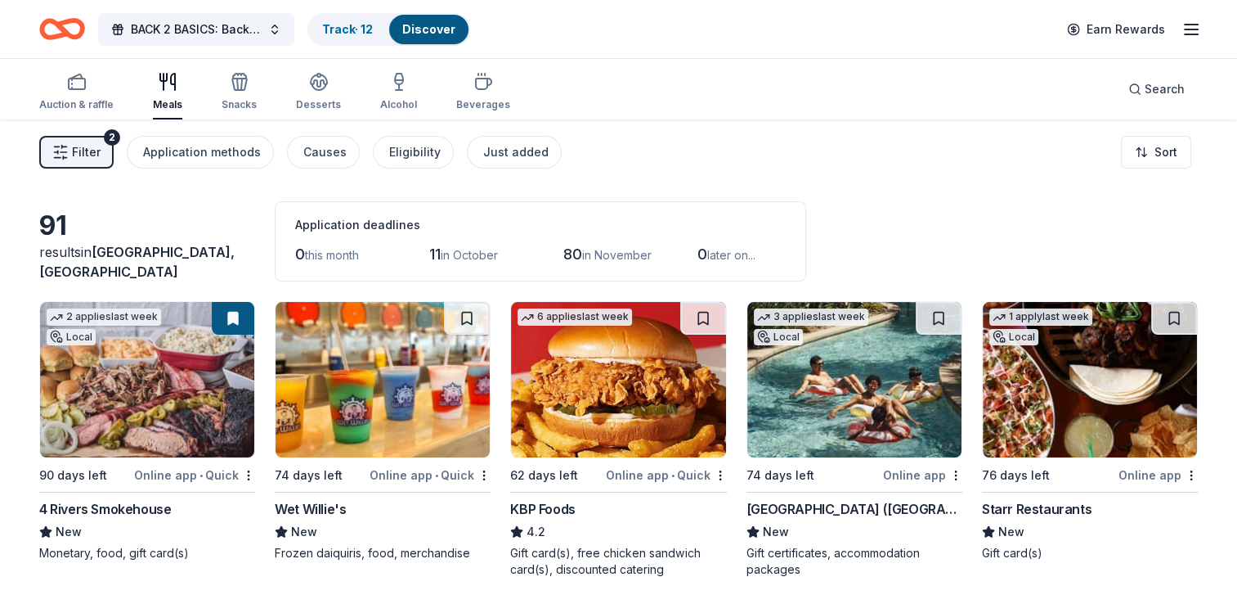
click at [67, 154] on icon "button" at bounding box center [60, 152] width 16 height 16
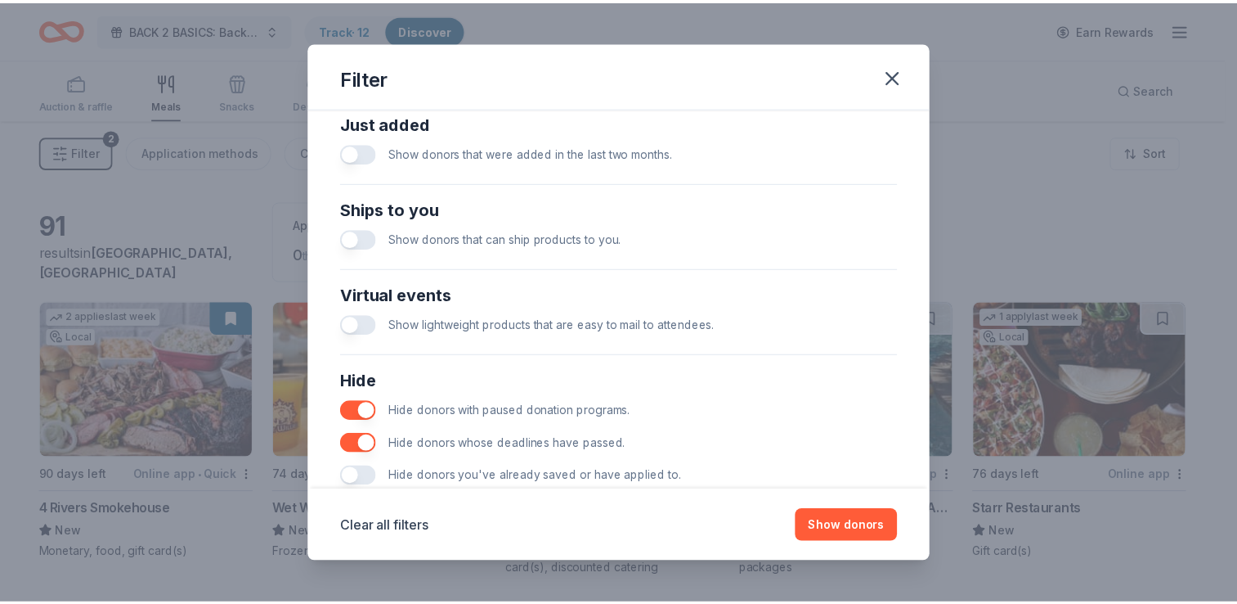
scroll to position [694, 0]
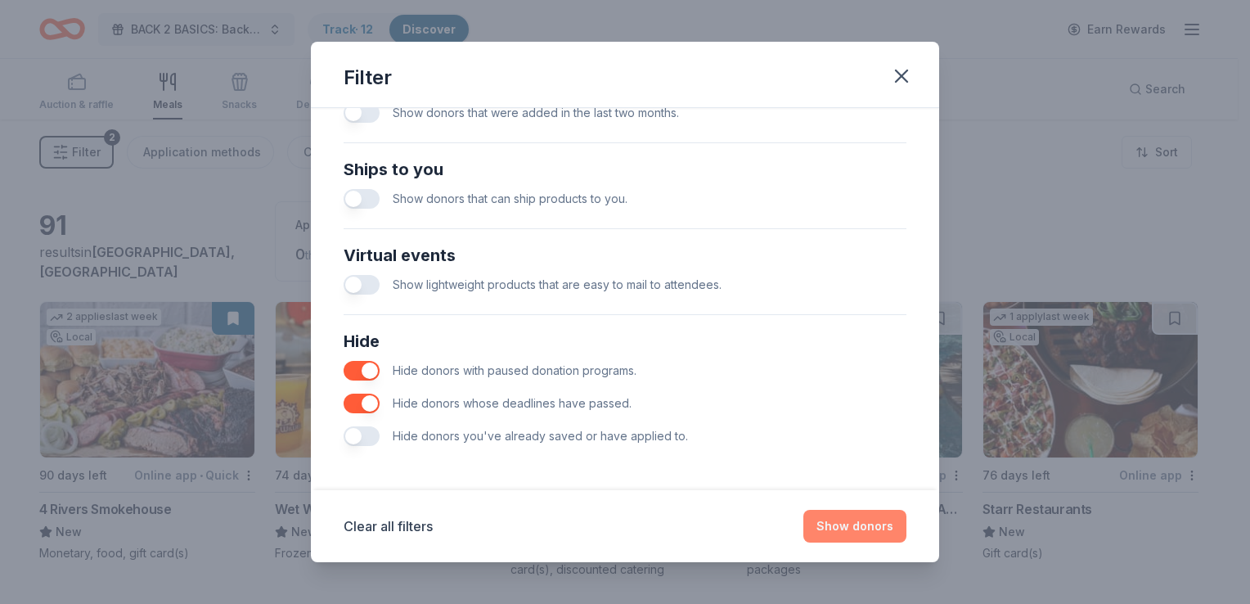
click at [856, 525] on button "Show donors" at bounding box center [854, 525] width 103 height 33
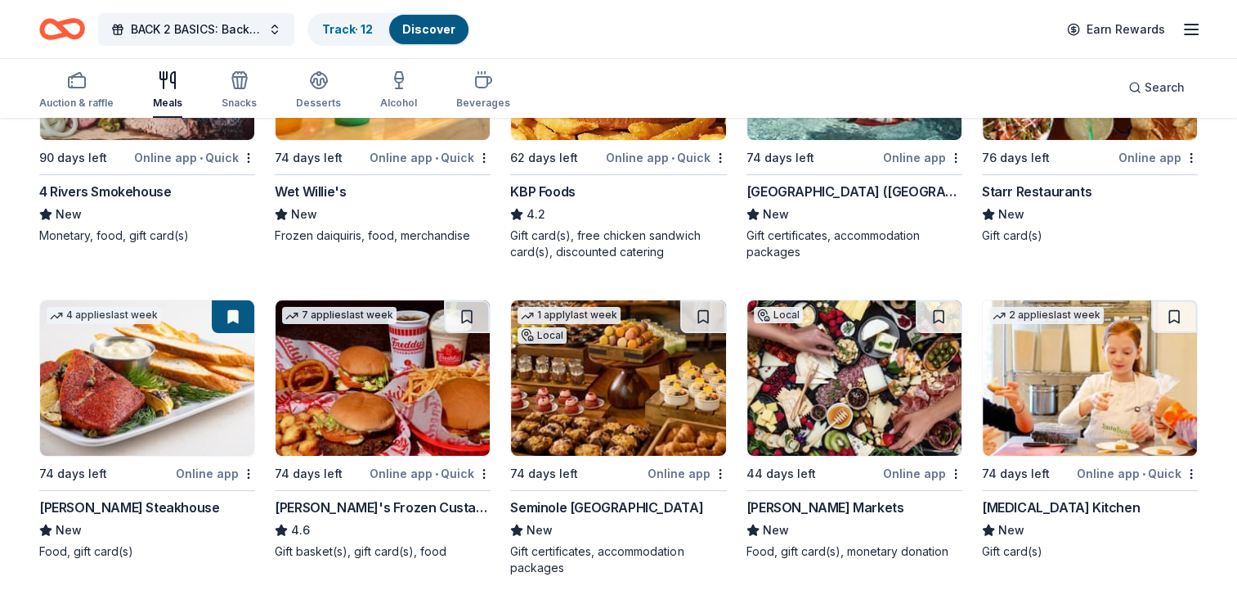
scroll to position [327, 0]
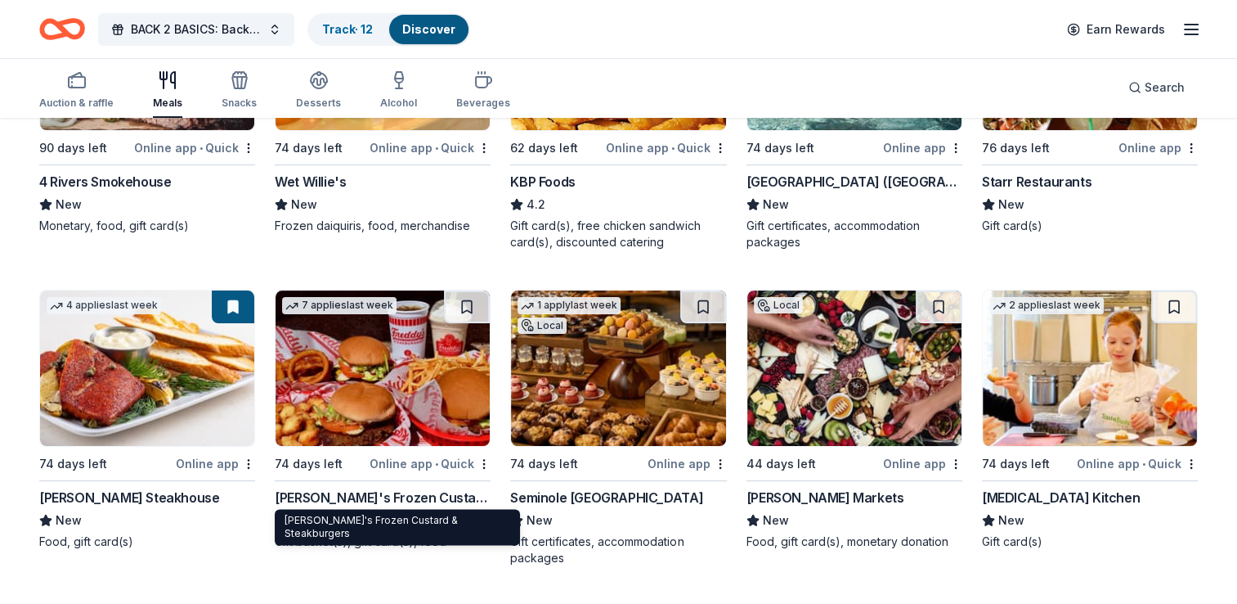
click at [448, 491] on div "Freddy's Frozen Custard & Steakburgers" at bounding box center [383, 497] width 216 height 20
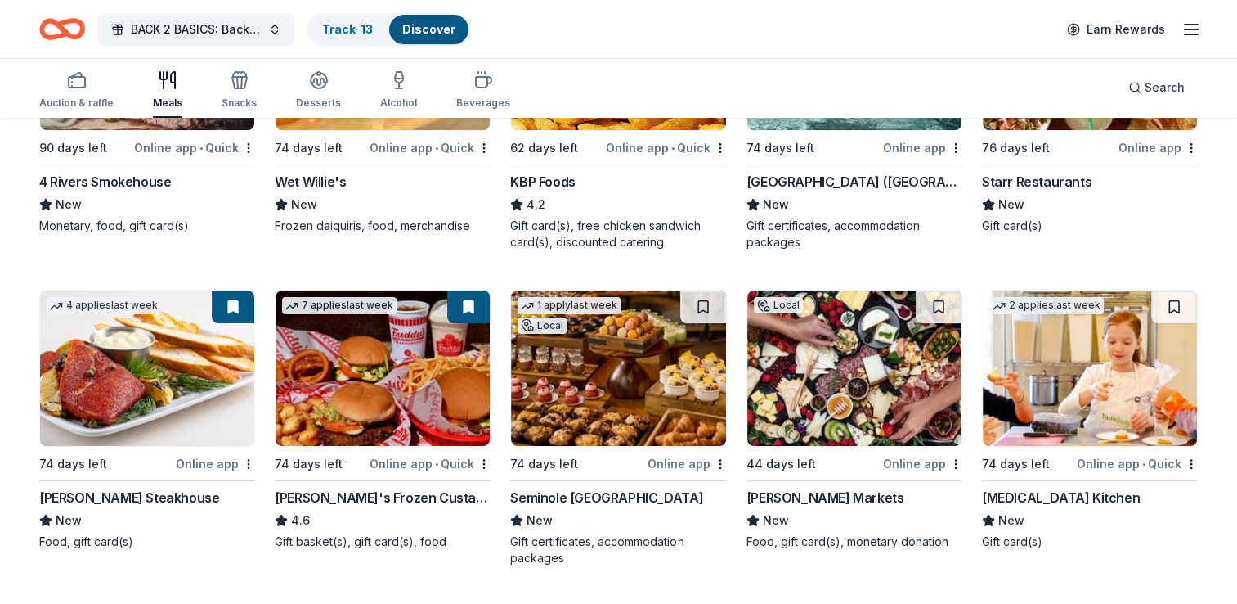
scroll to position [0, 0]
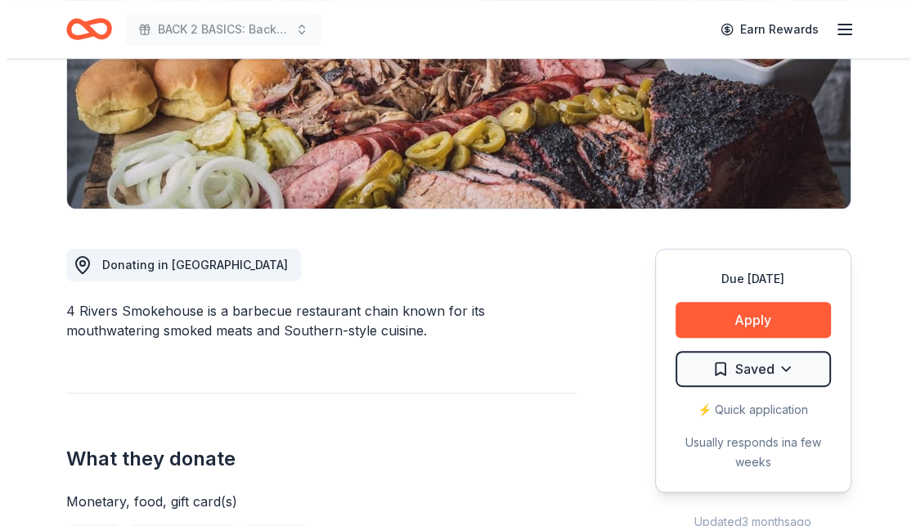
scroll to position [327, 0]
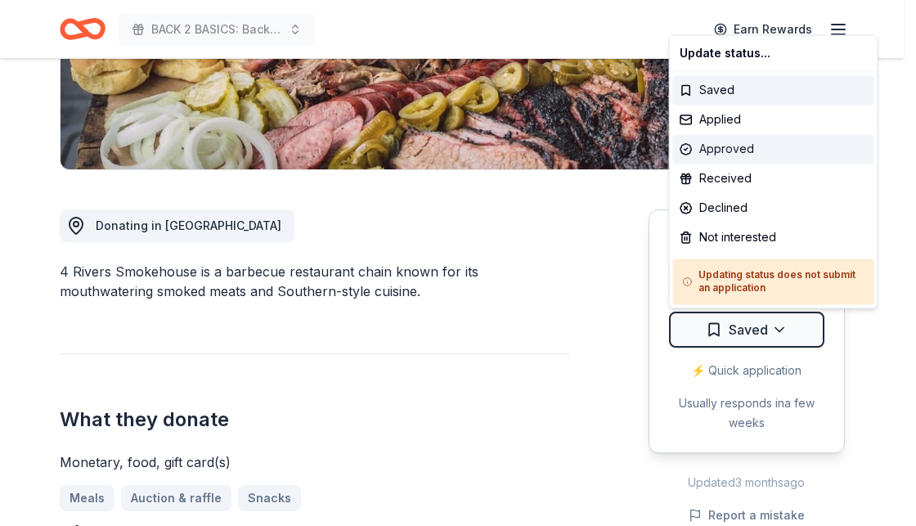
click at [731, 151] on div "Approved" at bounding box center [773, 148] width 201 height 29
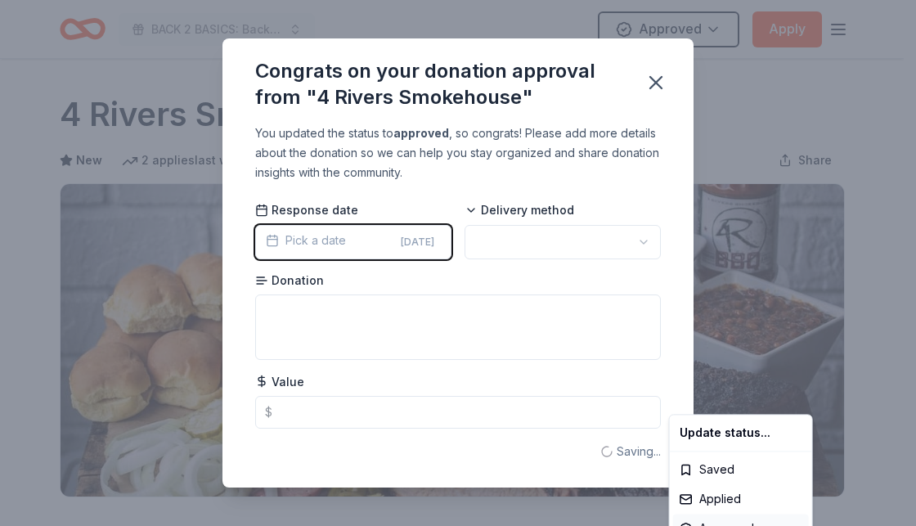
scroll to position [0, 0]
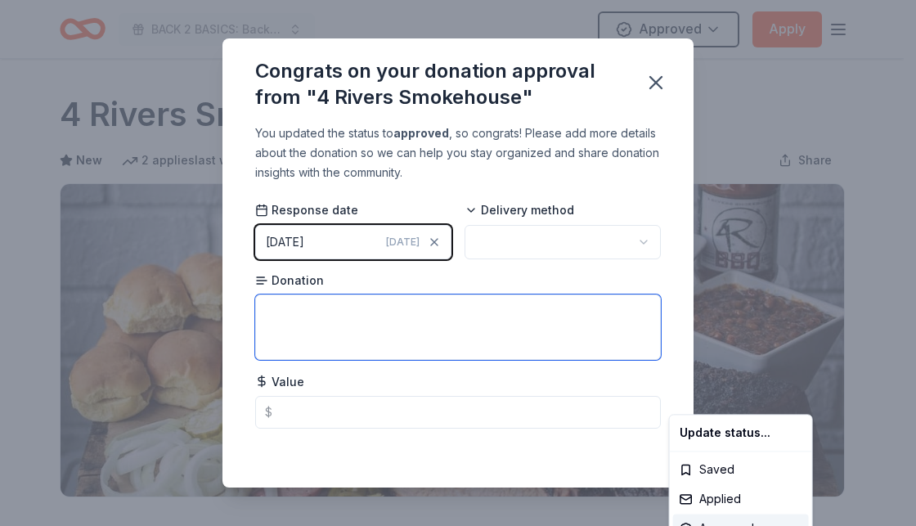
click at [385, 313] on html "BACK 2 BASICS: Back to School Event Approved Apply Due in 90 days Share 4 River…" at bounding box center [458, 263] width 916 height 526
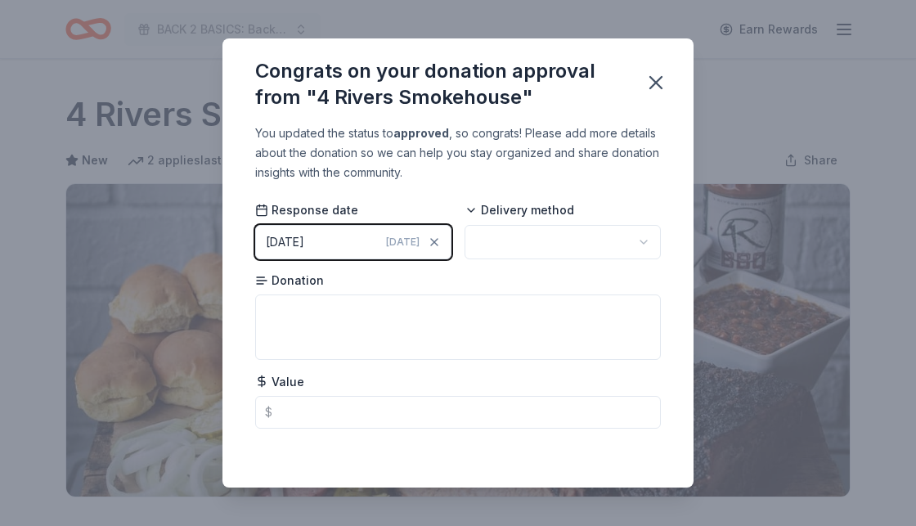
scroll to position [393, 0]
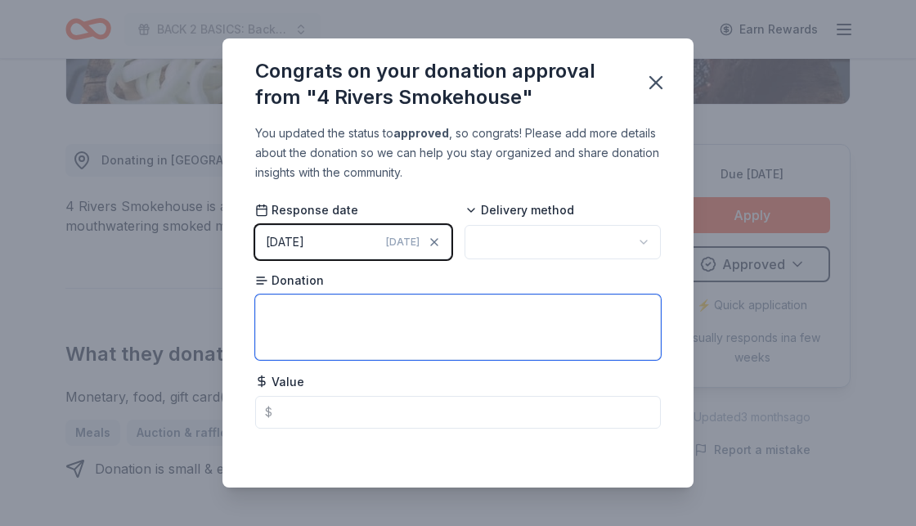
click at [386, 318] on textarea at bounding box center [458, 326] width 406 height 65
type textarea "DINNER FOR 2 CERTIFICATE"
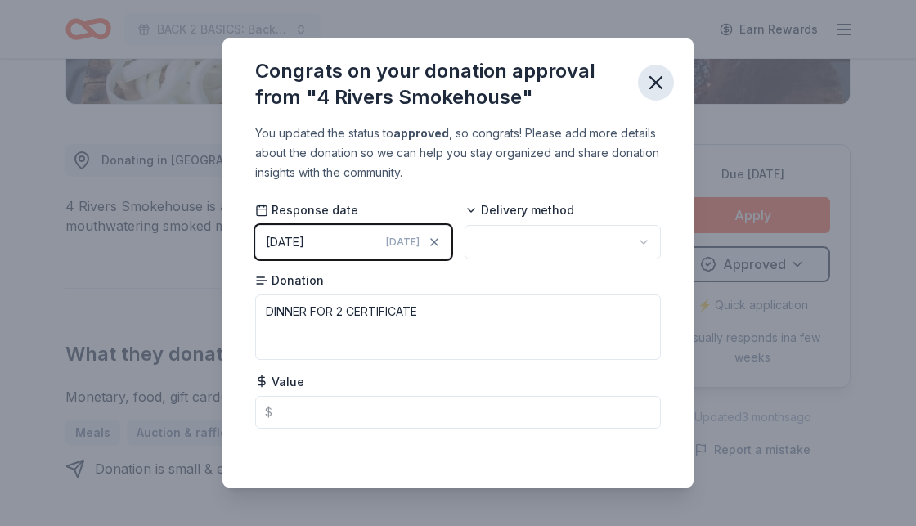
click at [657, 84] on icon "button" at bounding box center [655, 82] width 11 height 11
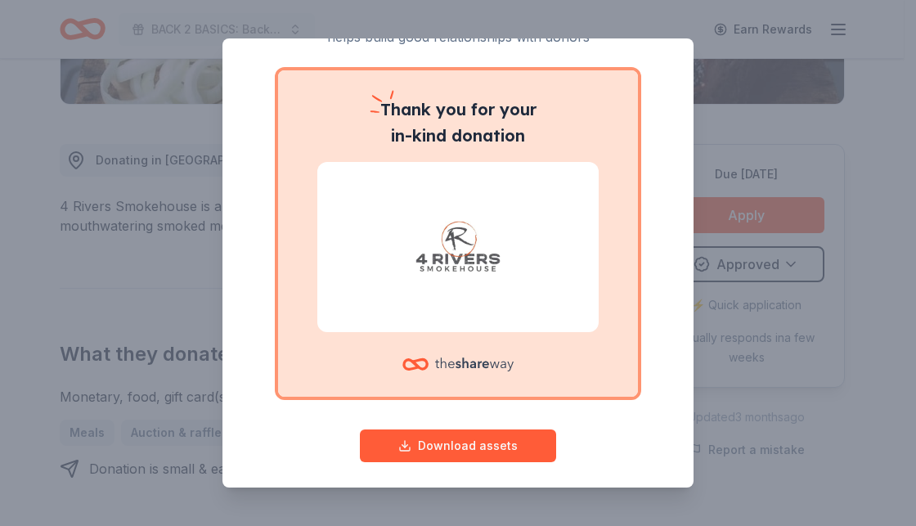
scroll to position [109, 0]
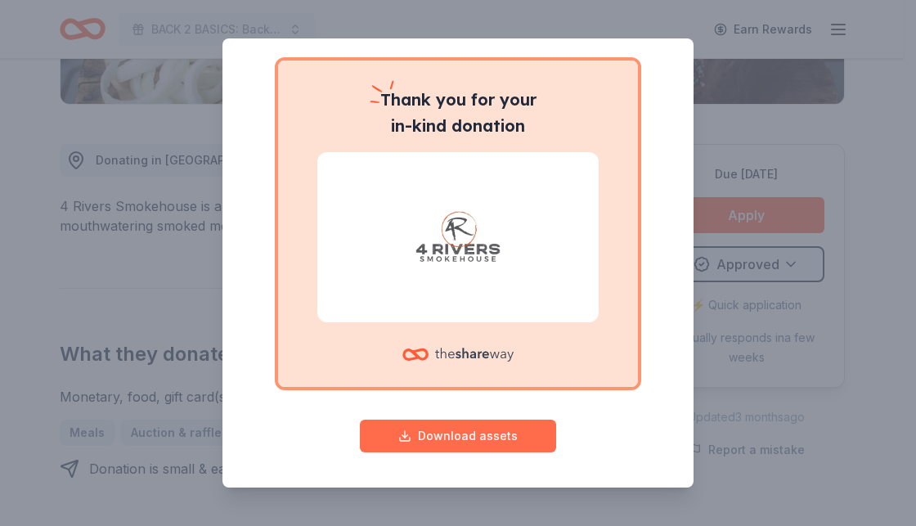
click at [514, 434] on button "Download assets" at bounding box center [458, 436] width 196 height 33
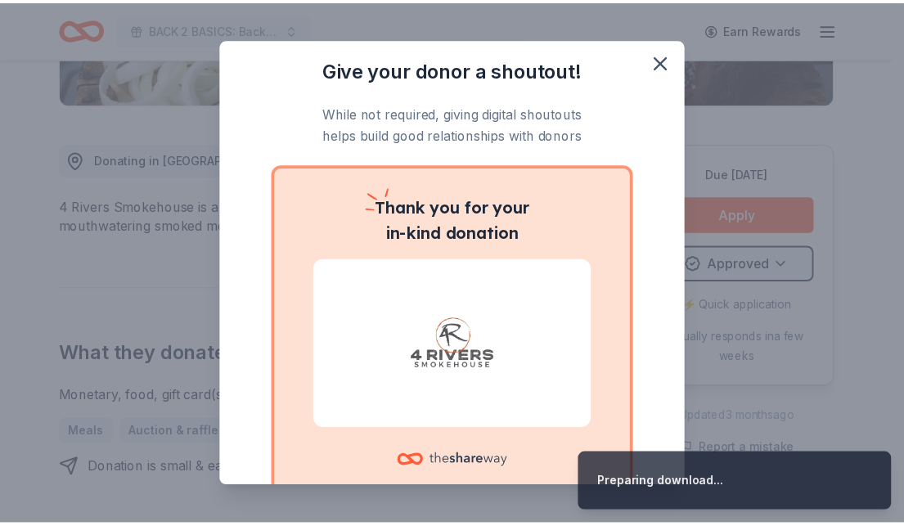
scroll to position [0, 0]
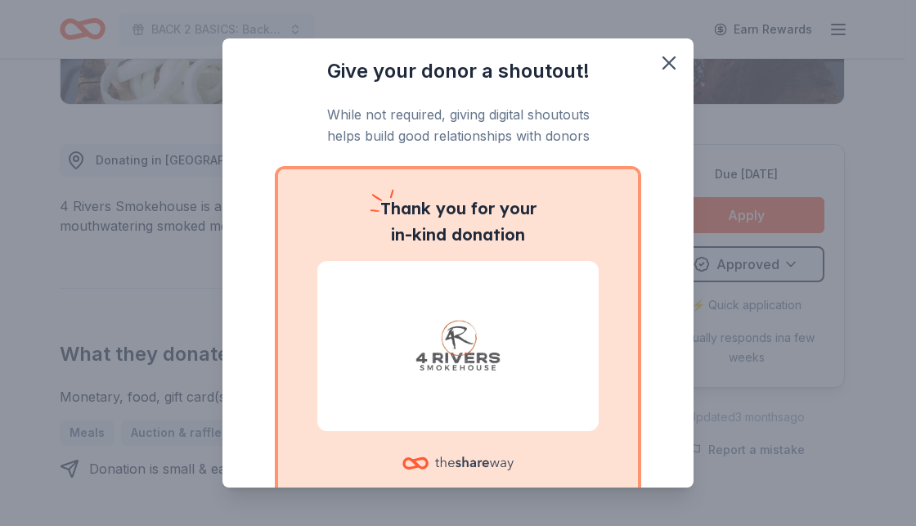
drag, startPoint x: 725, startPoint y: 204, endPoint x: 729, endPoint y: 213, distance: 9.5
click at [727, 211] on div "Give your donor a shoutout! While not required, giving digital shoutouts helps …" at bounding box center [458, 263] width 916 height 526
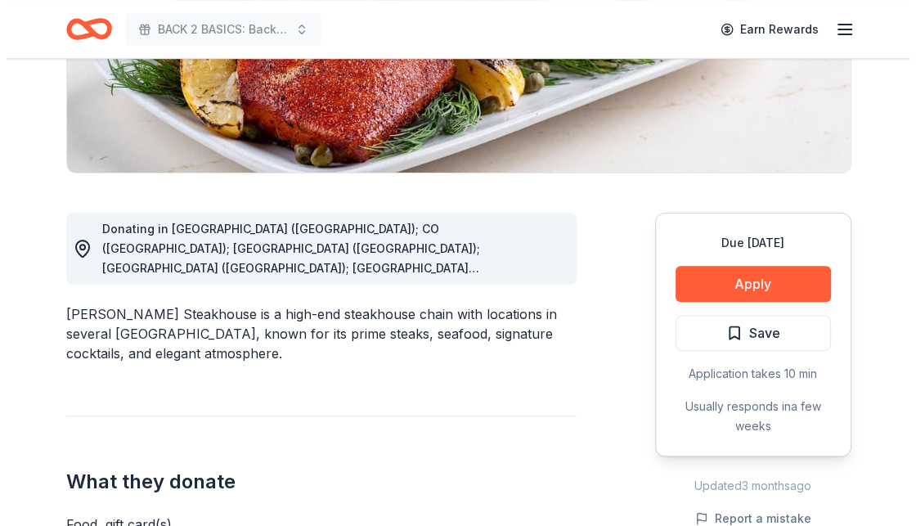
scroll to position [327, 0]
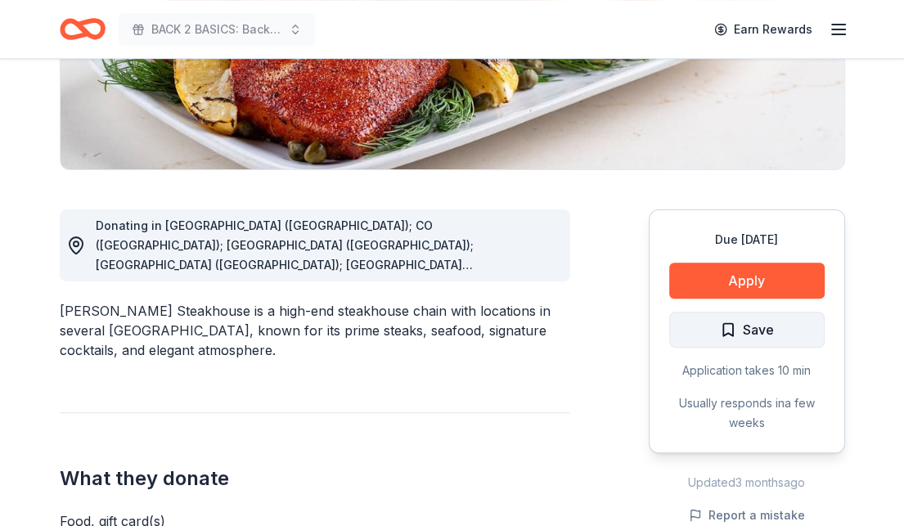
click at [725, 328] on span "Save" at bounding box center [747, 329] width 54 height 21
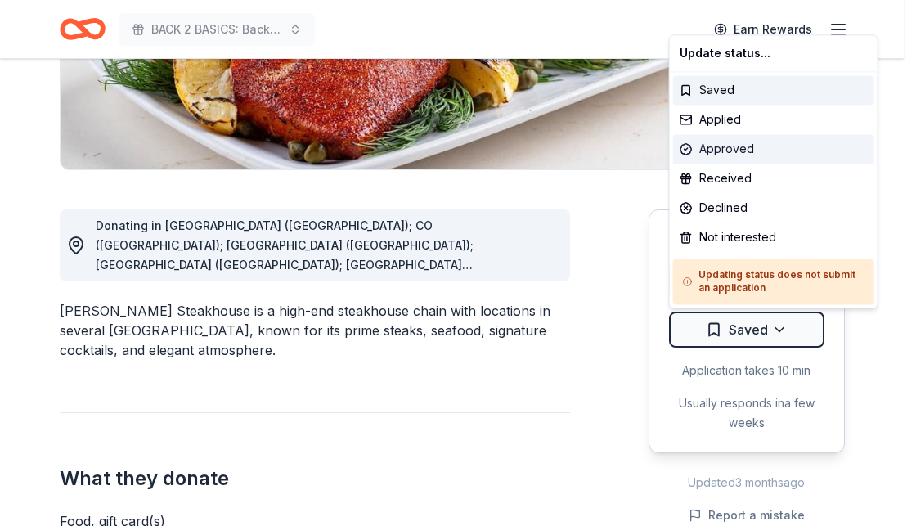
click at [726, 146] on div "Approved" at bounding box center [773, 148] width 201 height 29
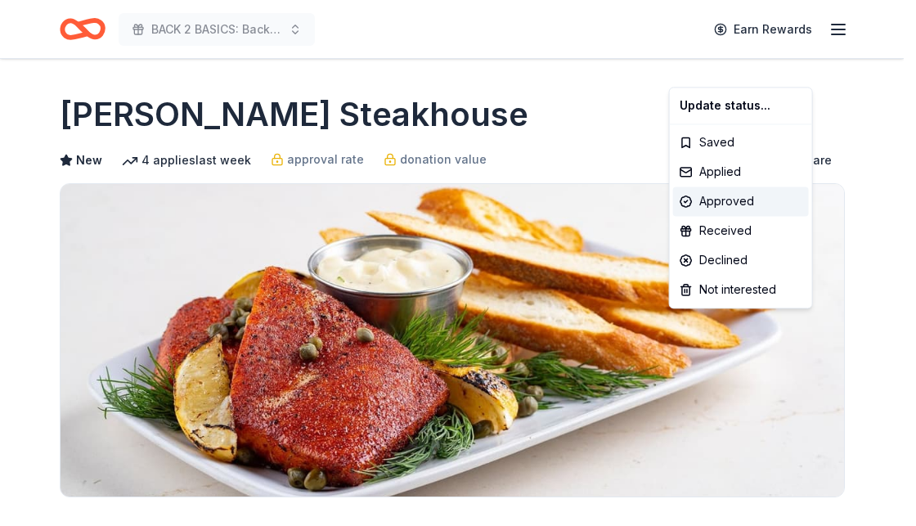
scroll to position [0, 0]
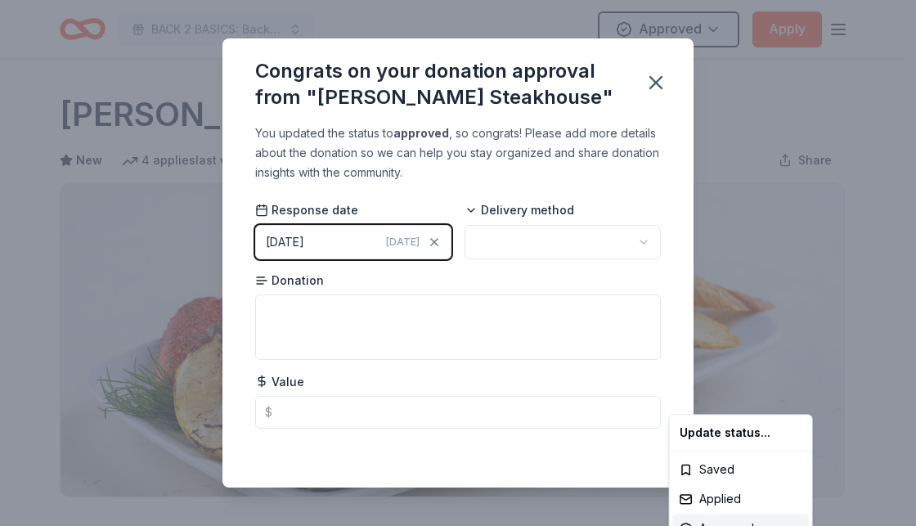
click at [397, 307] on html "BACK 2 BASICS: Back to School Event Approved Apply Due [DATE] Share [PERSON_NAM…" at bounding box center [458, 263] width 916 height 526
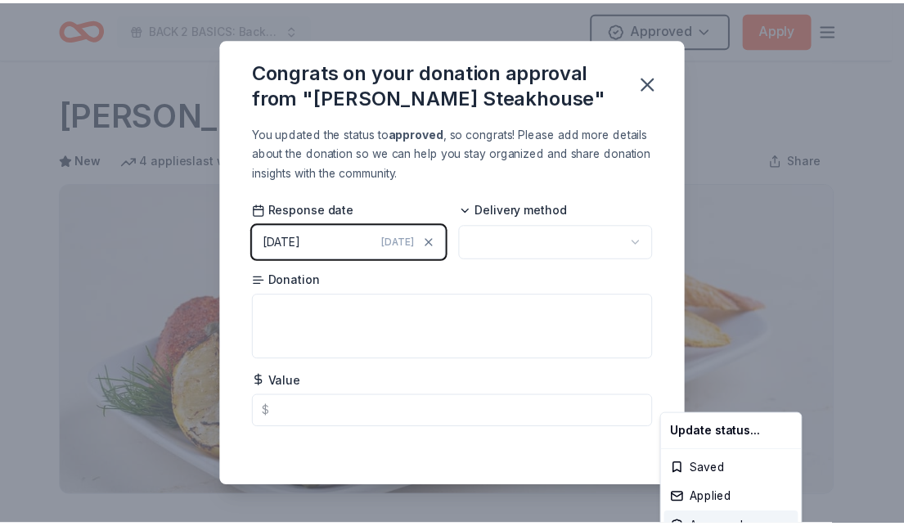
scroll to position [393, 0]
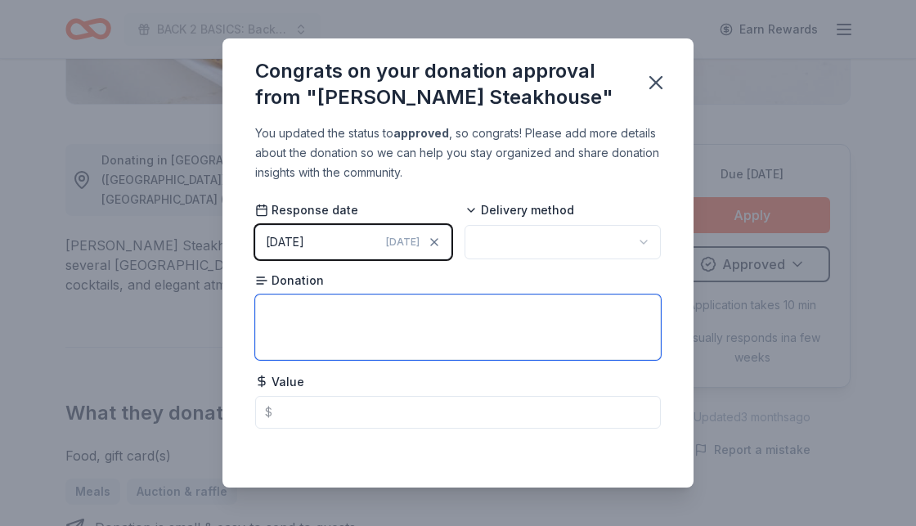
click at [404, 316] on textarea at bounding box center [458, 326] width 406 height 65
type textarea "2 PORK CHOP LUNCH VOUCHERS"
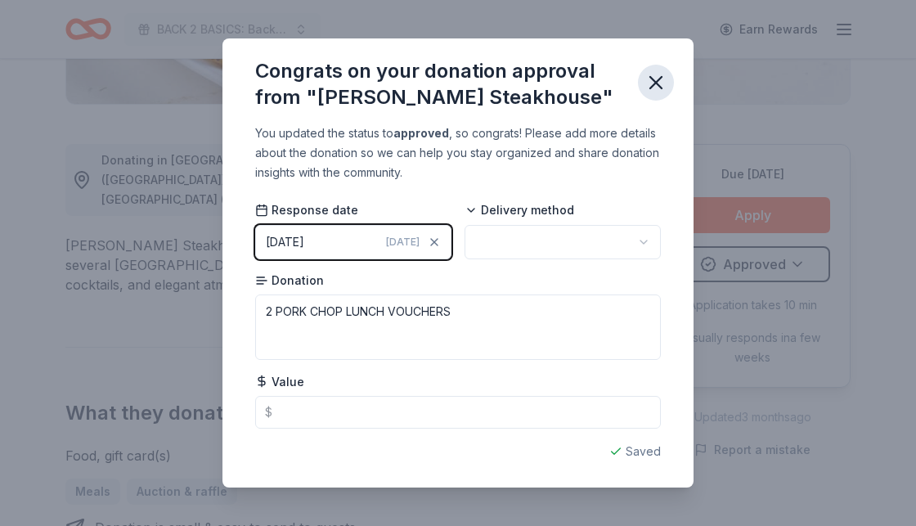
click at [664, 81] on icon "button" at bounding box center [655, 82] width 23 height 23
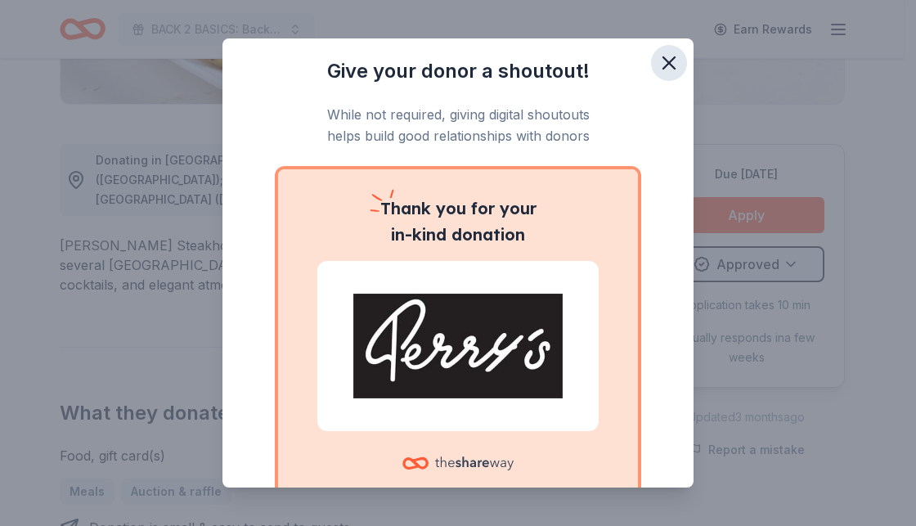
click at [658, 59] on icon "button" at bounding box center [669, 63] width 23 height 23
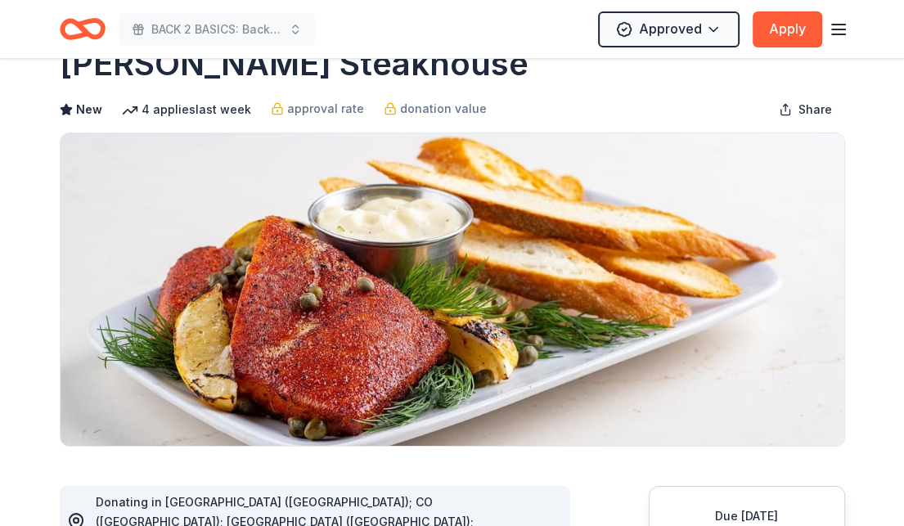
scroll to position [0, 0]
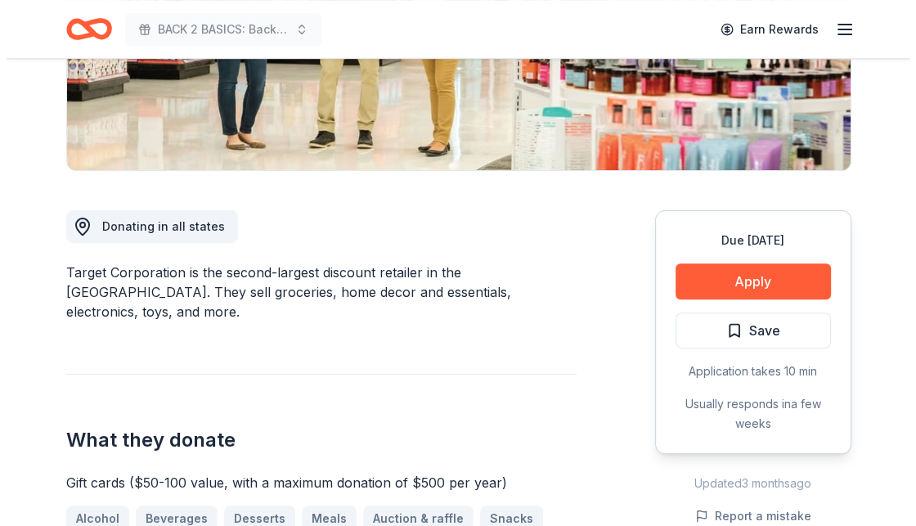
scroll to position [327, 0]
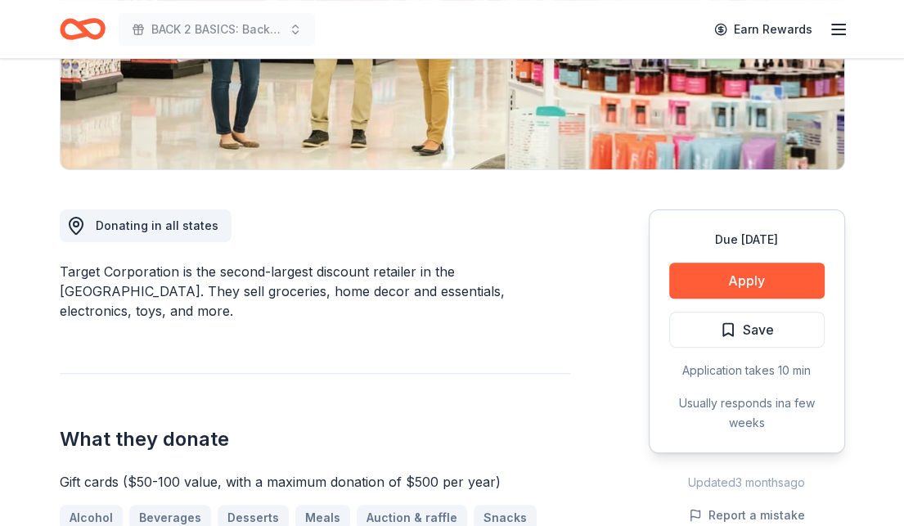
click at [723, 324] on span "Save" at bounding box center [747, 329] width 54 height 21
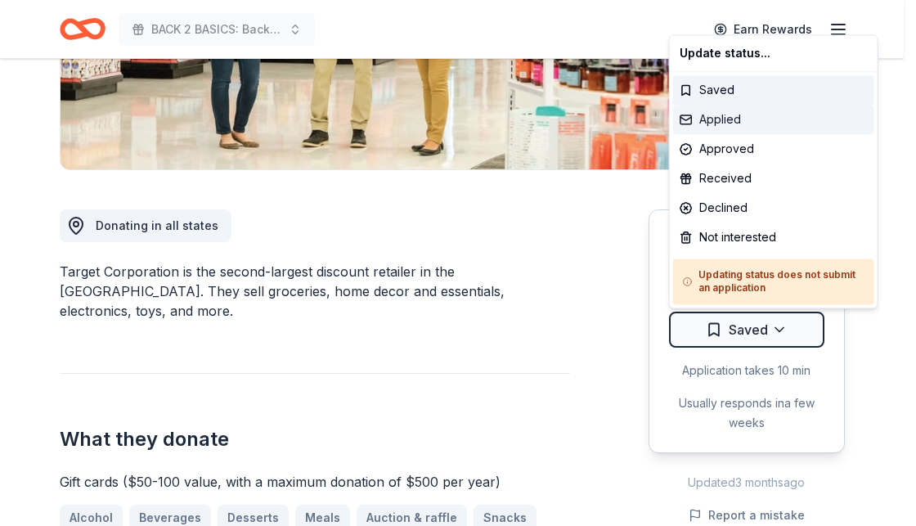
click at [714, 118] on div "Applied" at bounding box center [773, 119] width 201 height 29
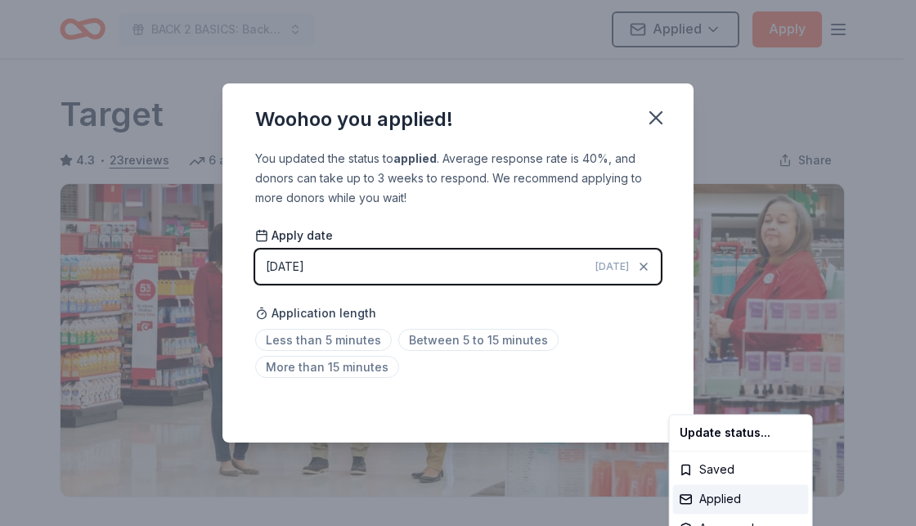
click at [640, 264] on html "BACK 2 BASICS: Back to School Event Applied Apply Due in 74 days Share Target 4…" at bounding box center [458, 263] width 916 height 526
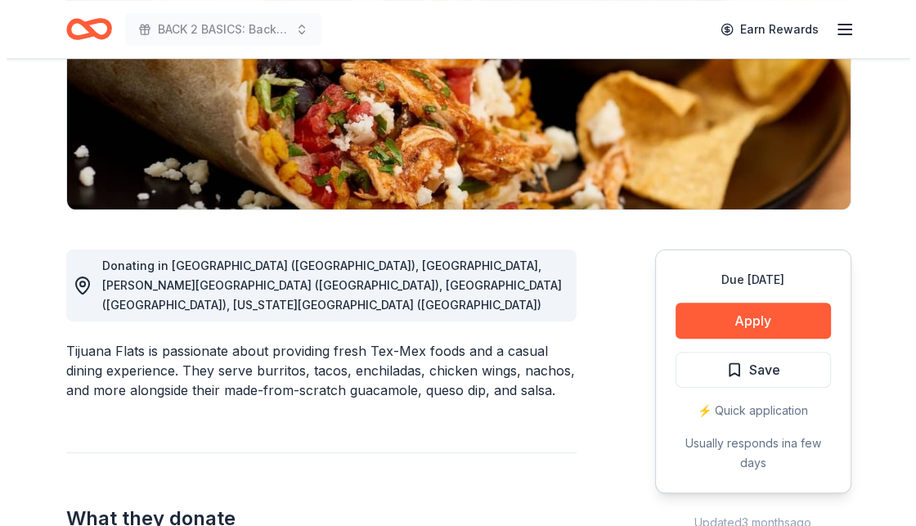
scroll to position [327, 0]
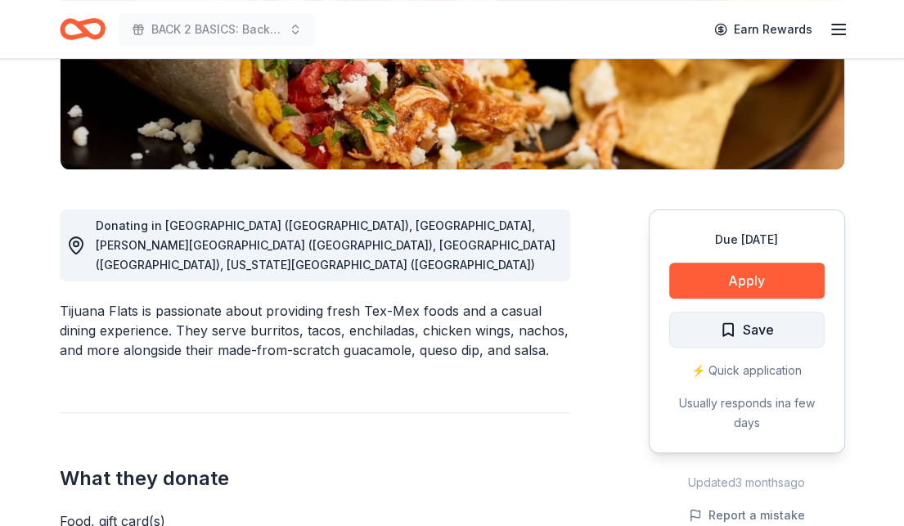
click at [715, 324] on button "Save" at bounding box center [746, 330] width 155 height 36
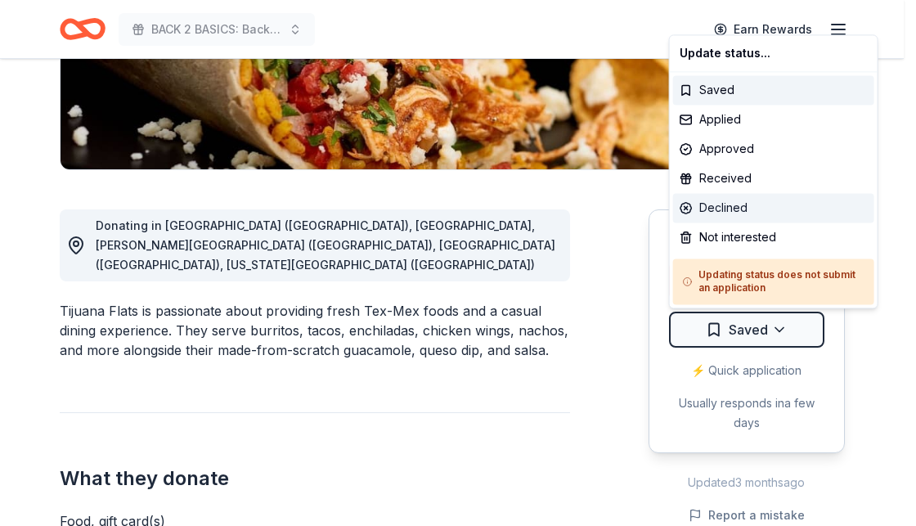
click at [697, 204] on div "Declined" at bounding box center [773, 207] width 201 height 29
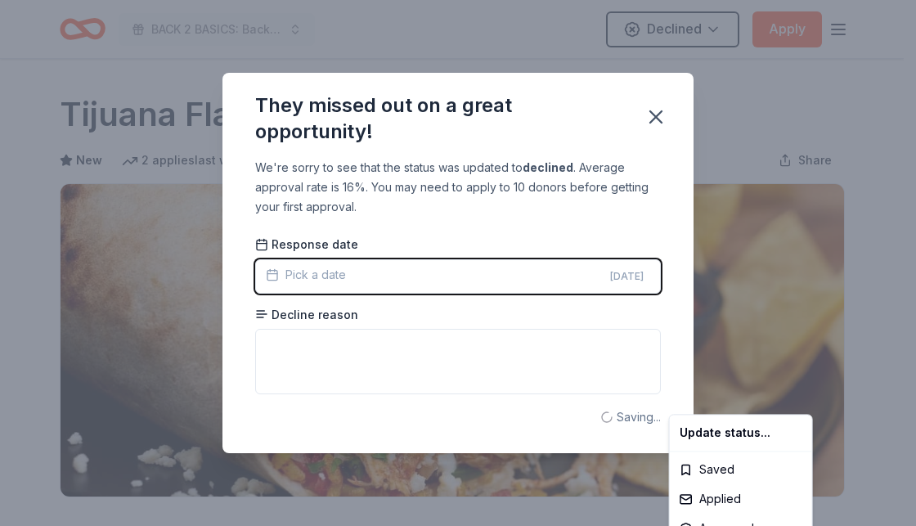
scroll to position [0, 0]
click at [725, 472] on div "Saved" at bounding box center [741, 469] width 136 height 29
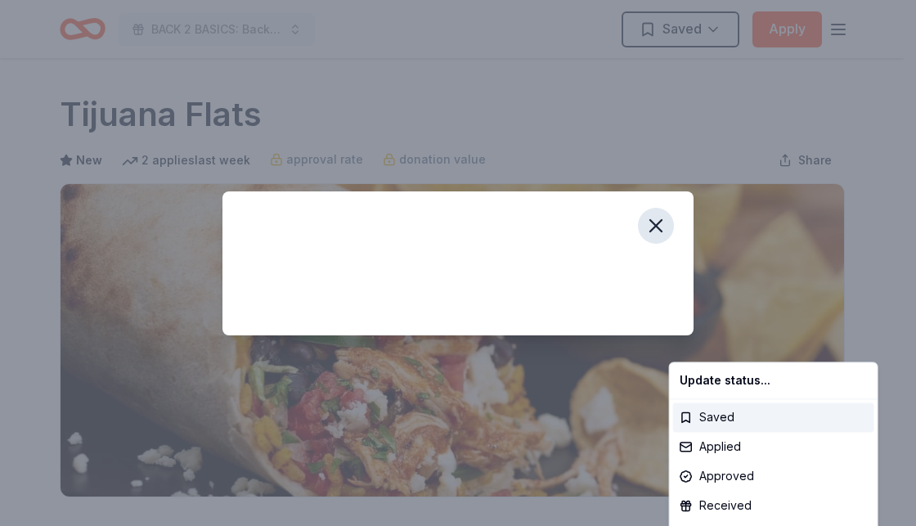
click at [649, 219] on html "BACK 2 BASICS: Back to School Event Saved Apply Due in 74 days Share Tijuana Fl…" at bounding box center [458, 263] width 916 height 526
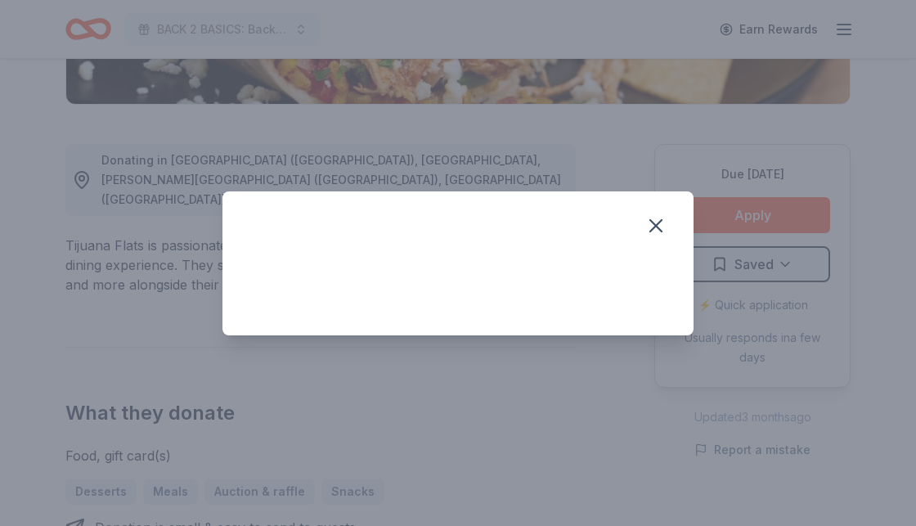
click at [782, 265] on div "Saved" at bounding box center [458, 263] width 916 height 526
click at [662, 225] on icon "button" at bounding box center [655, 225] width 23 height 23
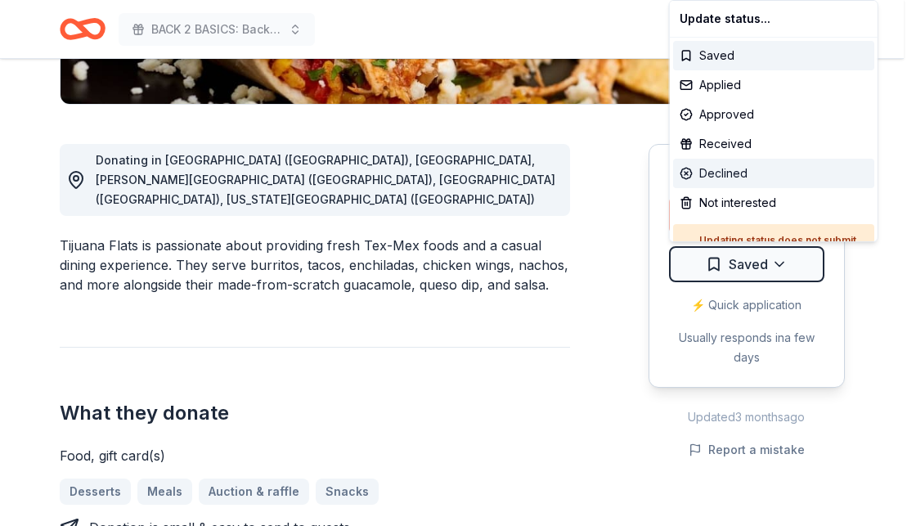
click at [724, 180] on div "Declined" at bounding box center [773, 173] width 201 height 29
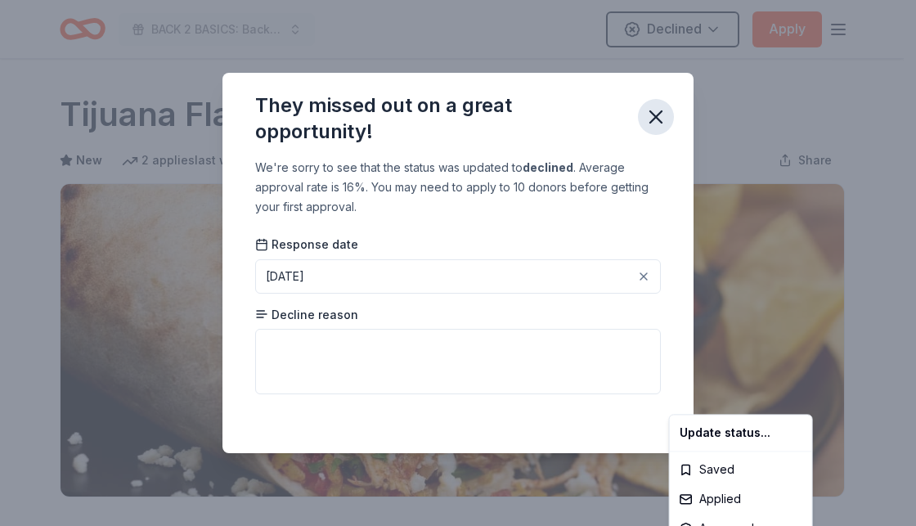
click at [649, 120] on html "BACK 2 BASICS: Back to School Event Declined Apply Due in 74 days Share Tijuana…" at bounding box center [458, 263] width 916 height 526
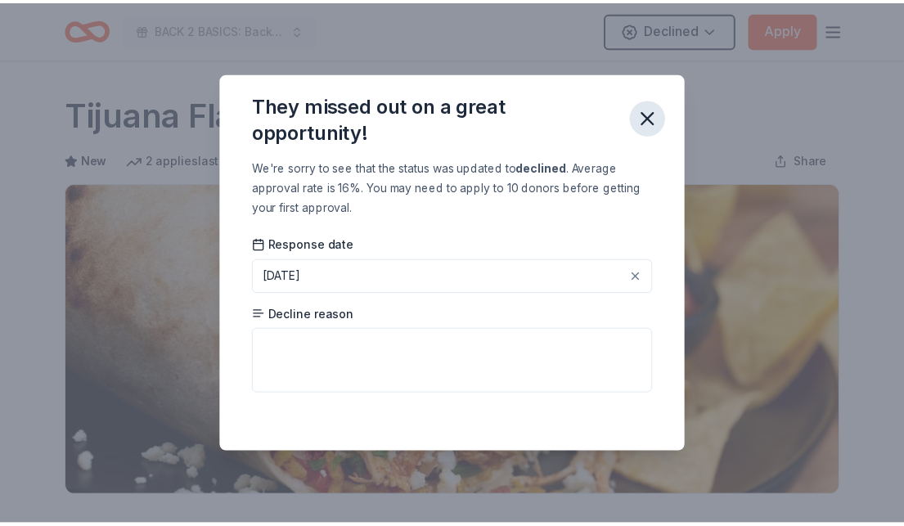
scroll to position [393, 0]
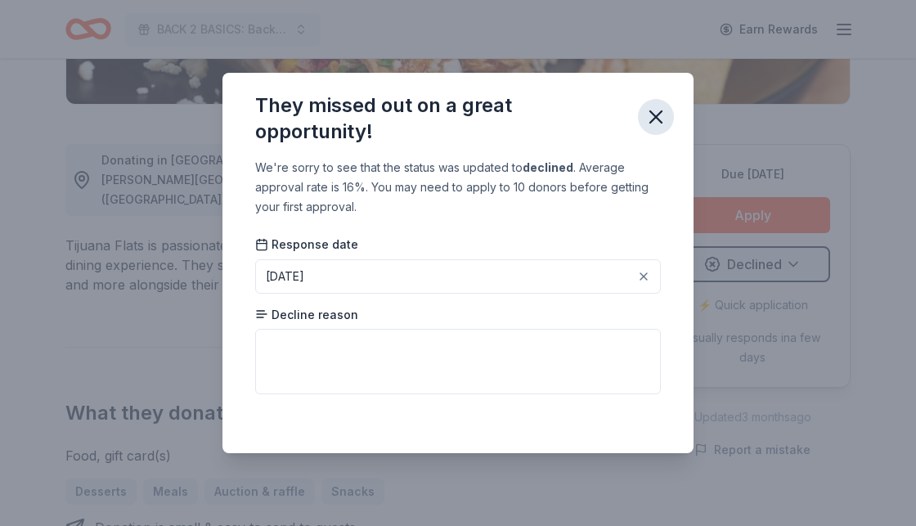
click at [656, 115] on icon "button" at bounding box center [655, 116] width 11 height 11
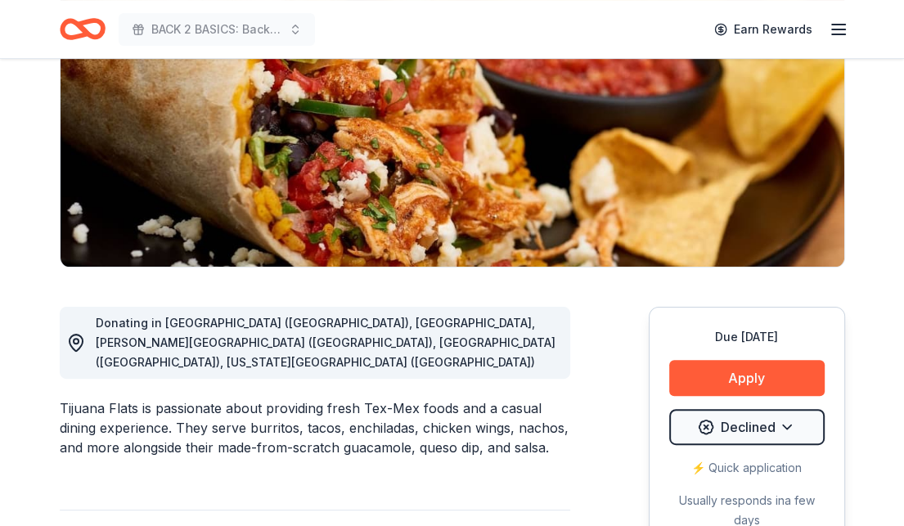
scroll to position [229, 0]
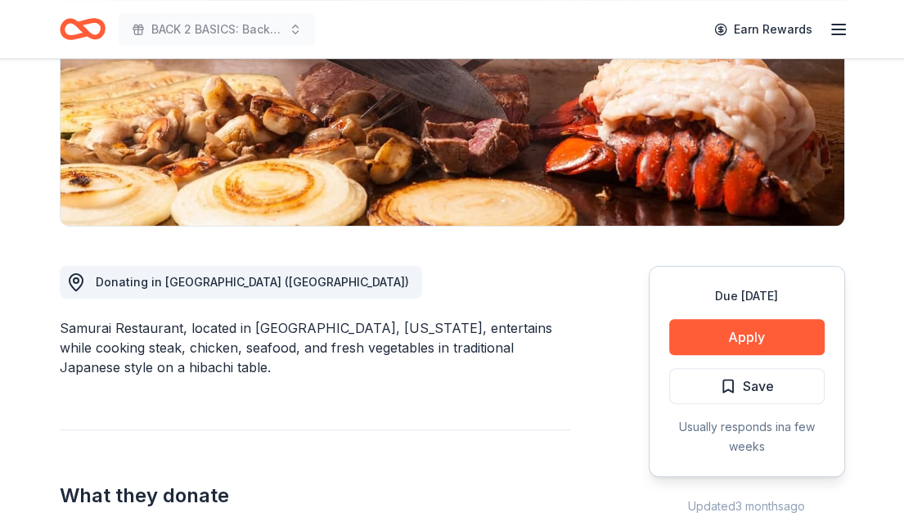
scroll to position [327, 0]
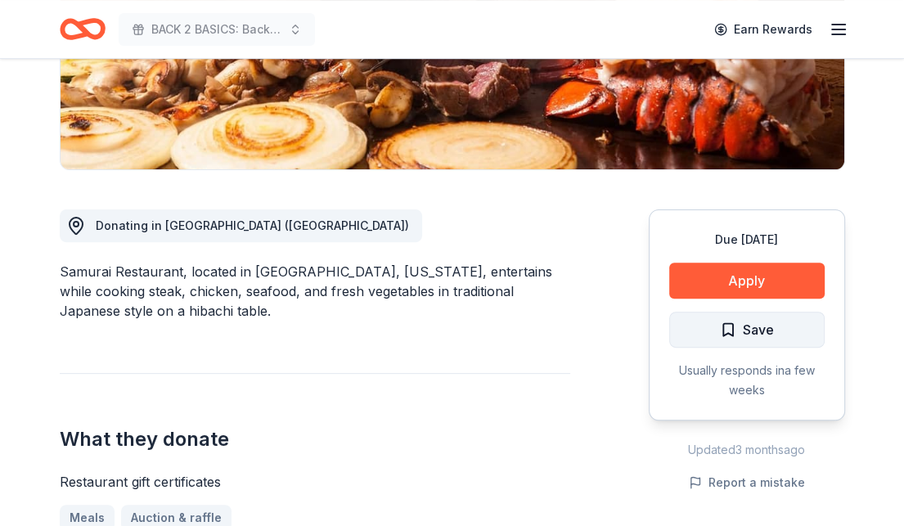
click at [728, 328] on span "Save" at bounding box center [747, 329] width 54 height 21
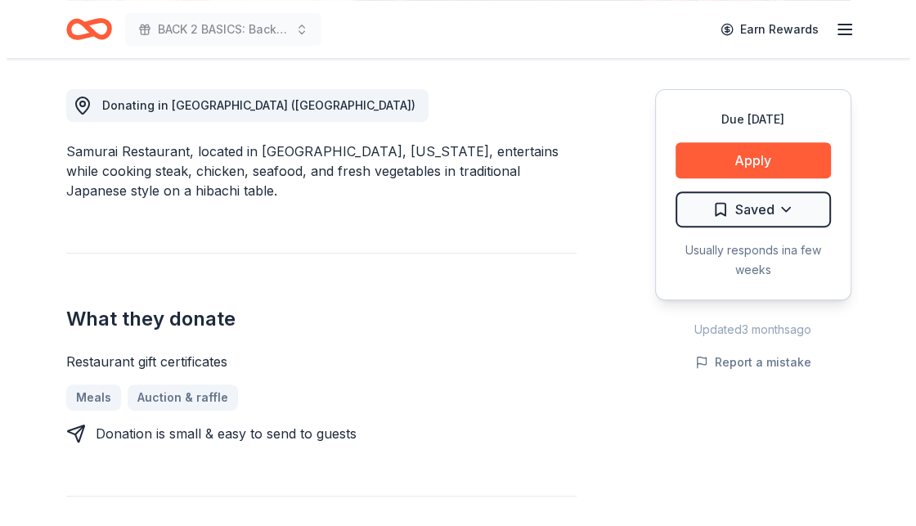
scroll to position [409, 0]
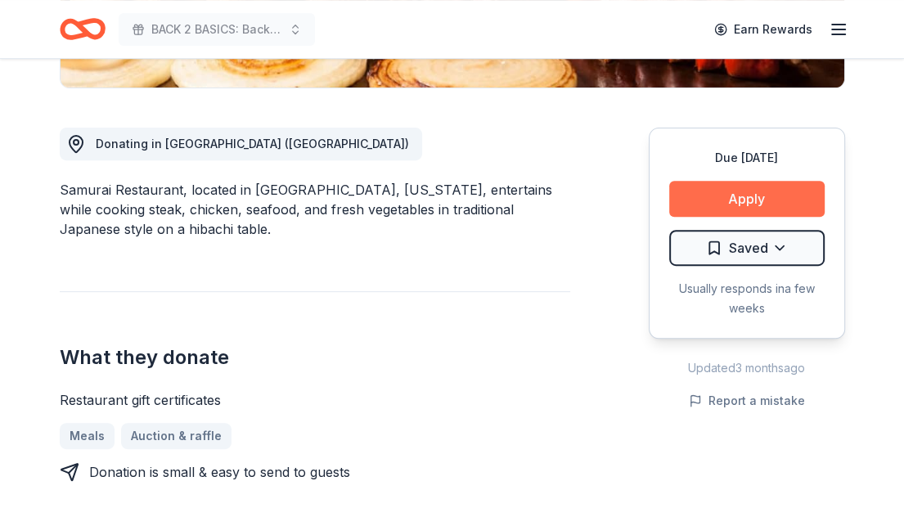
click at [713, 199] on button "Apply" at bounding box center [746, 199] width 155 height 36
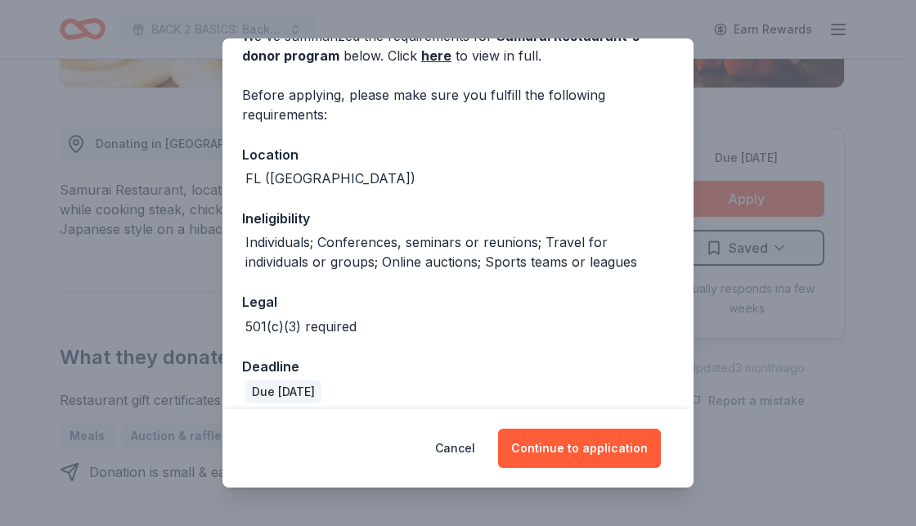
scroll to position [105, 0]
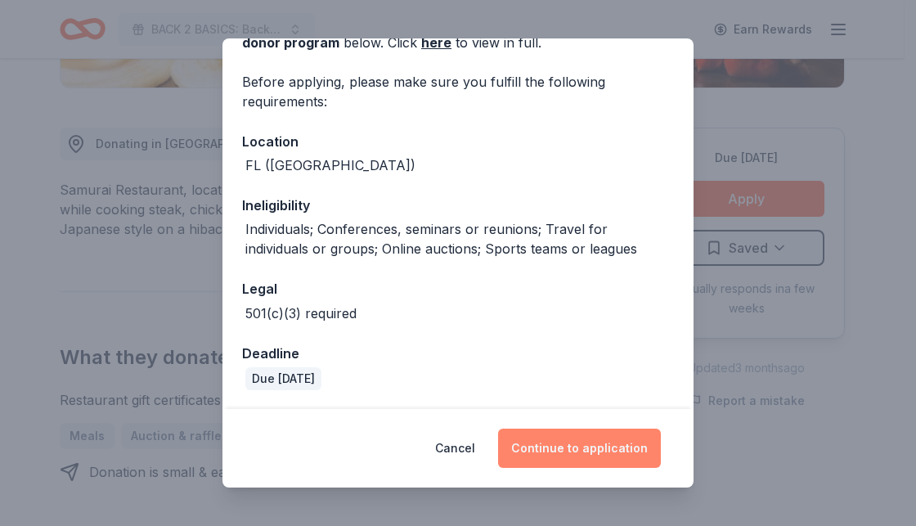
click at [611, 449] on button "Continue to application" at bounding box center [579, 448] width 163 height 39
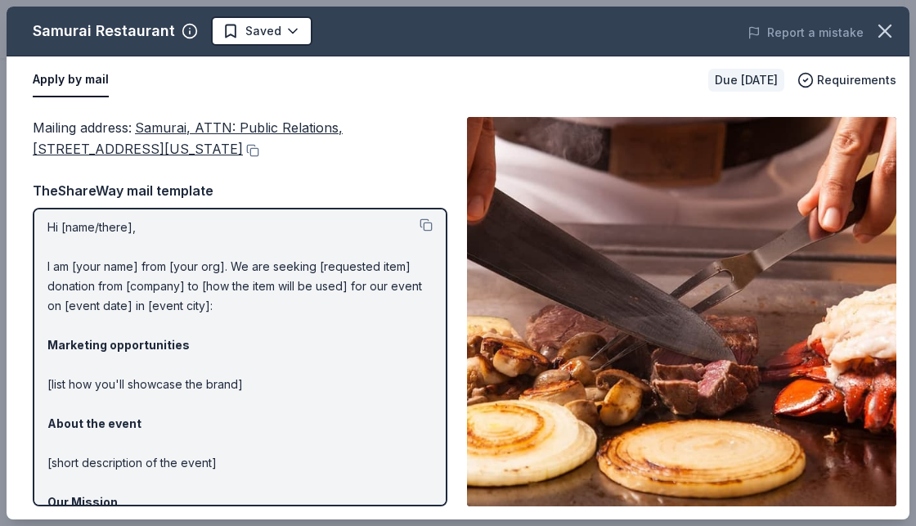
scroll to position [0, 0]
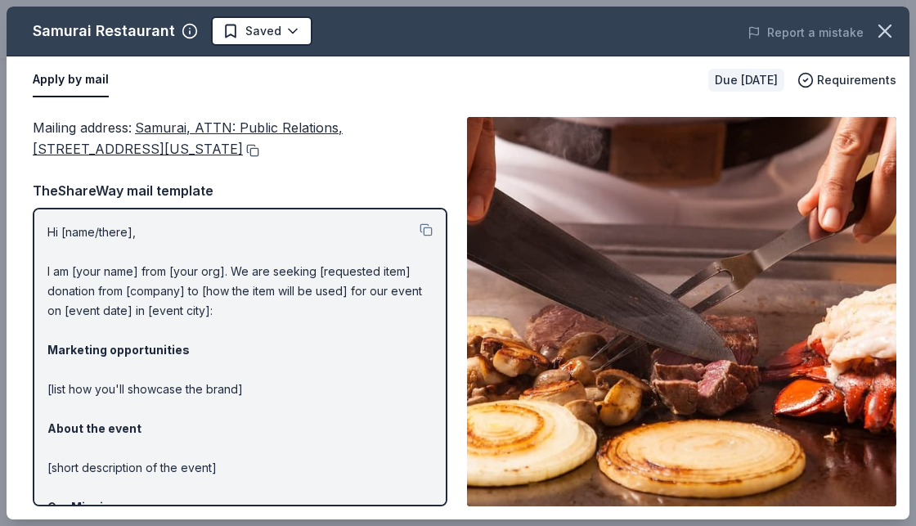
click at [259, 150] on button at bounding box center [251, 150] width 16 height 13
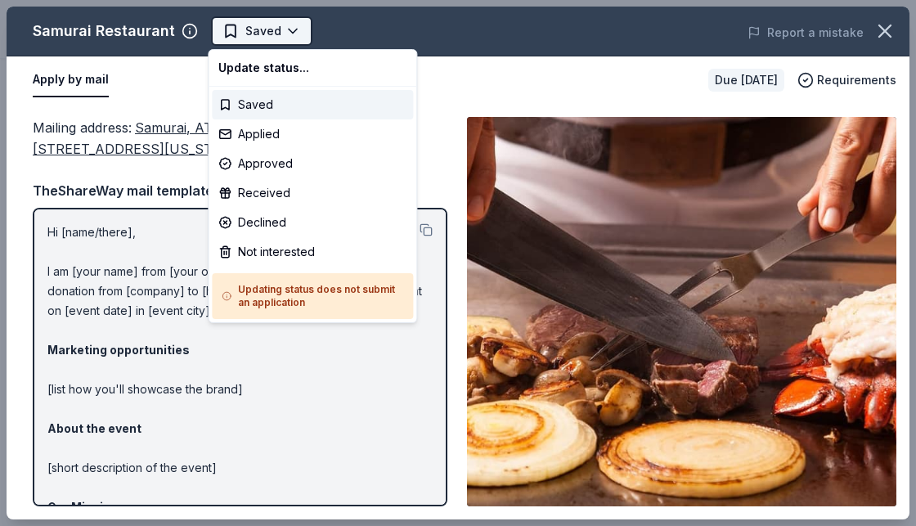
click at [268, 32] on body "BACK 2 BASICS: Back to School Event Saved Apply Due [DATE] Share Samurai Restau…" at bounding box center [452, 263] width 904 height 526
click at [268, 132] on div "Applied" at bounding box center [312, 133] width 201 height 29
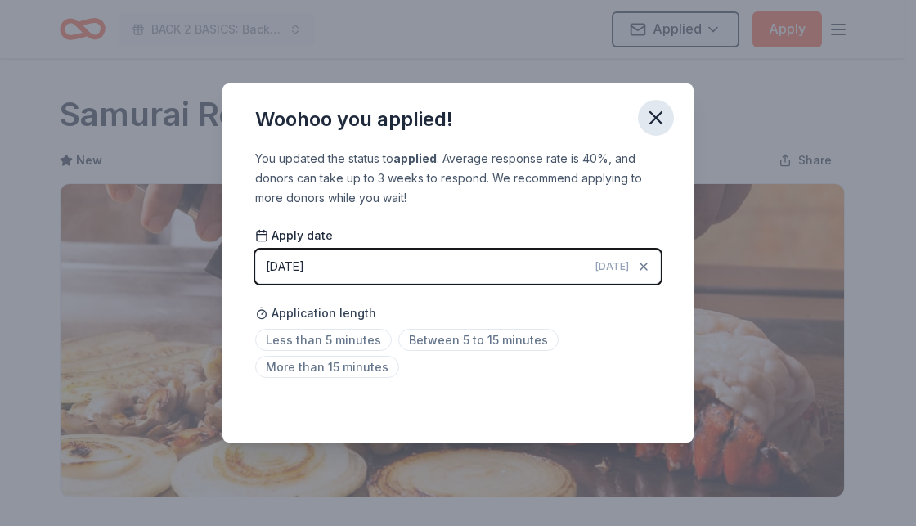
click at [655, 109] on icon "button" at bounding box center [655, 117] width 23 height 23
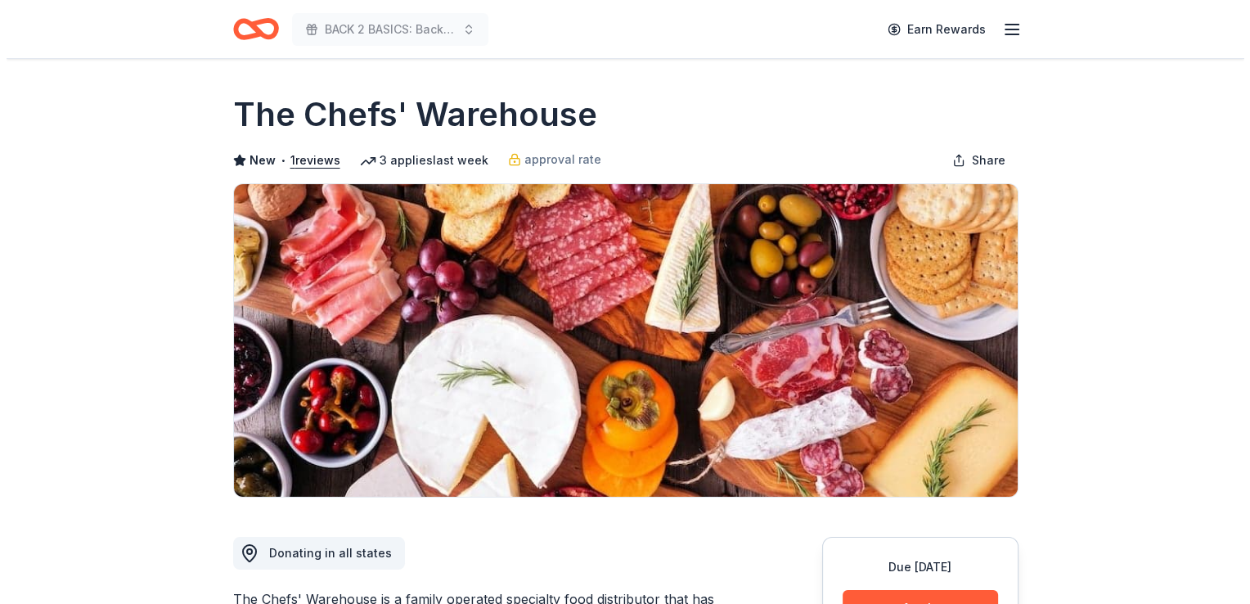
scroll to position [327, 0]
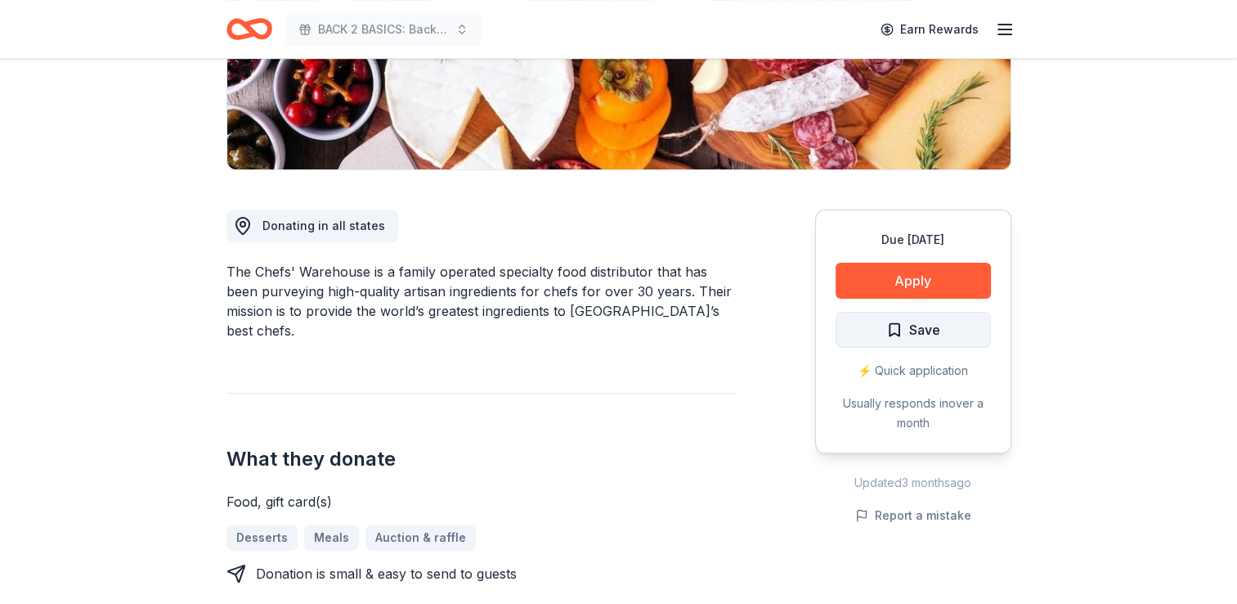
click at [896, 329] on span "Save" at bounding box center [913, 329] width 54 height 21
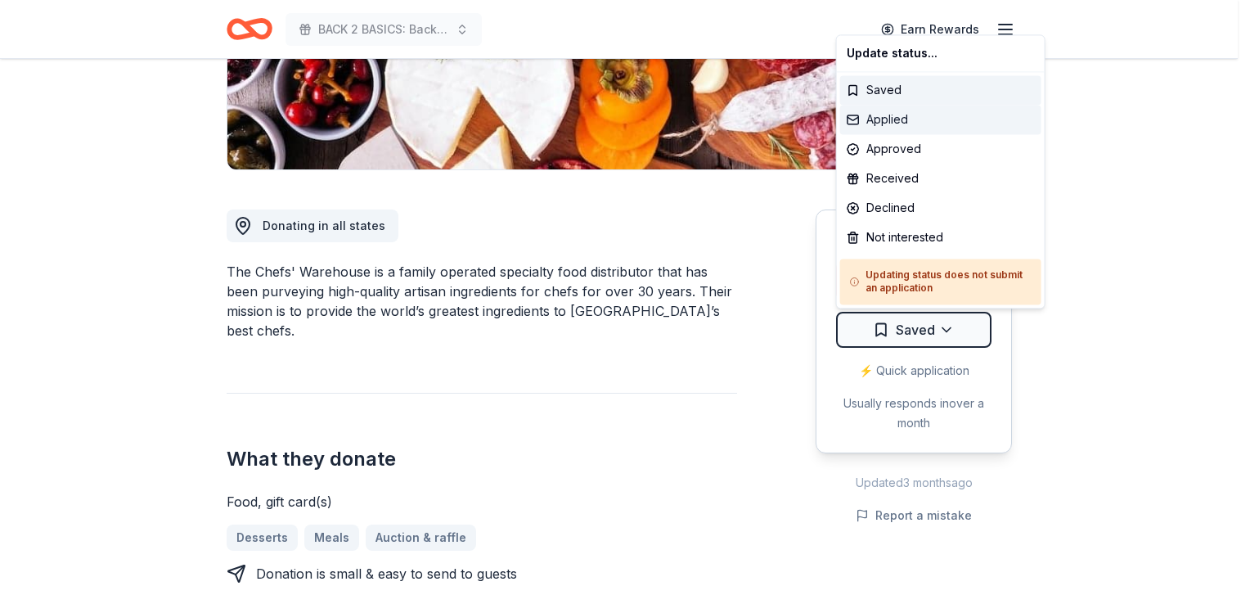
click at [902, 125] on div "Applied" at bounding box center [940, 119] width 201 height 29
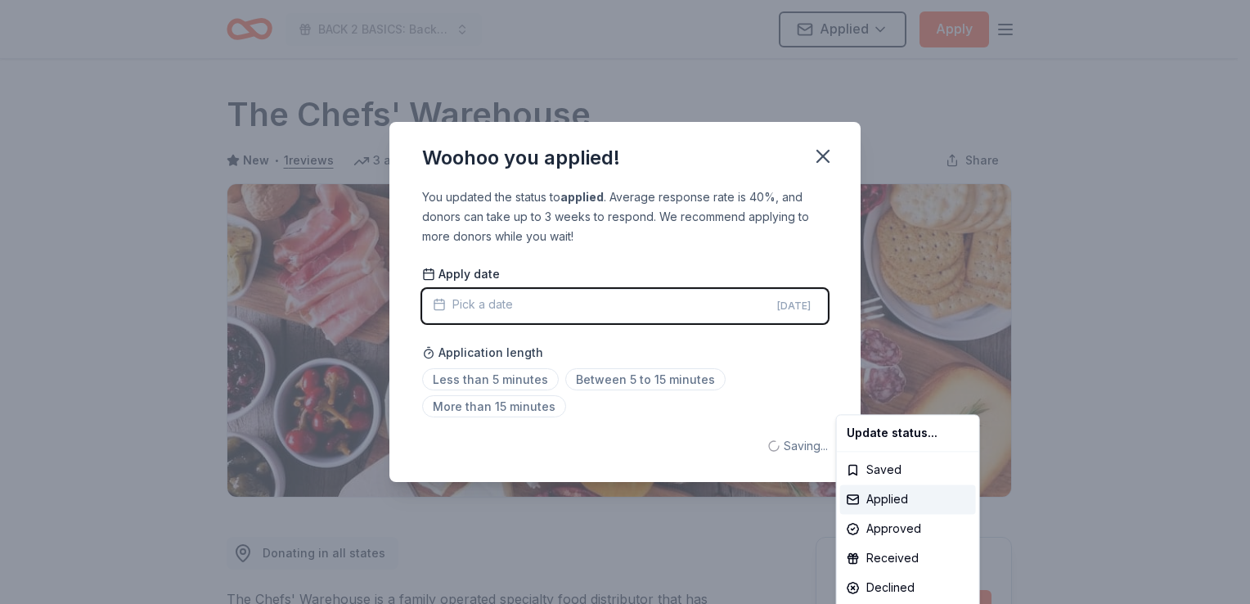
scroll to position [0, 0]
click at [932, 517] on div "Approved" at bounding box center [908, 528] width 136 height 29
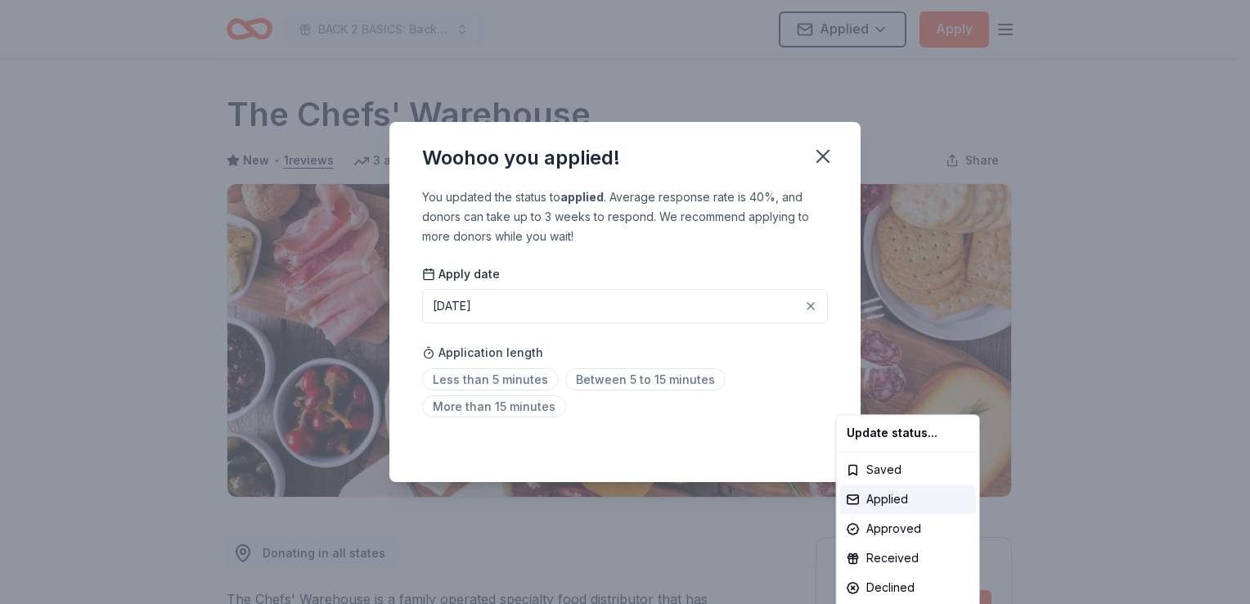
click at [688, 299] on html "BACK 2 BASICS: Back to School Event Applied Apply Due in 90 days Share The Chef…" at bounding box center [625, 302] width 1250 height 604
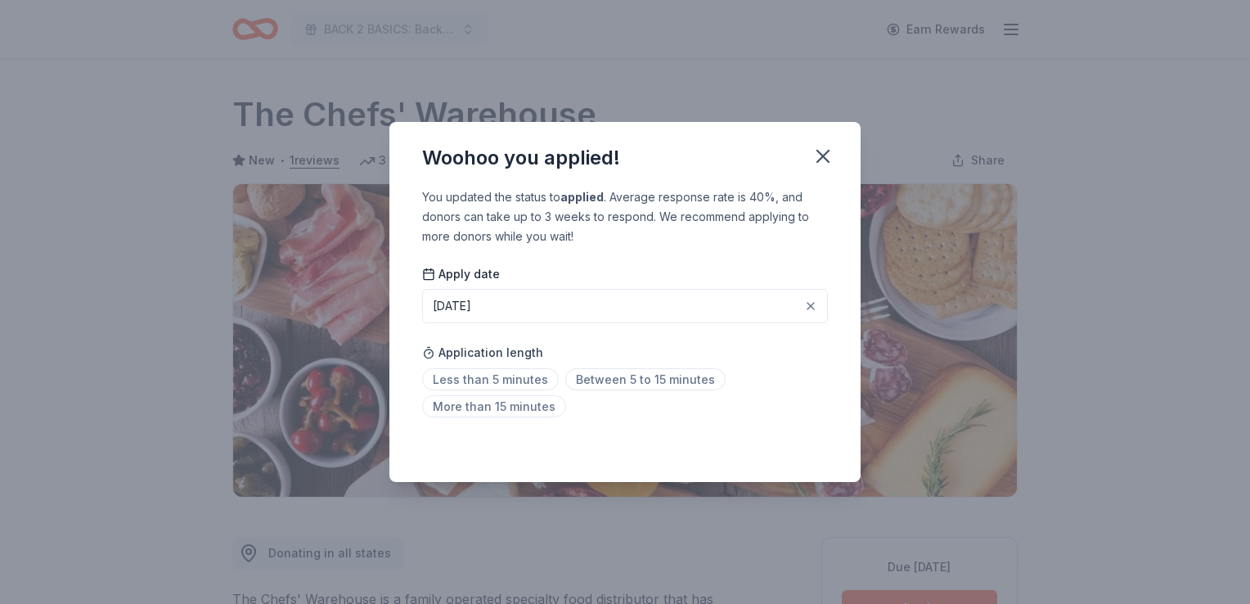
scroll to position [354, 0]
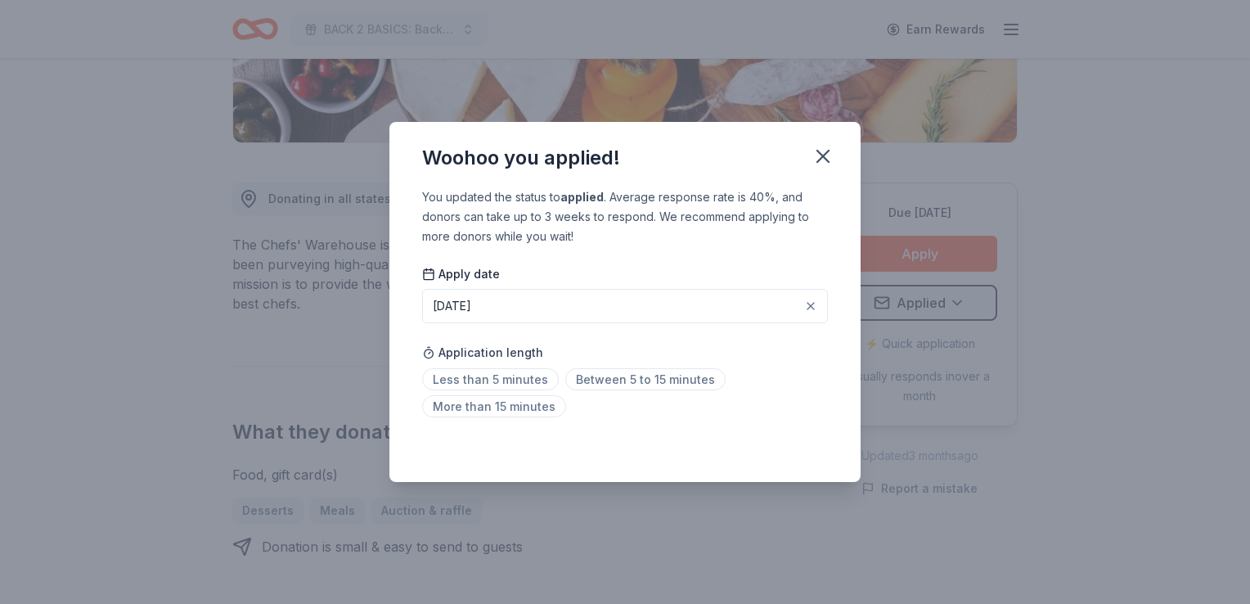
click at [503, 304] on button "08/28/2025" at bounding box center [625, 306] width 406 height 34
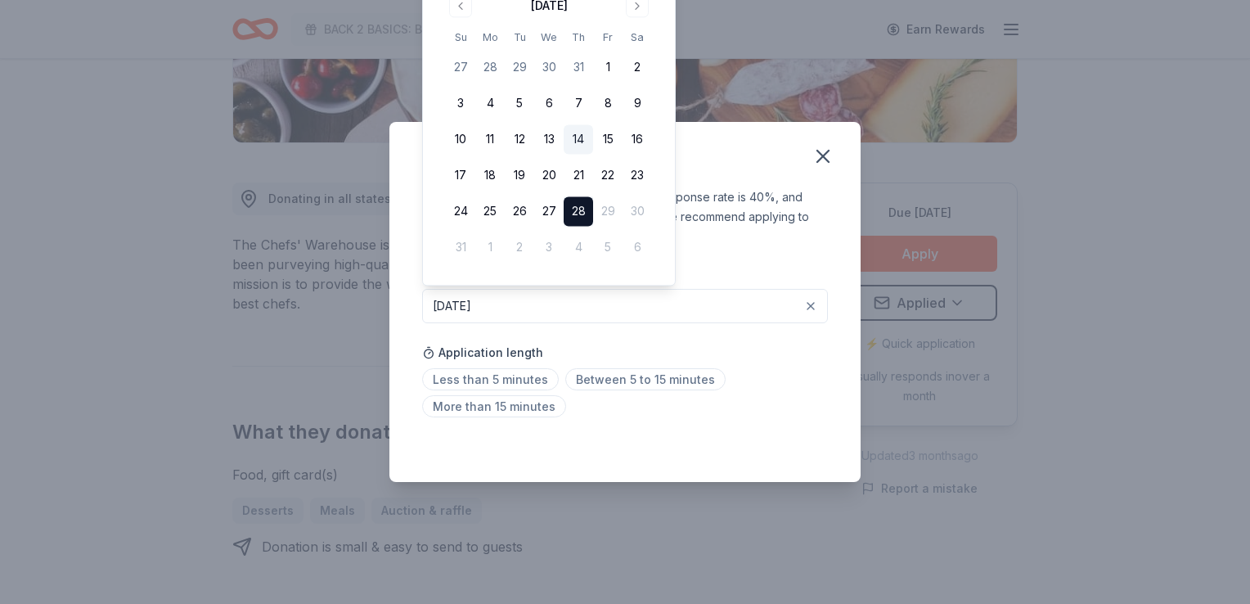
click at [574, 139] on button "14" at bounding box center [577, 139] width 29 height 29
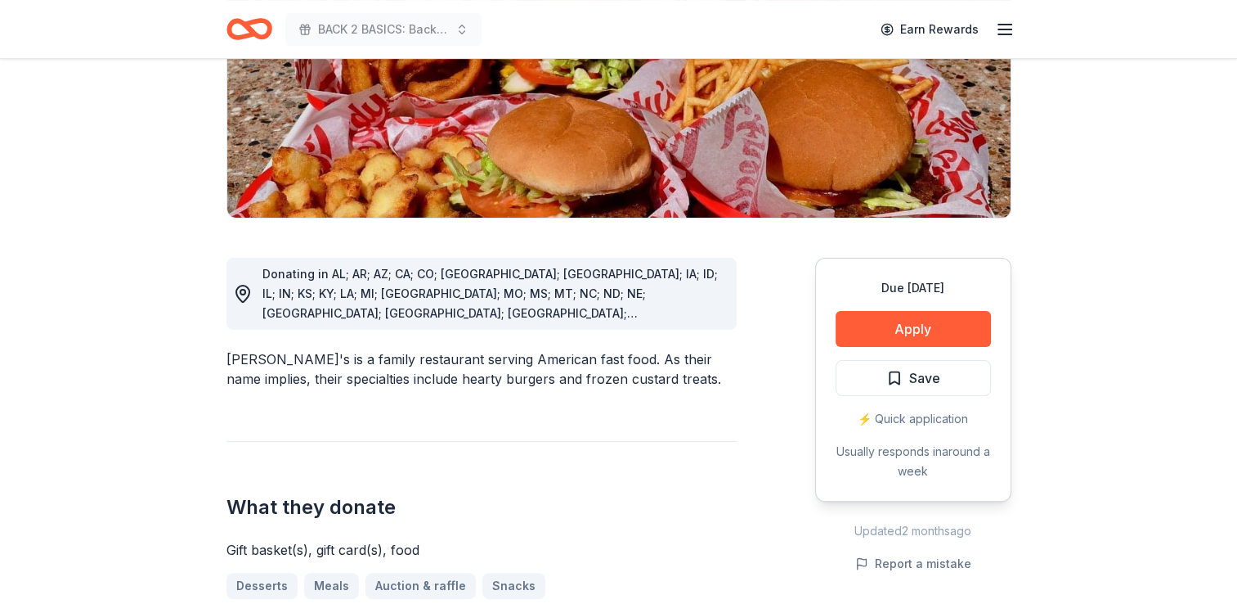
scroll to position [327, 0]
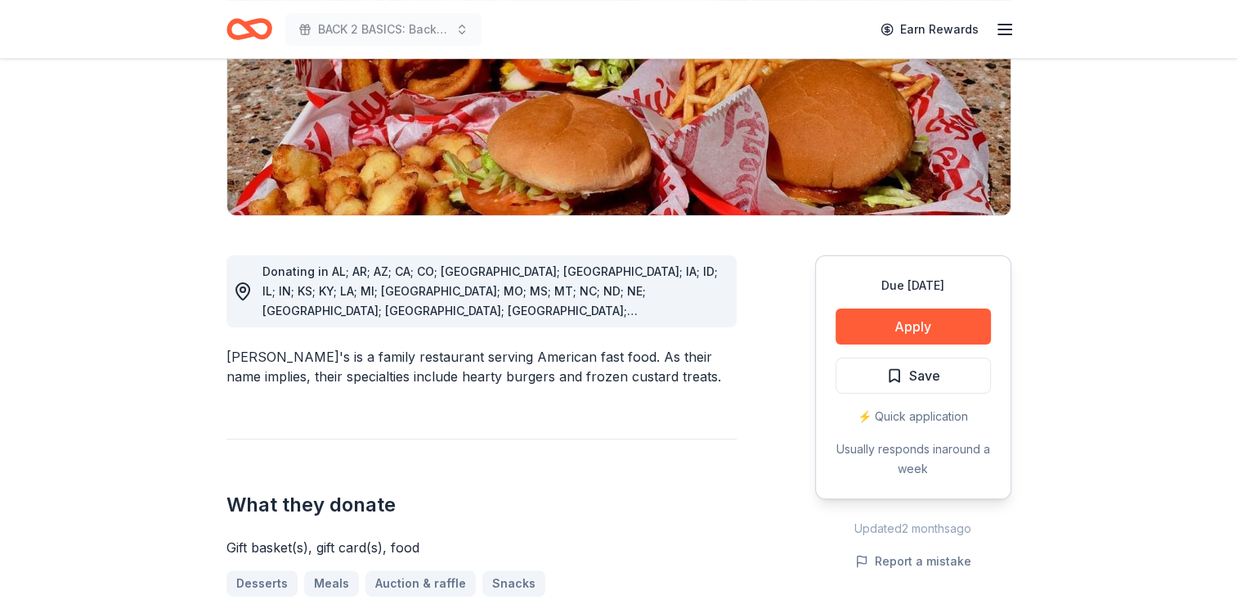
click at [890, 365] on span "Save" at bounding box center [913, 375] width 54 height 21
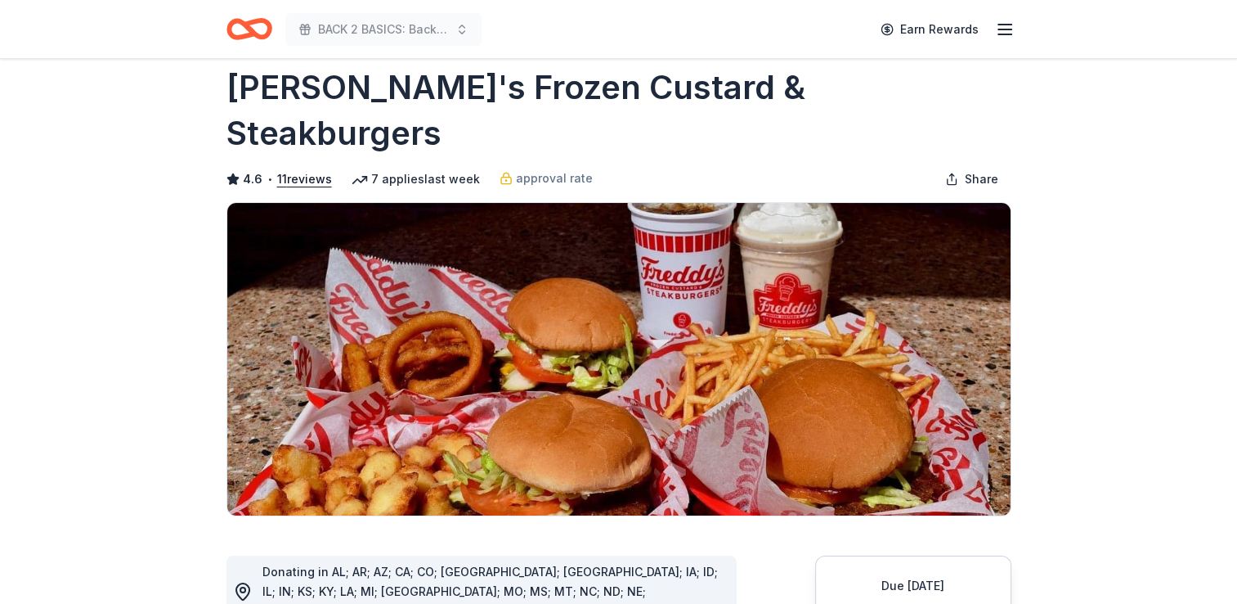
scroll to position [0, 0]
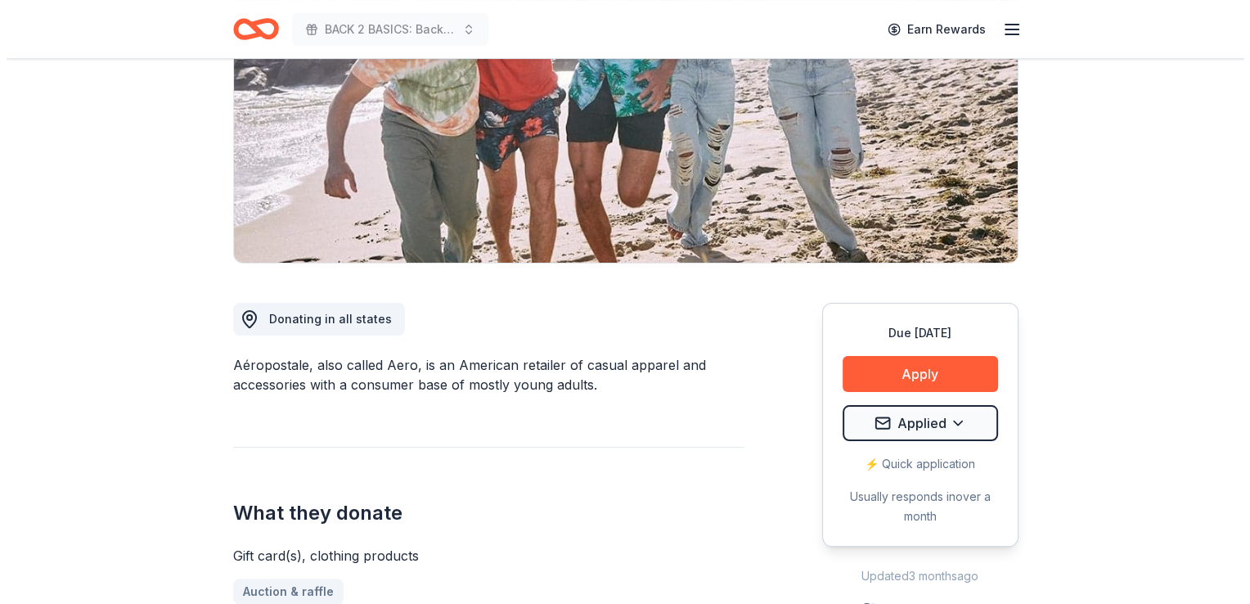
scroll to position [245, 0]
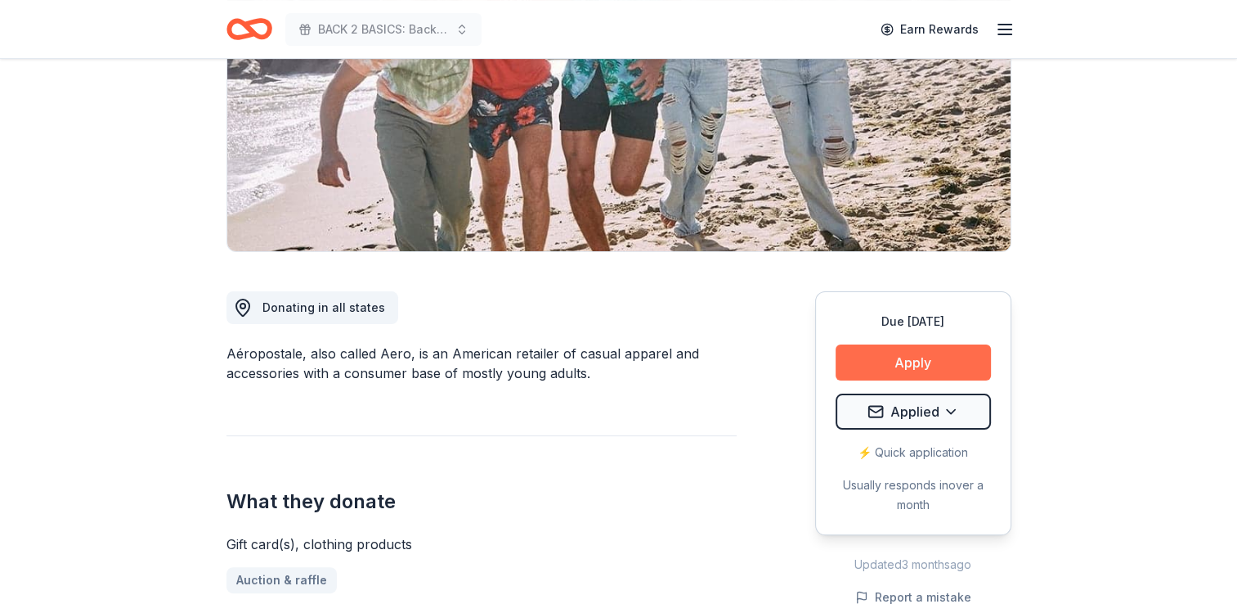
click at [913, 361] on button "Apply" at bounding box center [913, 362] width 155 height 36
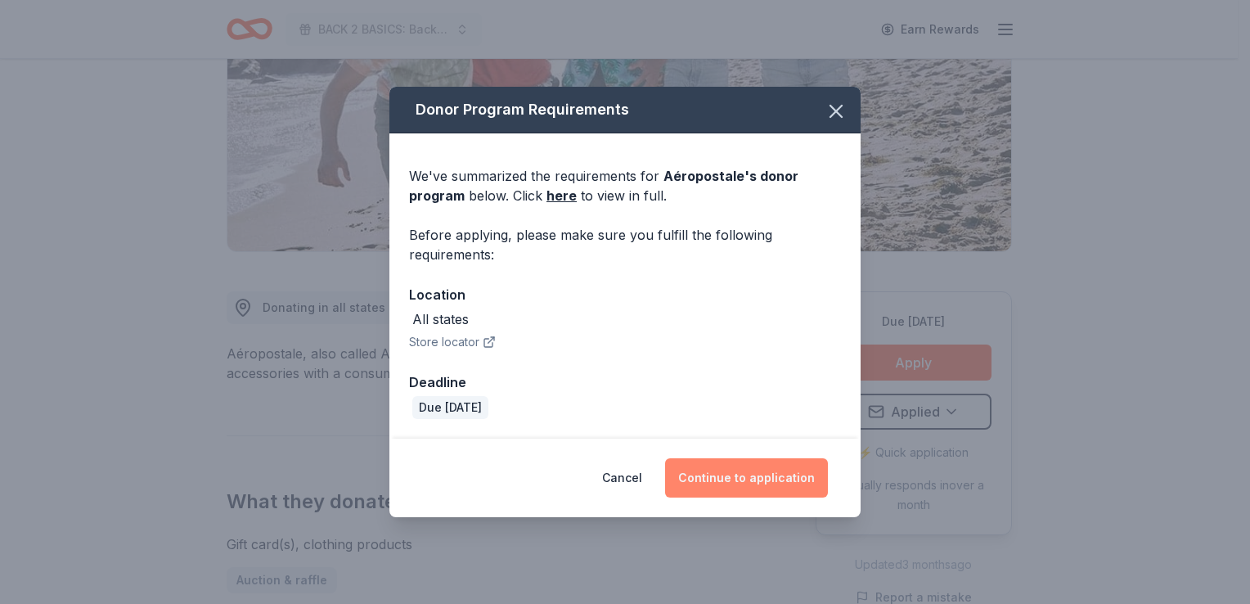
click at [764, 476] on button "Continue to application" at bounding box center [746, 477] width 163 height 39
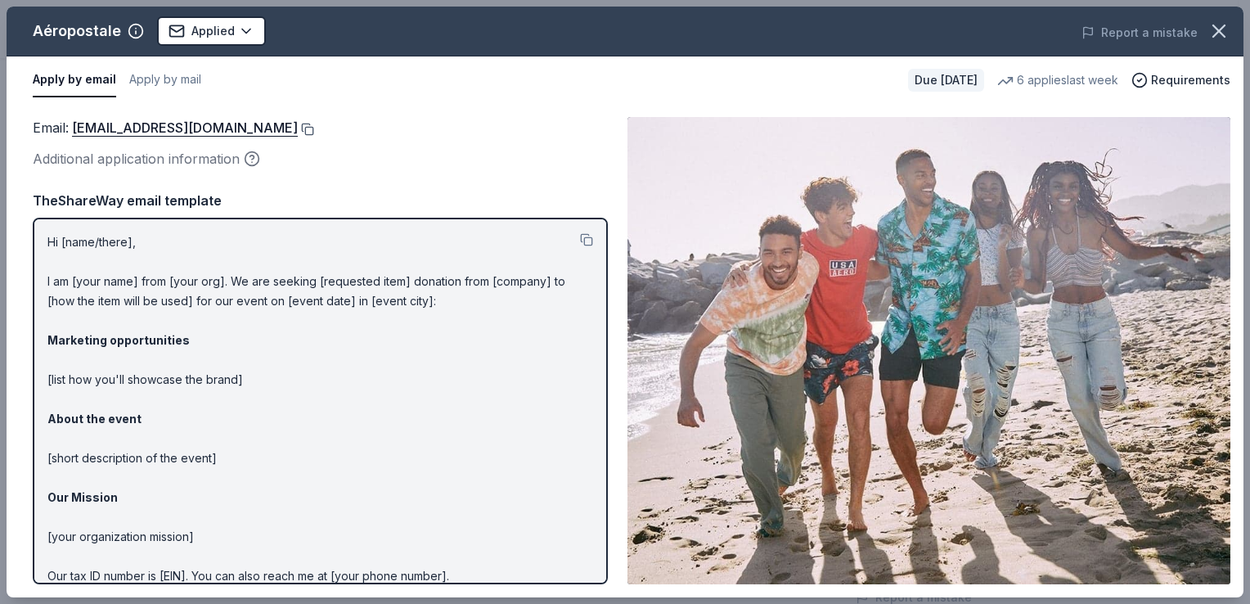
click at [314, 129] on button at bounding box center [306, 129] width 16 height 13
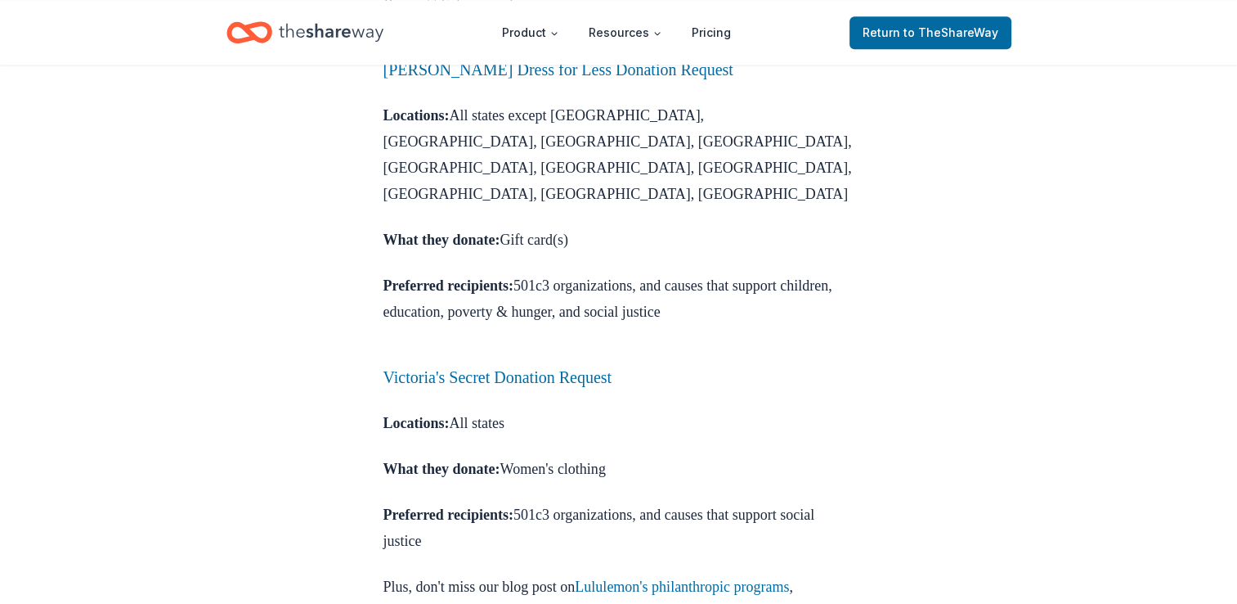
scroll to position [1963, 0]
